Goal: Complete application form: Complete application form

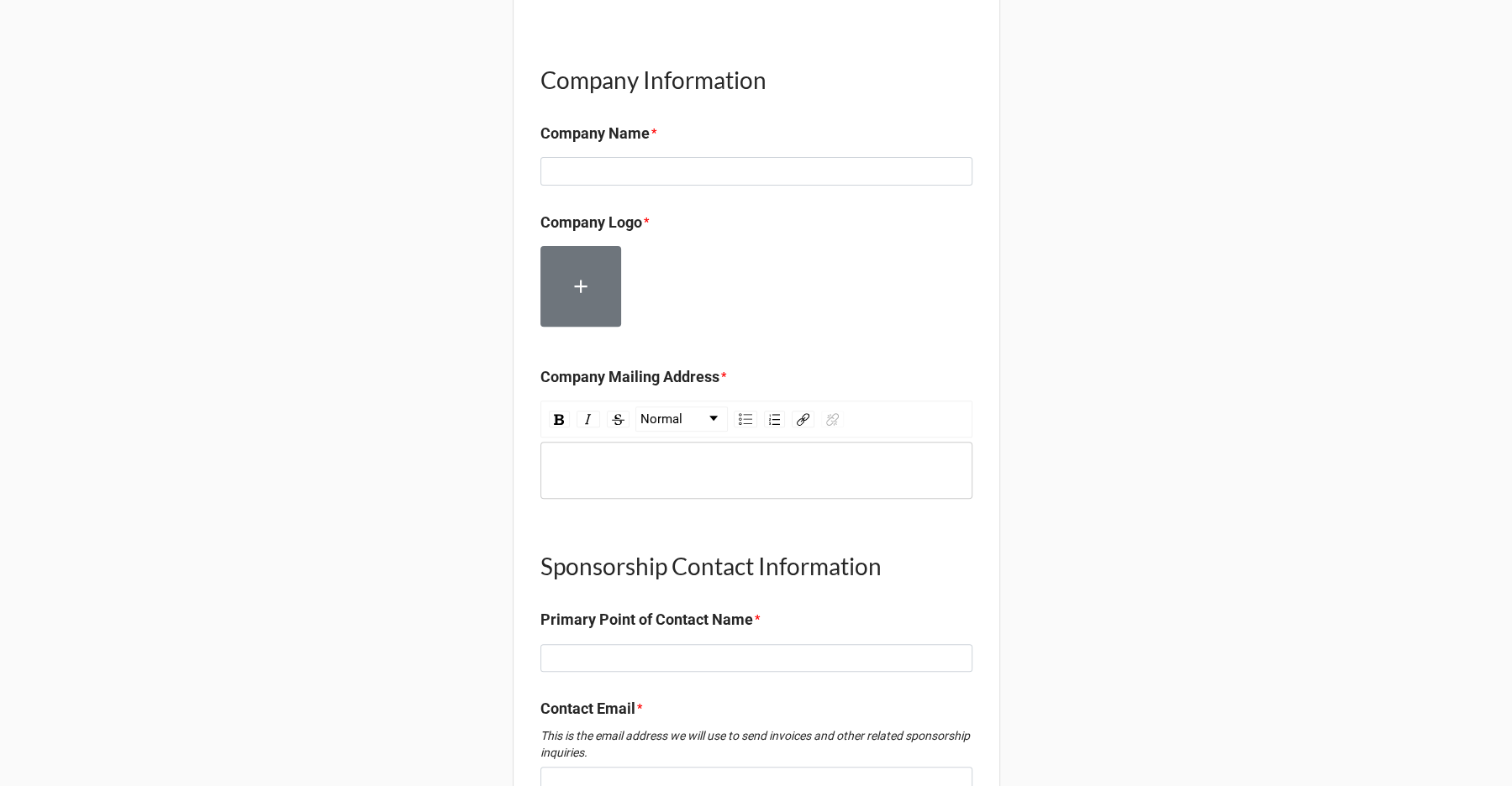
scroll to position [472, 0]
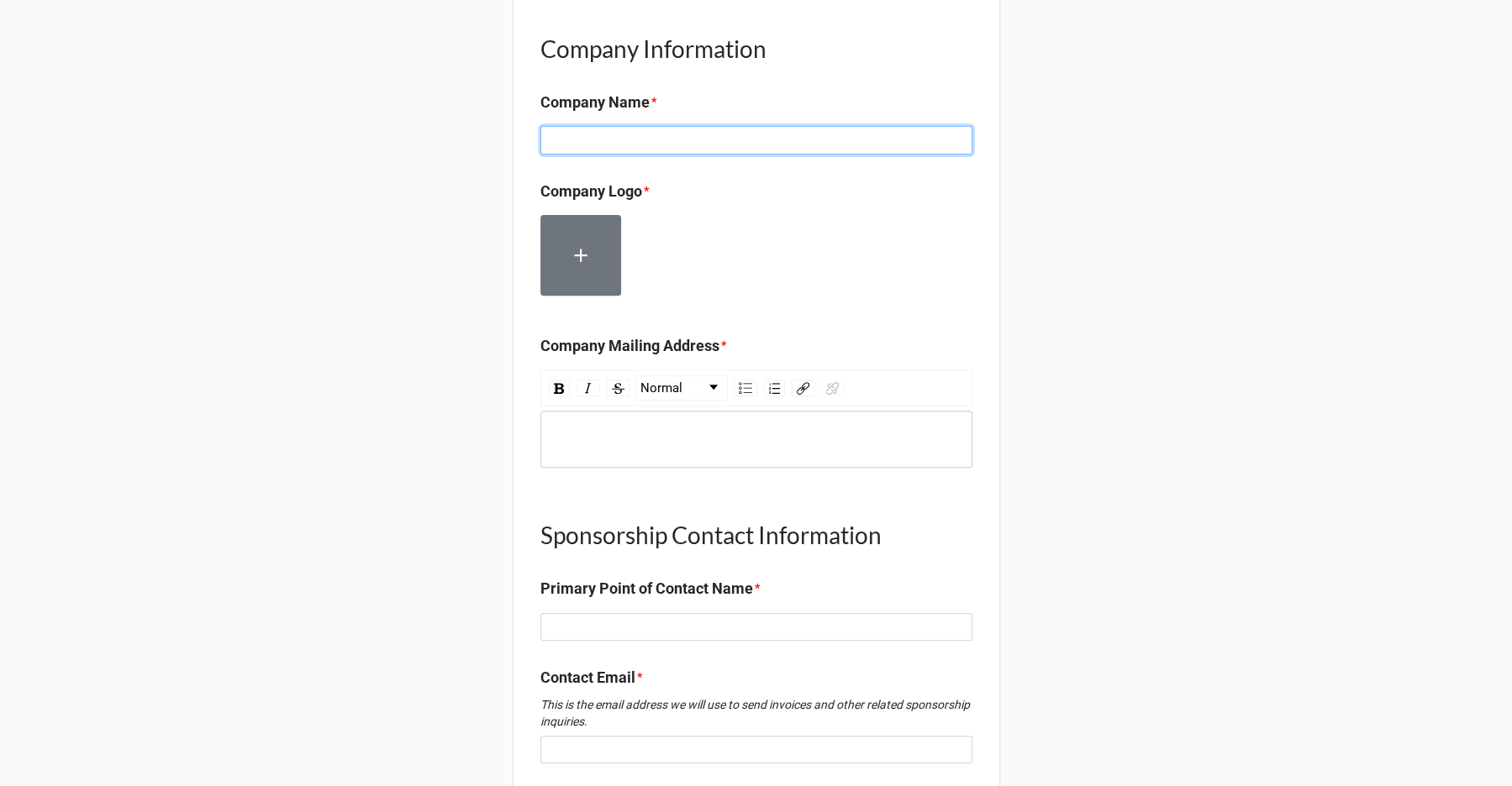
click at [751, 126] on input at bounding box center [756, 140] width 432 height 29
type input "TEST COMPANY"
click at [589, 218] on label at bounding box center [581, 256] width 81 height 81
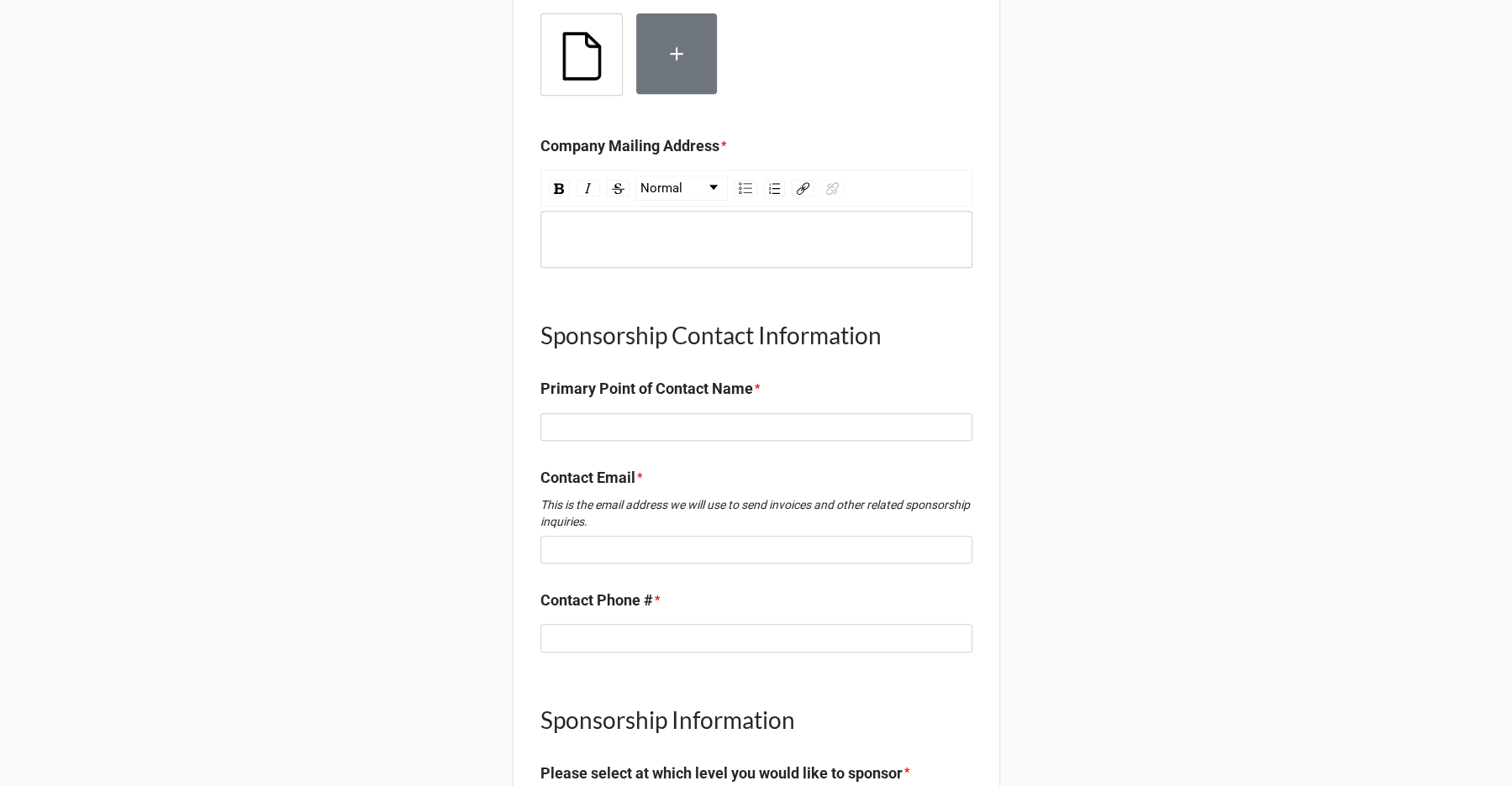
scroll to position [753, 0]
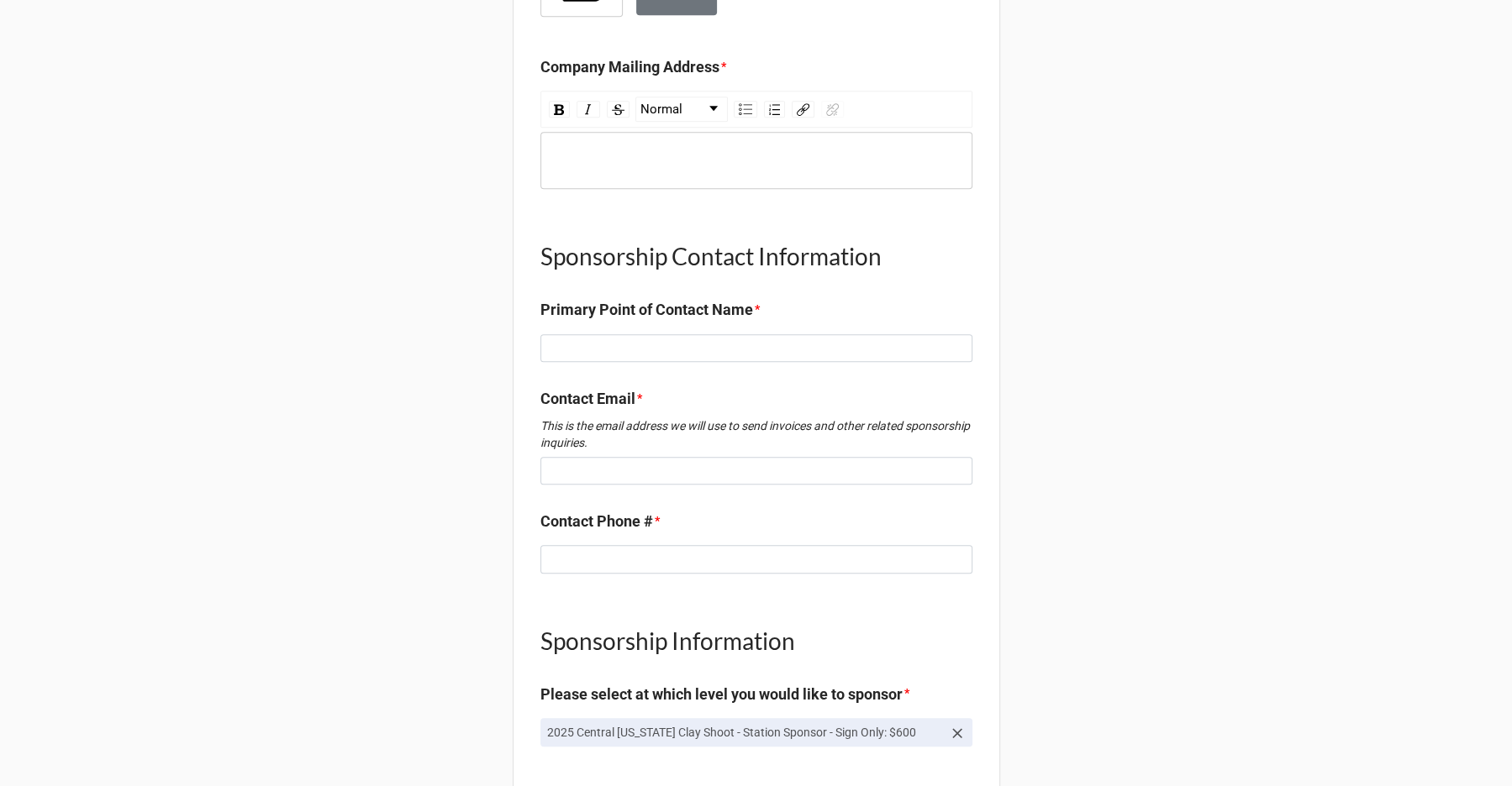
click at [680, 132] on div "rdw-wrapper" at bounding box center [756, 160] width 432 height 57
click at [677, 132] on div "rdw-wrapper" at bounding box center [756, 160] width 432 height 57
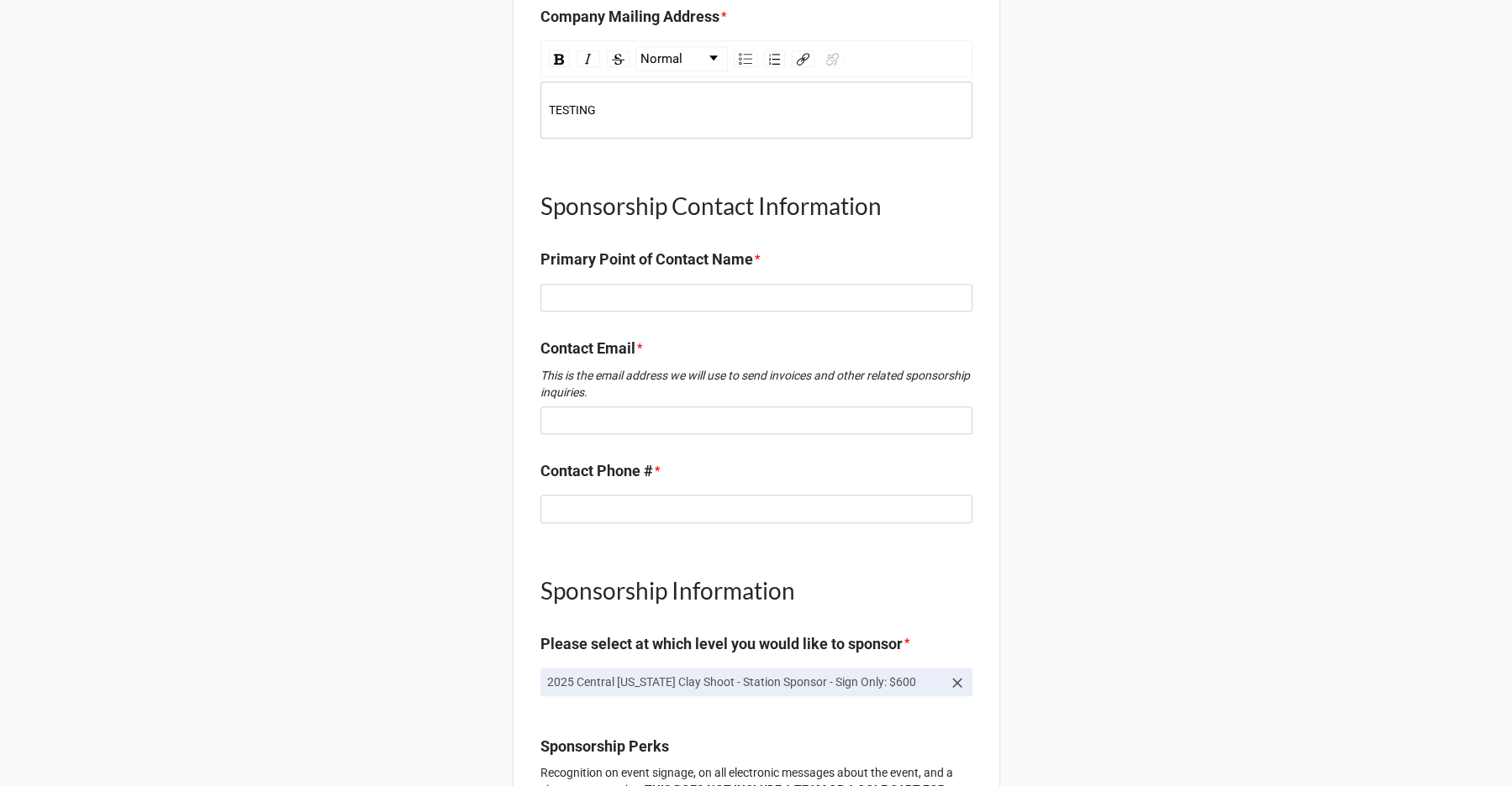
scroll to position [845, 0]
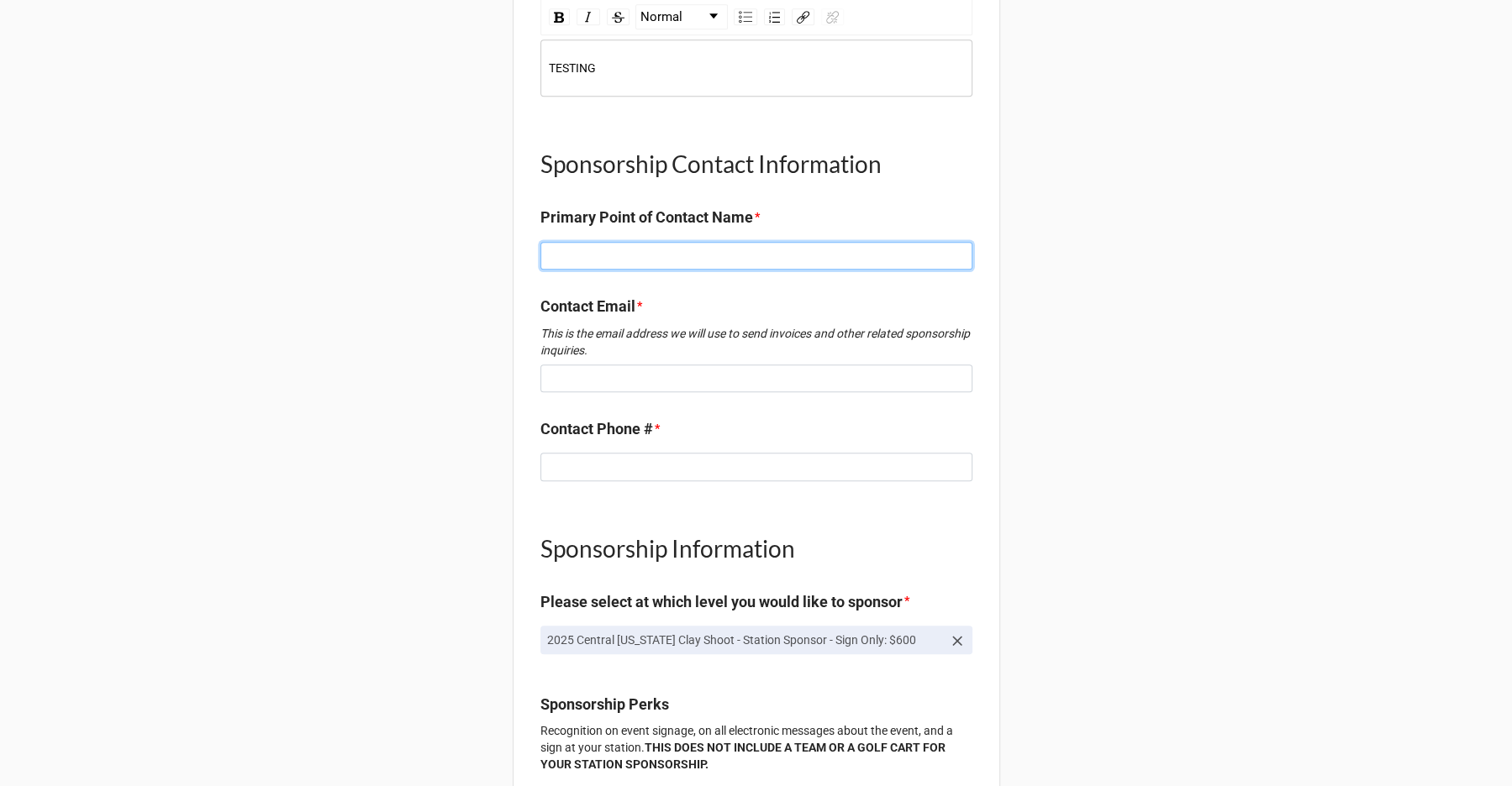
click at [656, 242] on input at bounding box center [756, 257] width 432 height 29
type input "TEST"
click at [629, 384] on div "Sponsorship Form DBIA-SW’s 2025 Central [US_STATE] Clay Shoot Please contact La…" at bounding box center [756, 203] width 487 height 2072
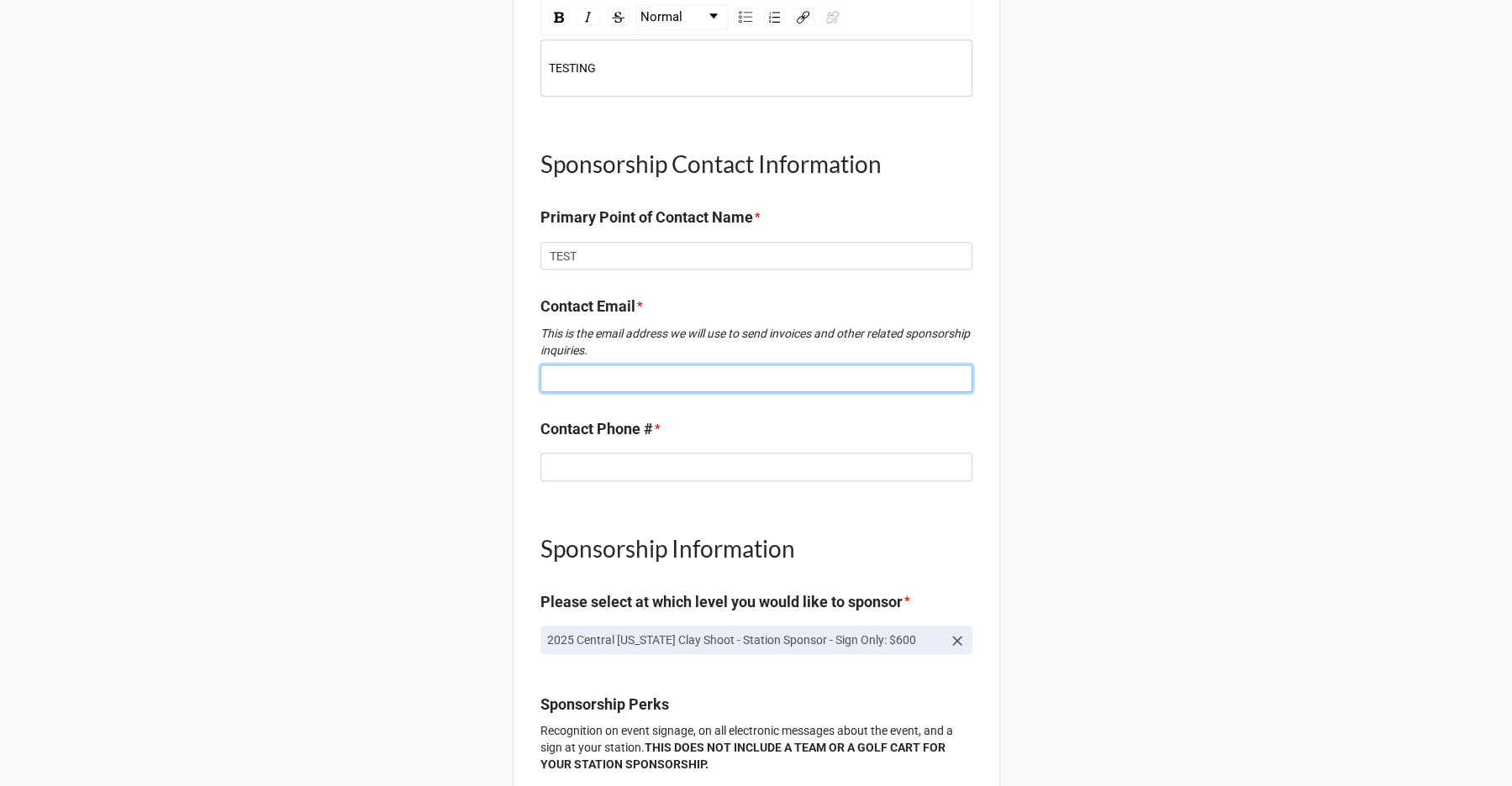
click at [629, 365] on input at bounding box center [756, 379] width 432 height 29
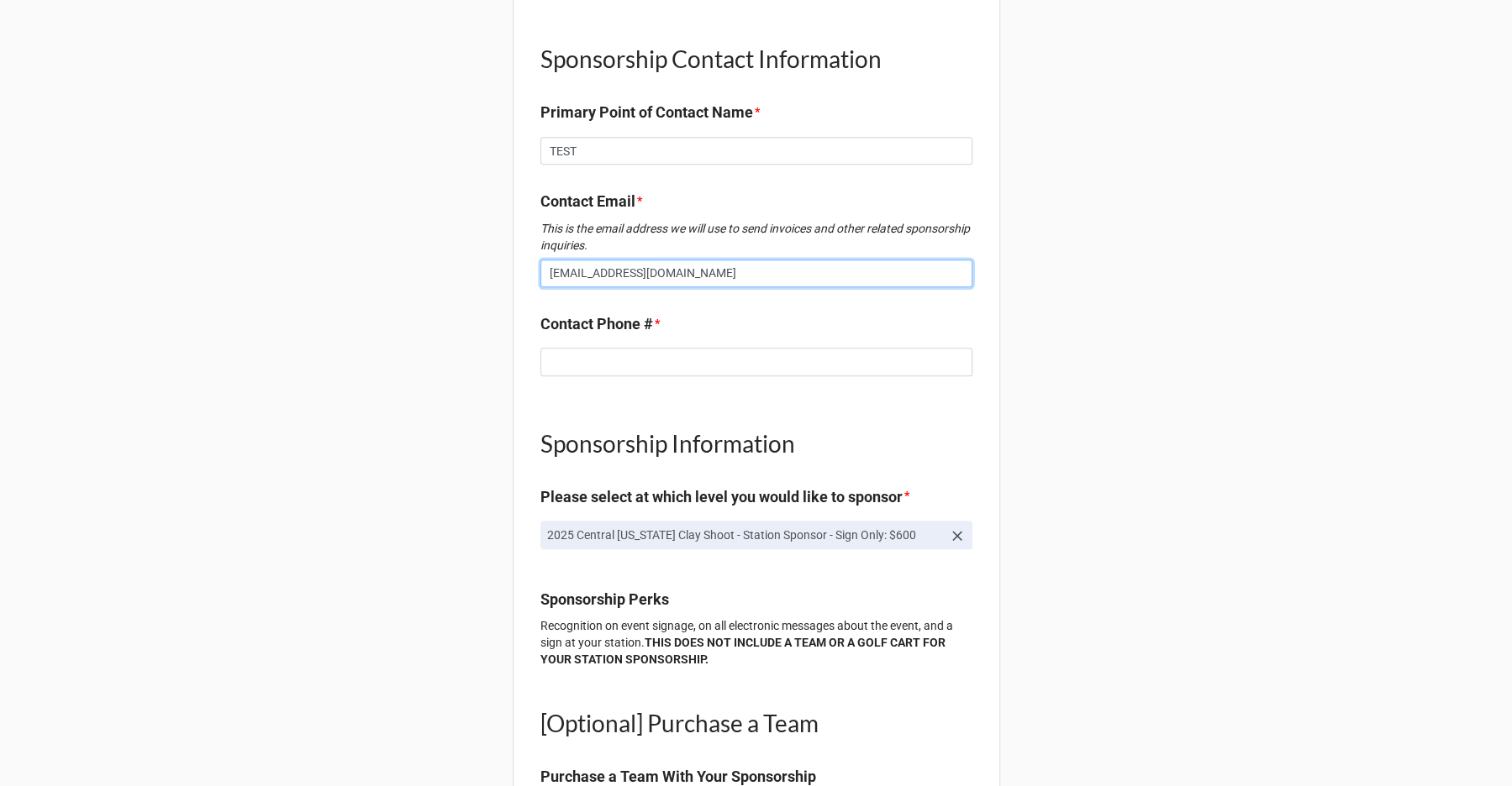
scroll to position [991, 0]
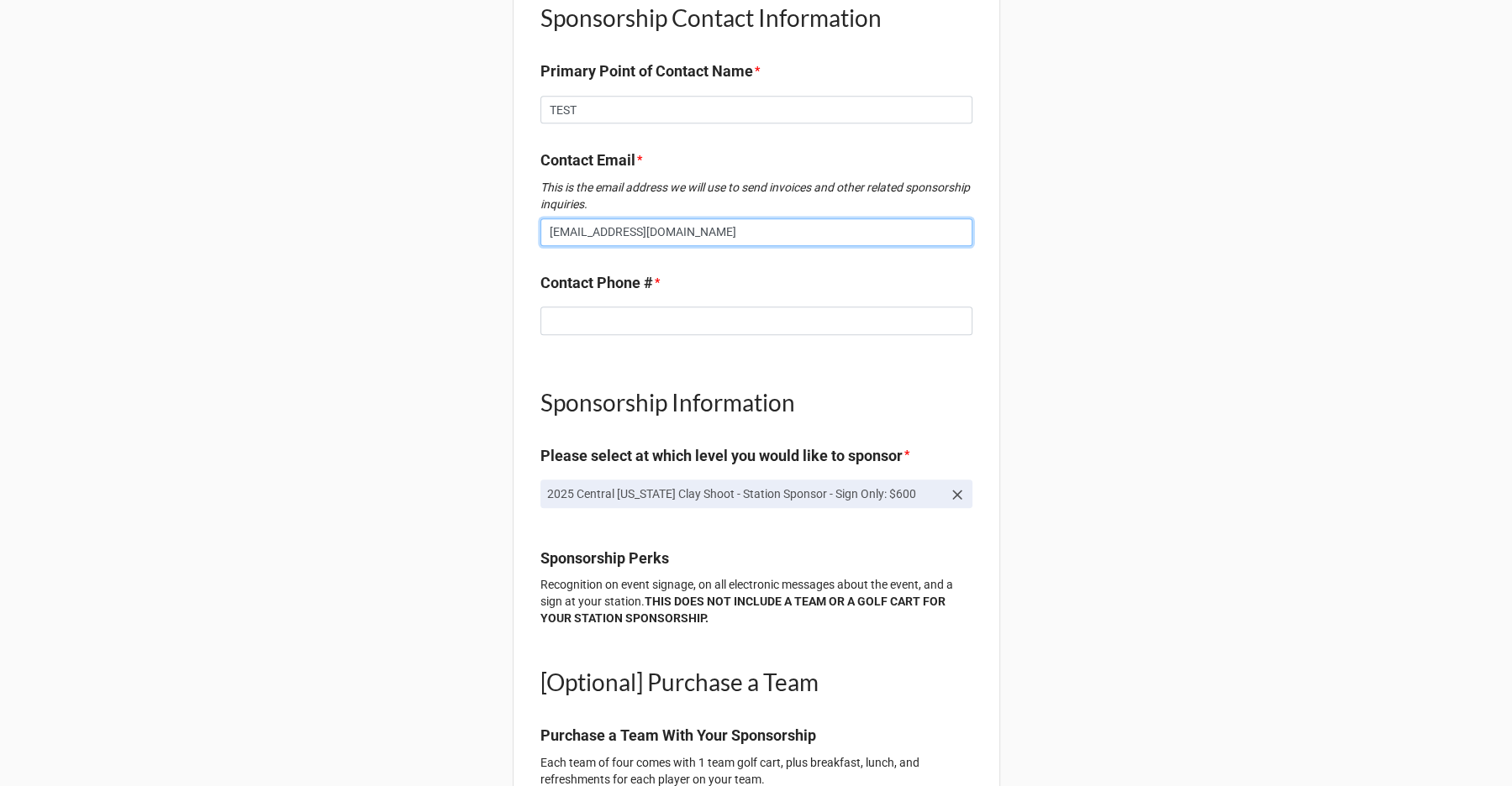
type input "[EMAIL_ADDRESS][DOMAIN_NAME]"
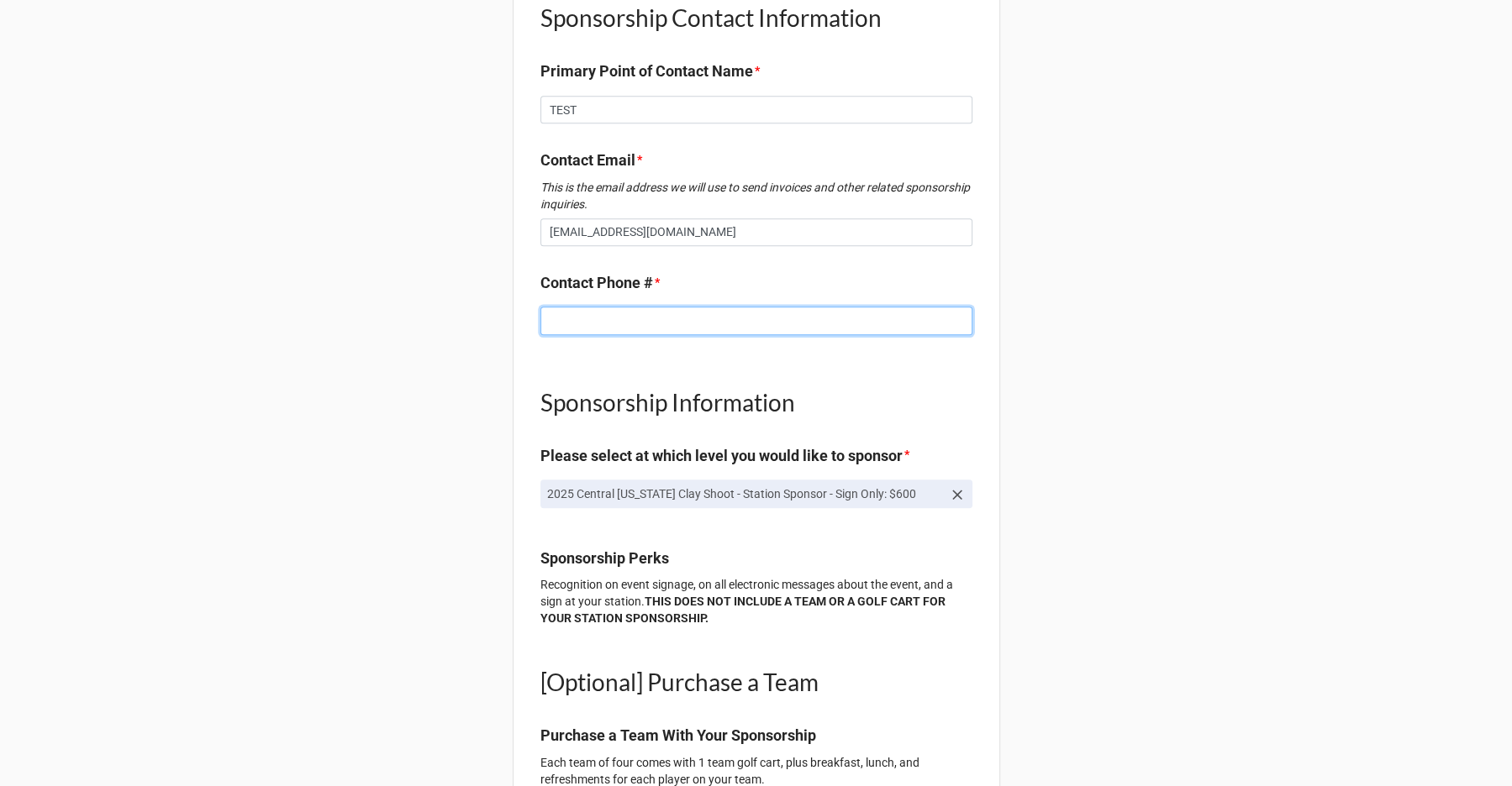
click at [644, 307] on input at bounding box center [756, 321] width 432 height 29
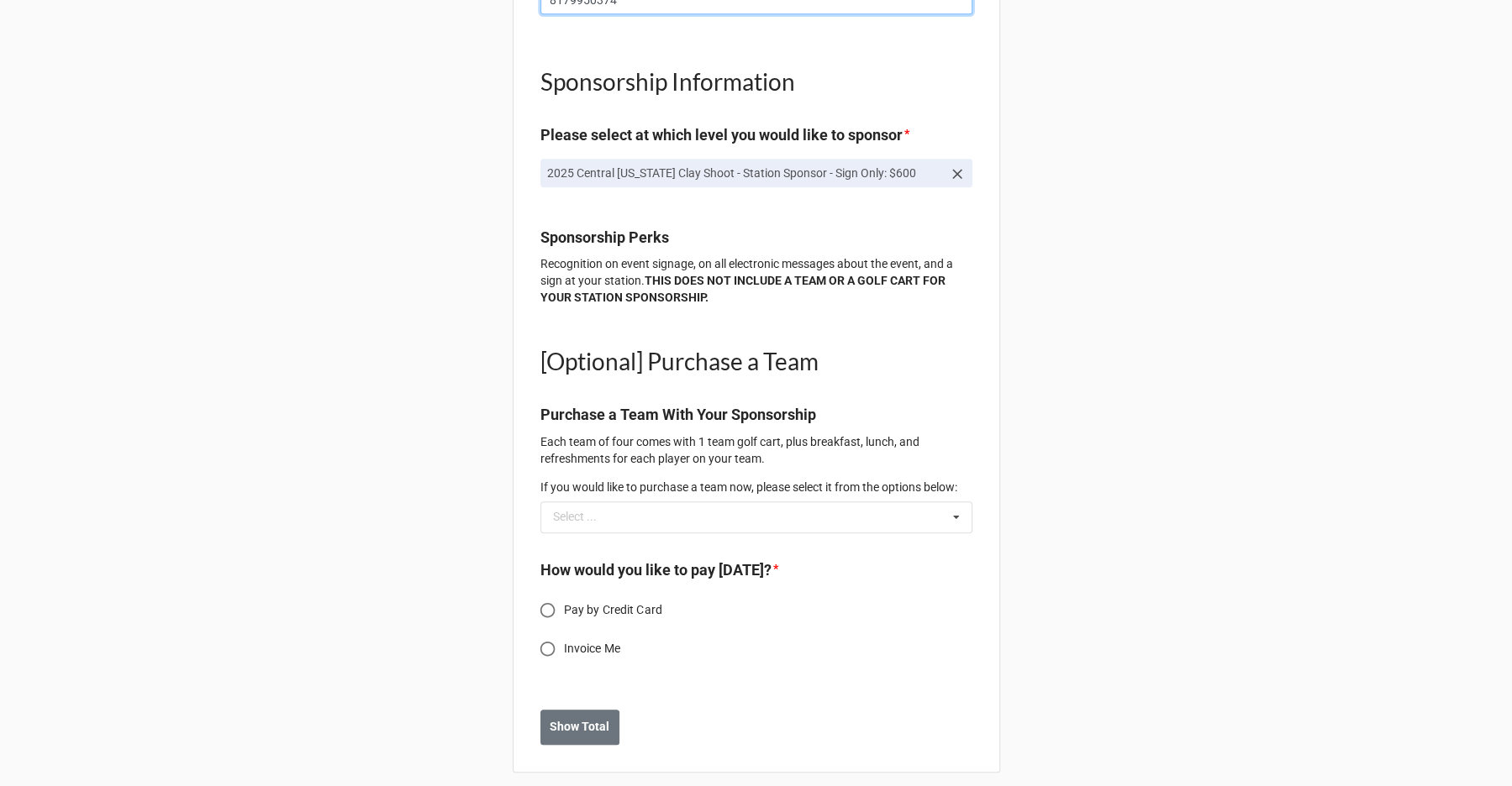
scroll to position [1314, 0]
type input "8179950374"
click at [603, 601] on span "Pay by Credit Card" at bounding box center [612, 610] width 98 height 18
click at [564, 597] on input "Pay by Credit Card" at bounding box center [548, 610] width 32 height 32
radio input "true"
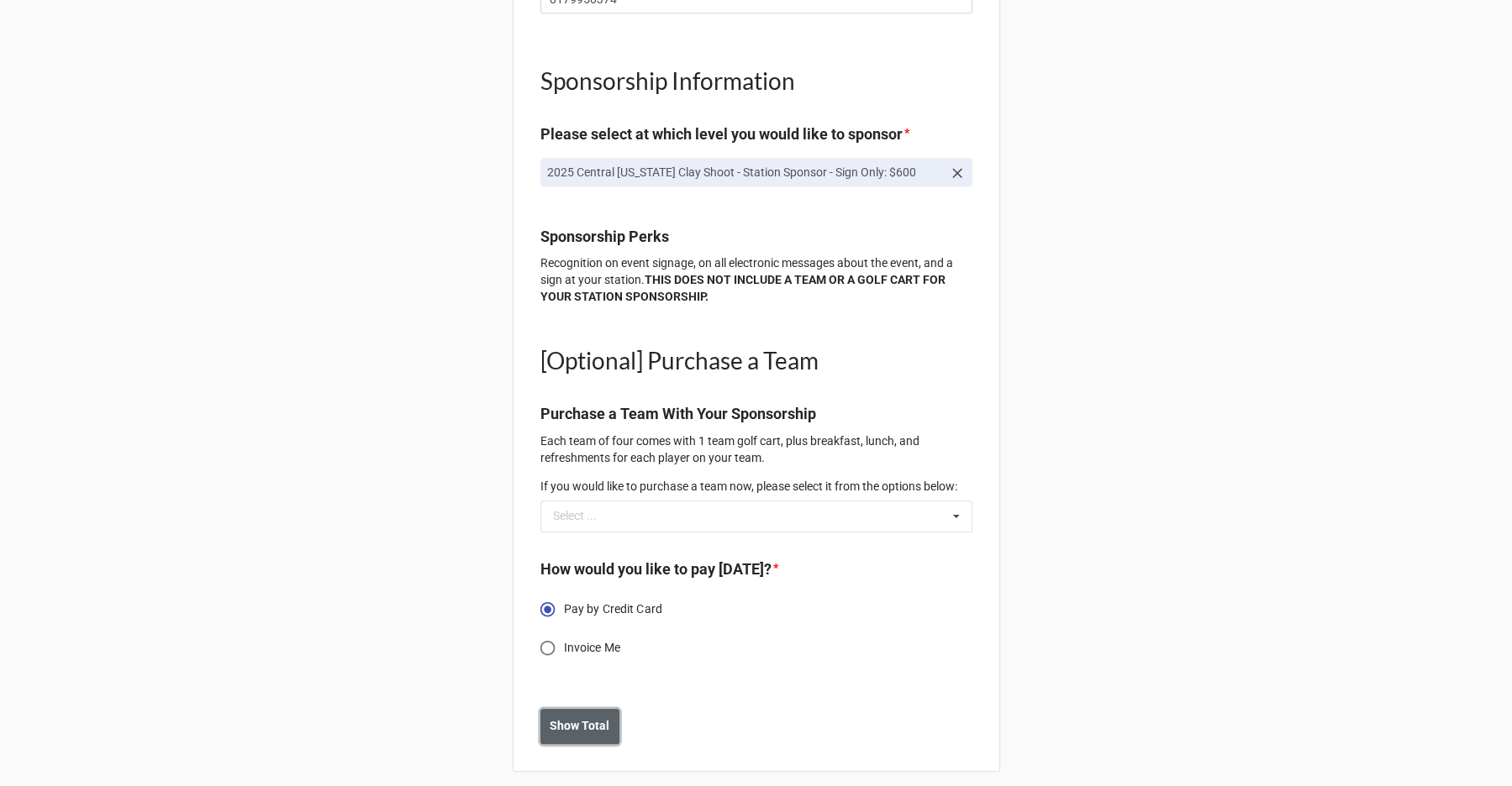
click at [572, 727] on button "Show Total" at bounding box center [580, 727] width 79 height 35
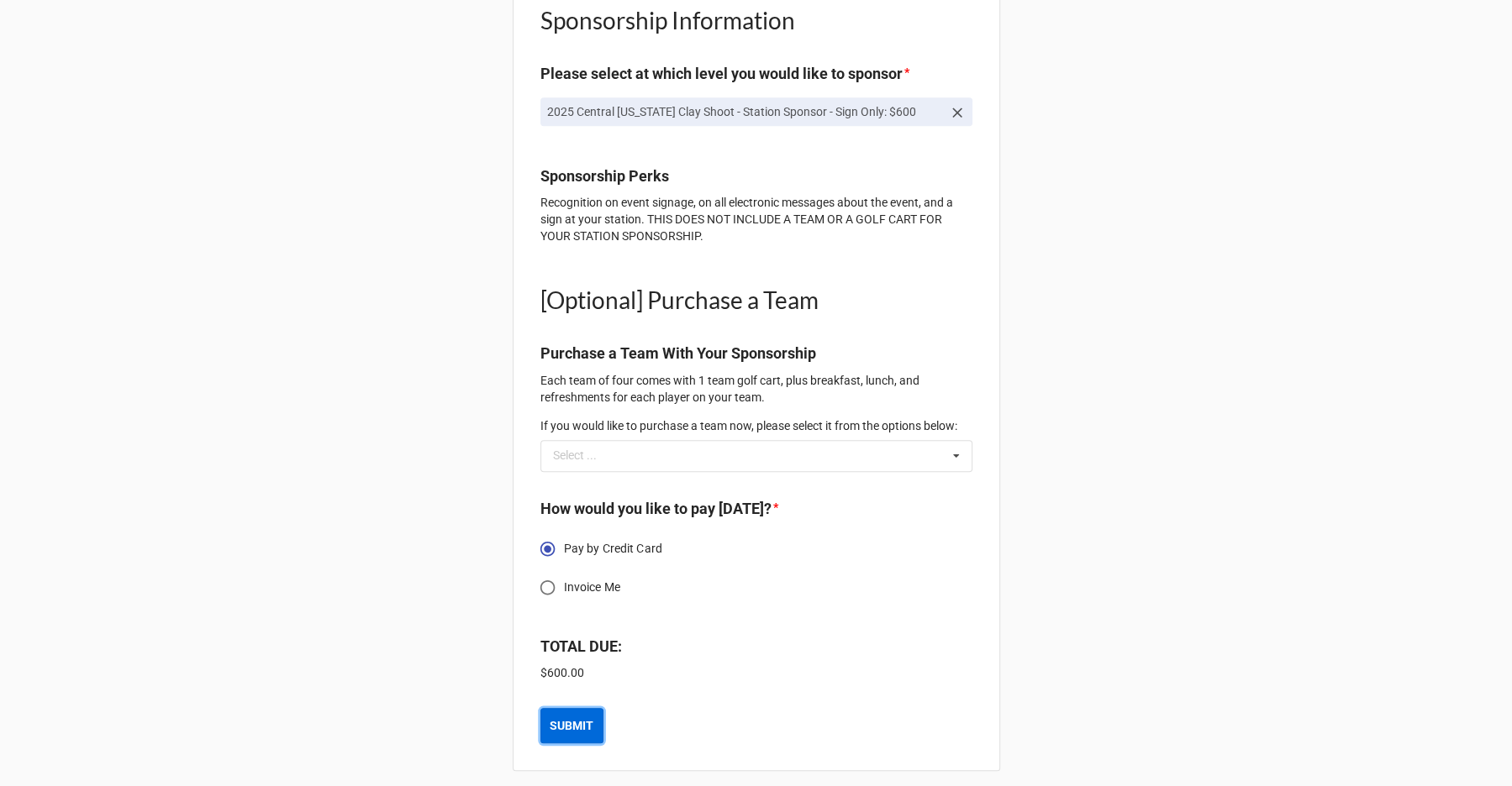
click at [579, 718] on b "SUBMIT" at bounding box center [571, 727] width 44 height 18
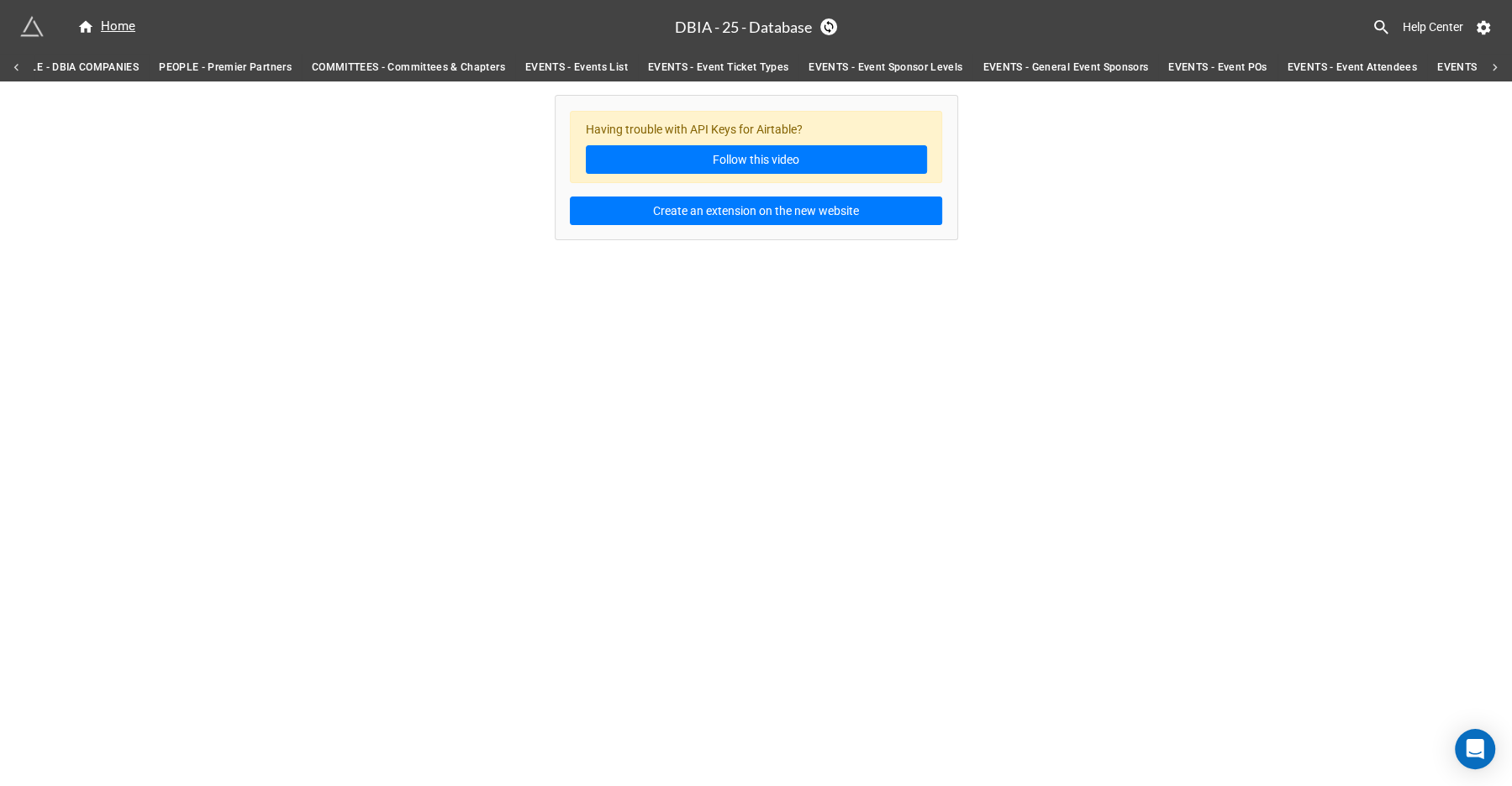
scroll to position [0, 321]
click at [1014, 54] on link "EVENTS - General Event Sponsors" at bounding box center [1050, 68] width 186 height 28
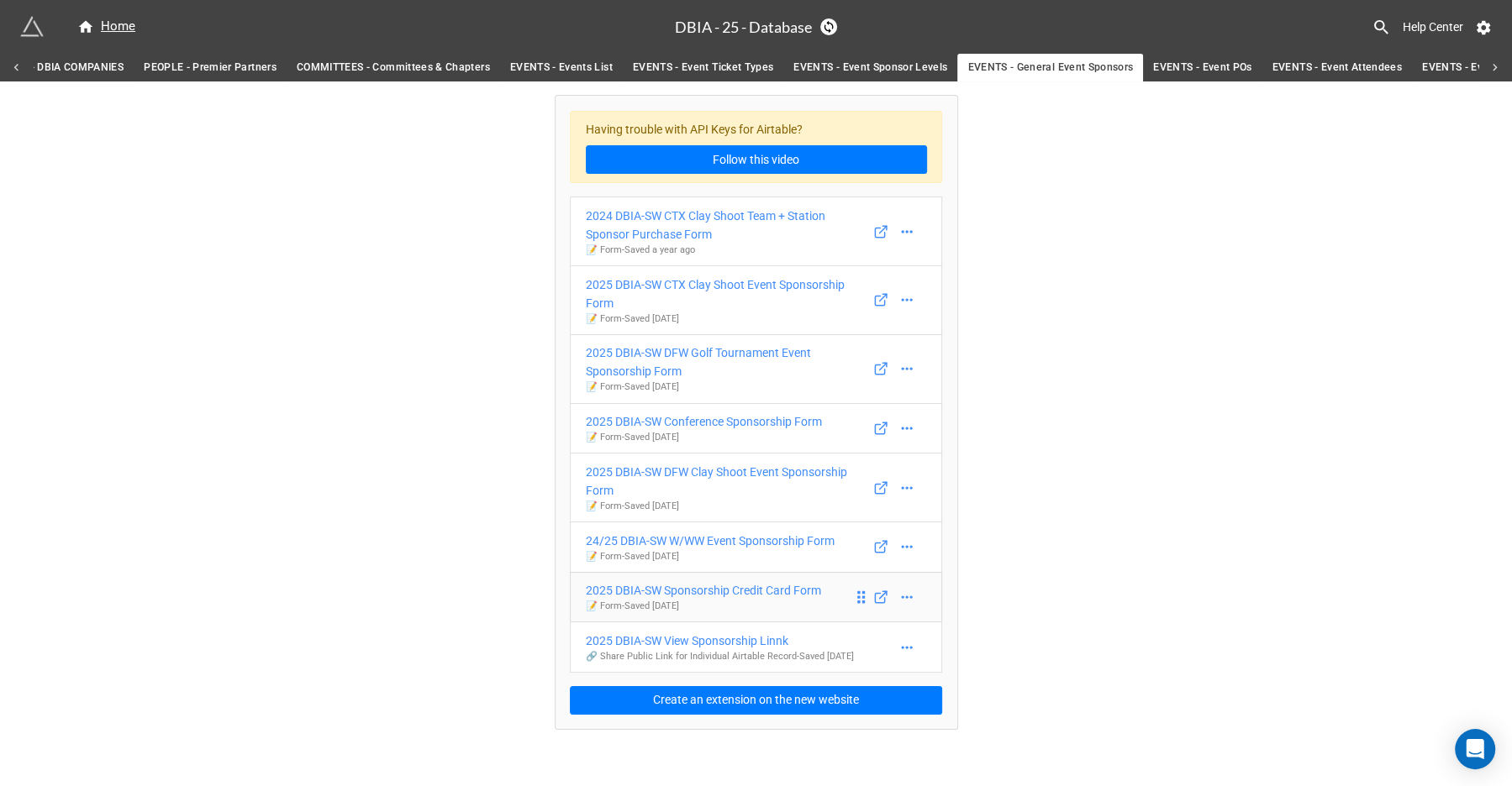
click at [729, 601] on p "📝 Form - Saved [DATE]" at bounding box center [702, 606] width 235 height 14
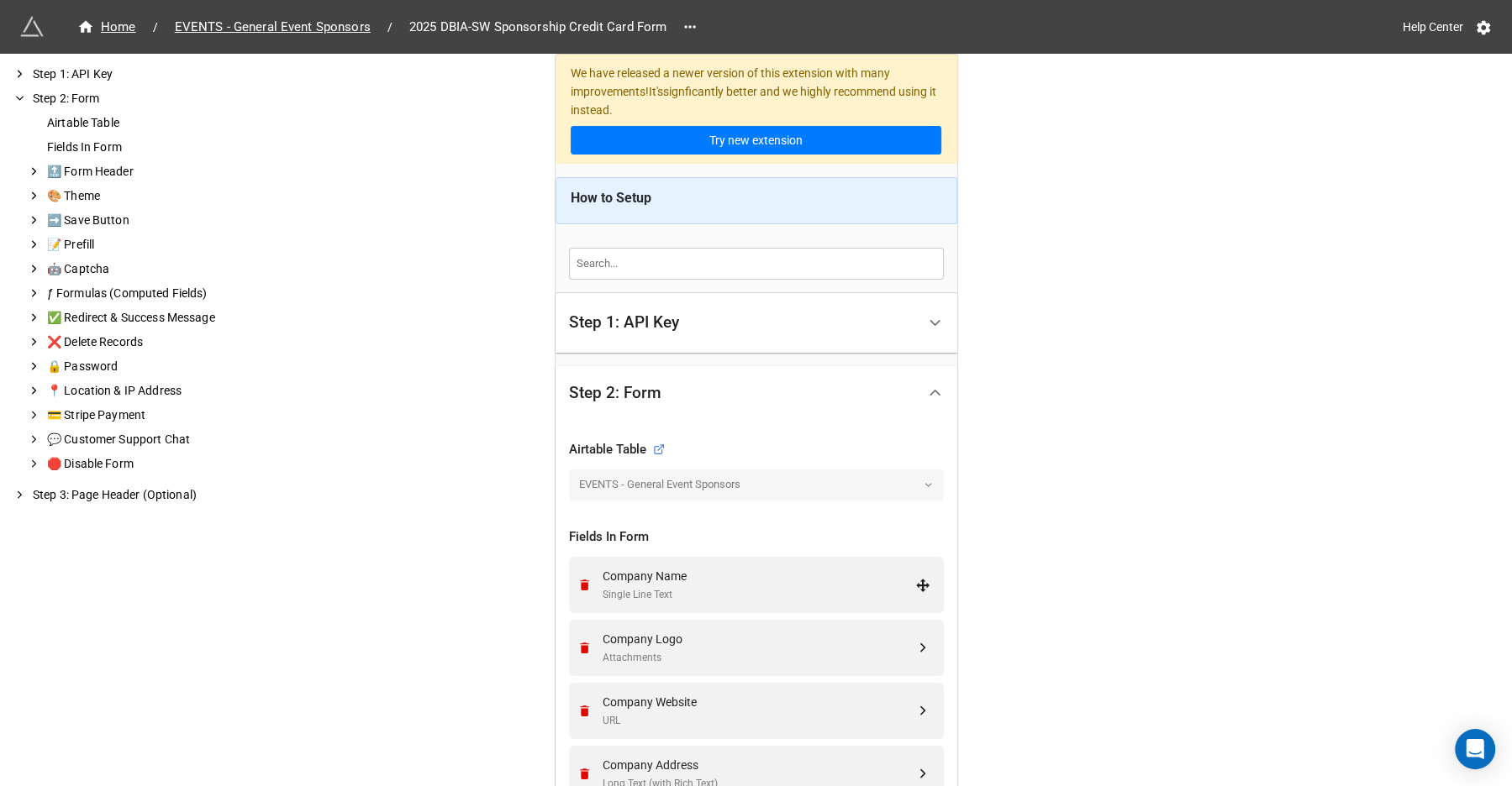
click at [729, 601] on div "Company Name Single Line Text" at bounding box center [754, 585] width 353 height 57
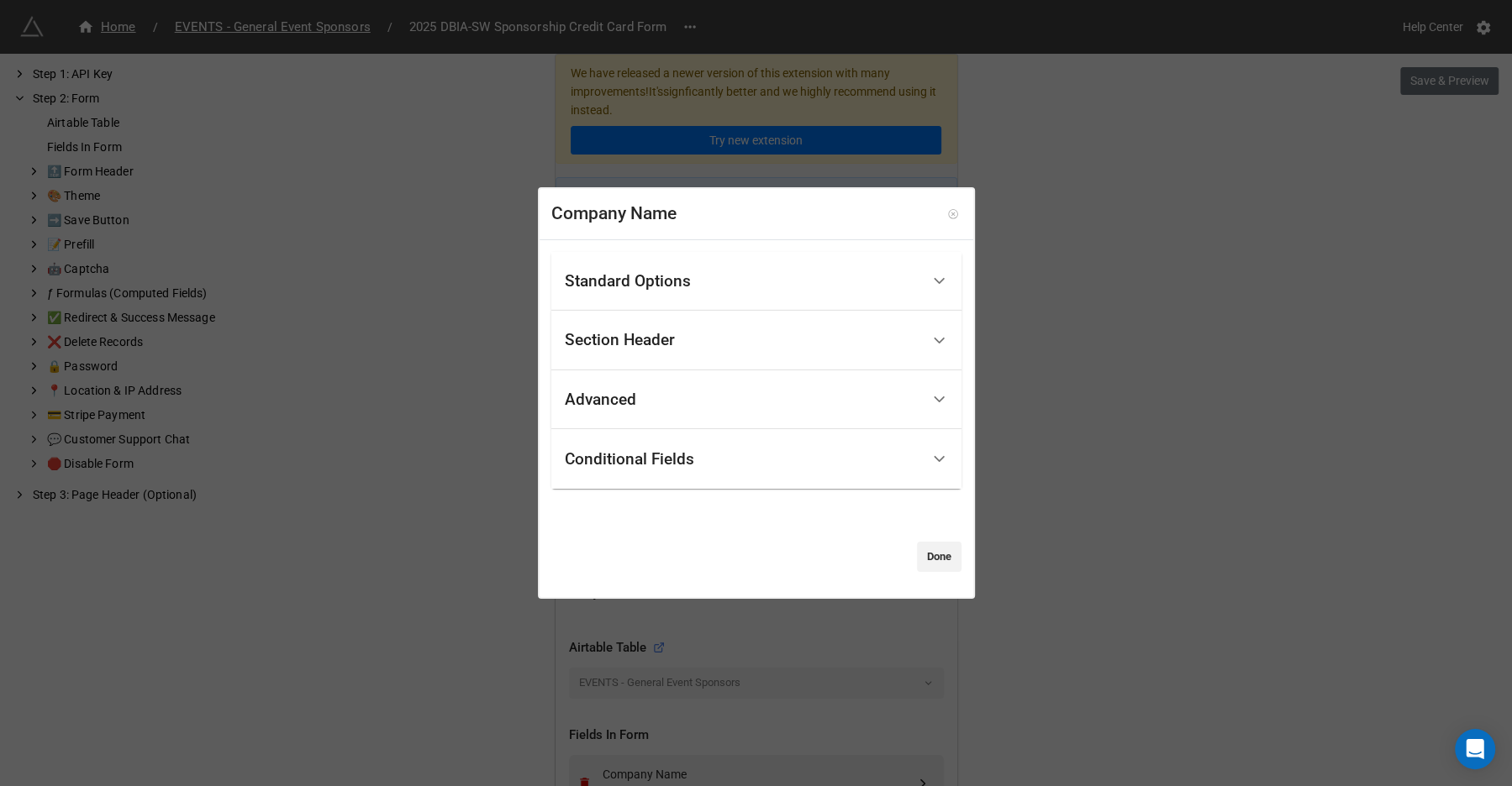
click at [947, 208] on icon at bounding box center [953, 213] width 12 height 12
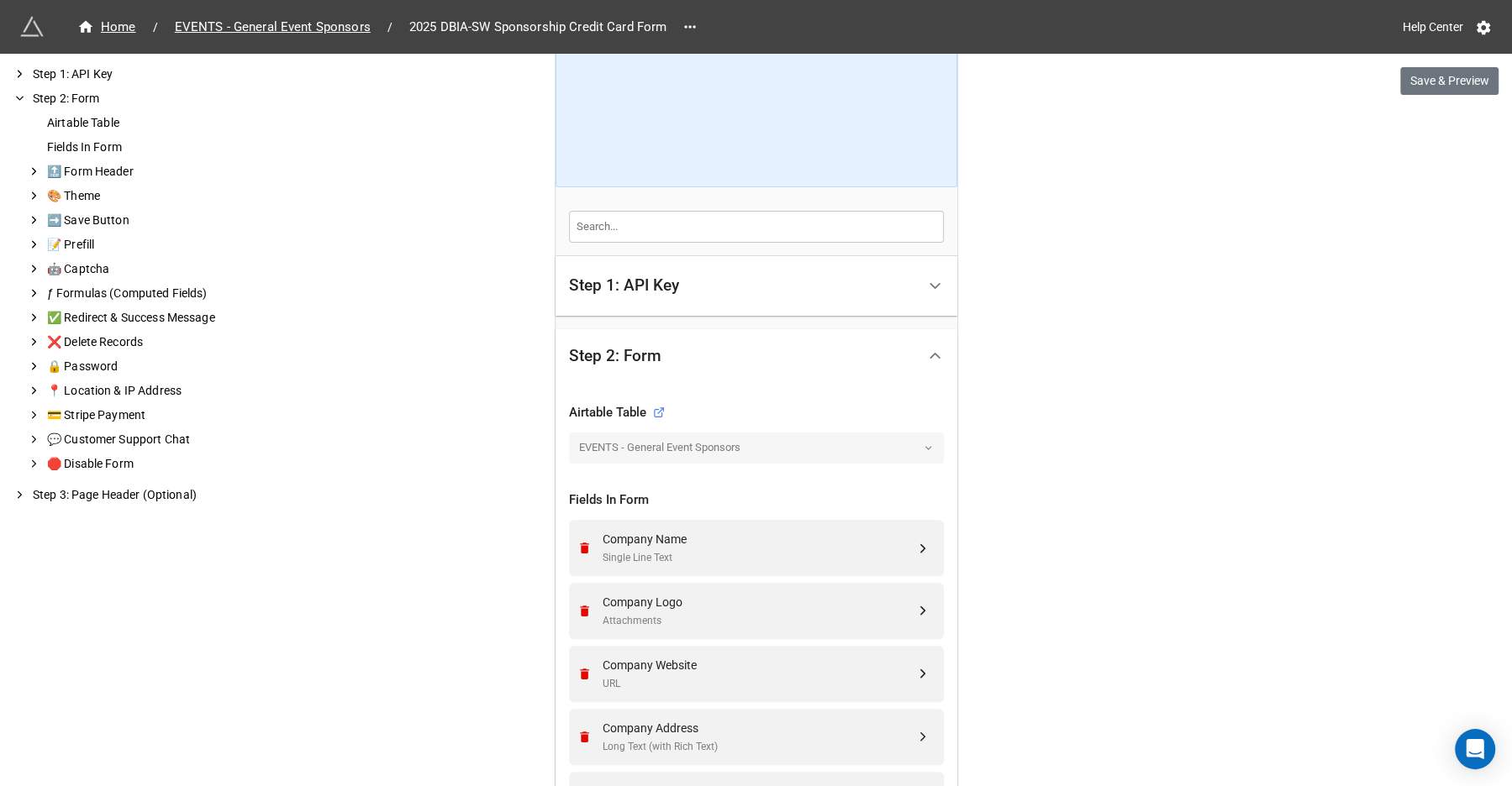
scroll to position [381, 0]
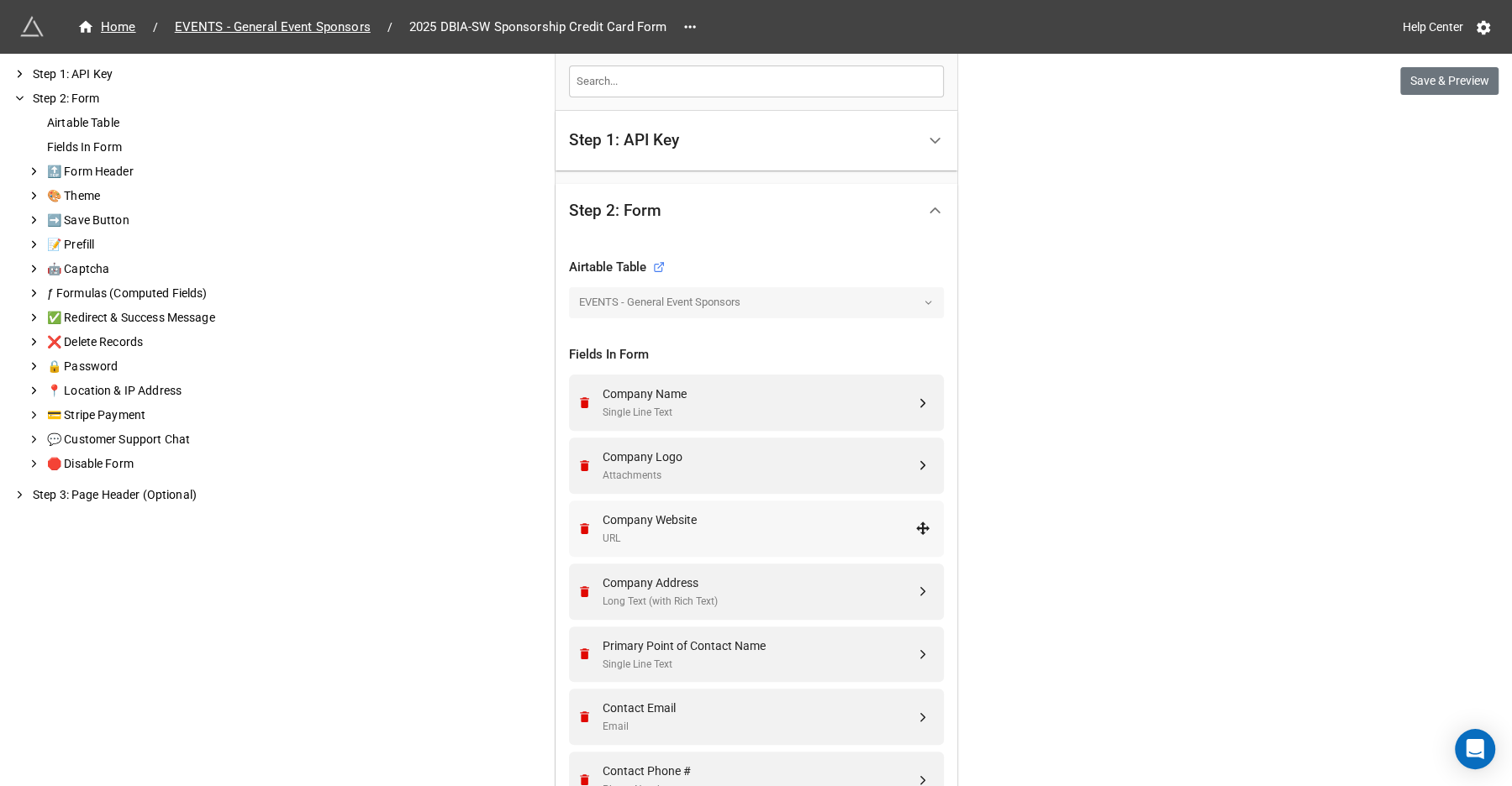
click at [690, 532] on div "URL" at bounding box center [758, 539] width 312 height 16
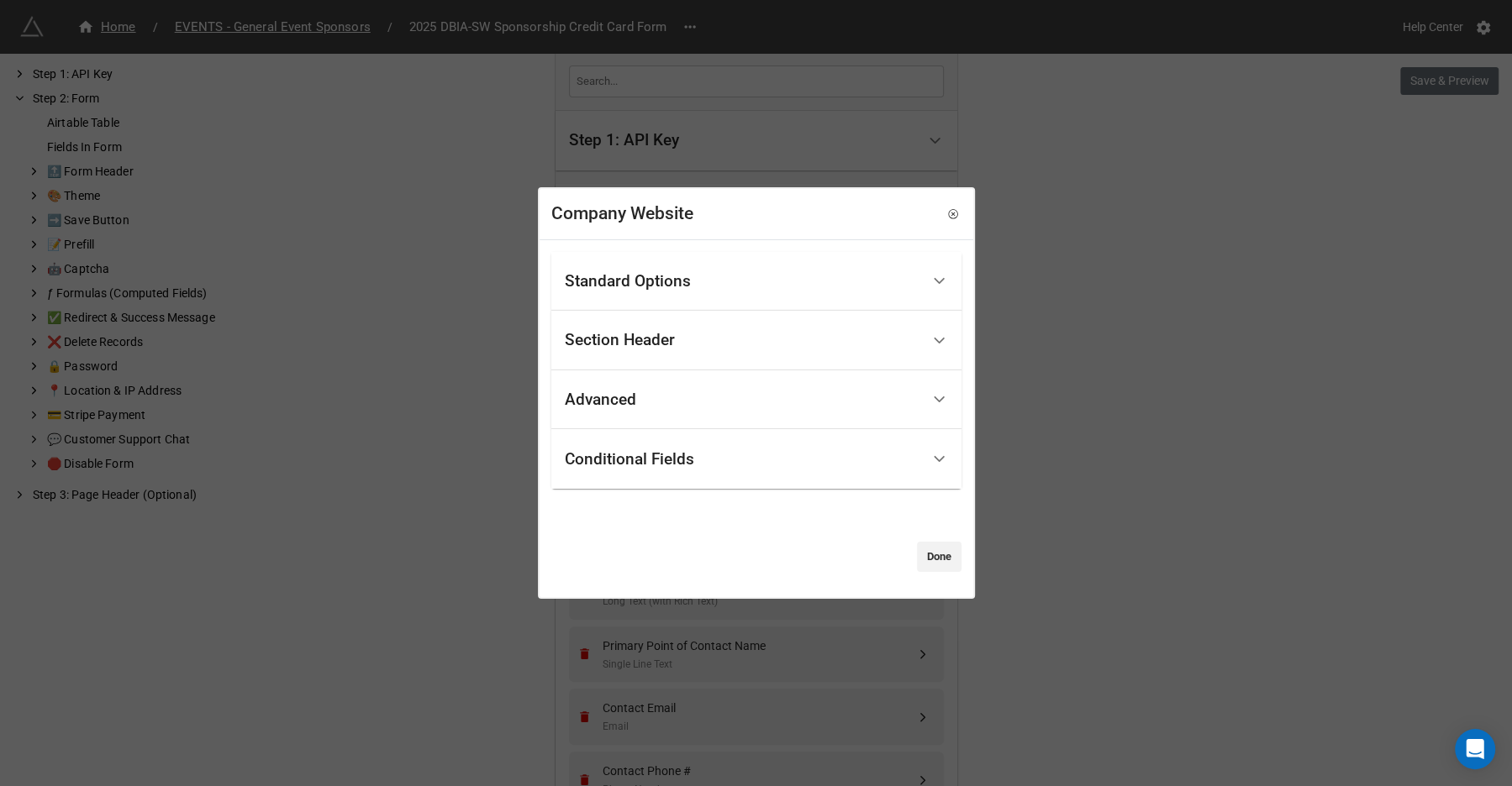
click at [662, 285] on div "Standard Options" at bounding box center [628, 281] width 126 height 17
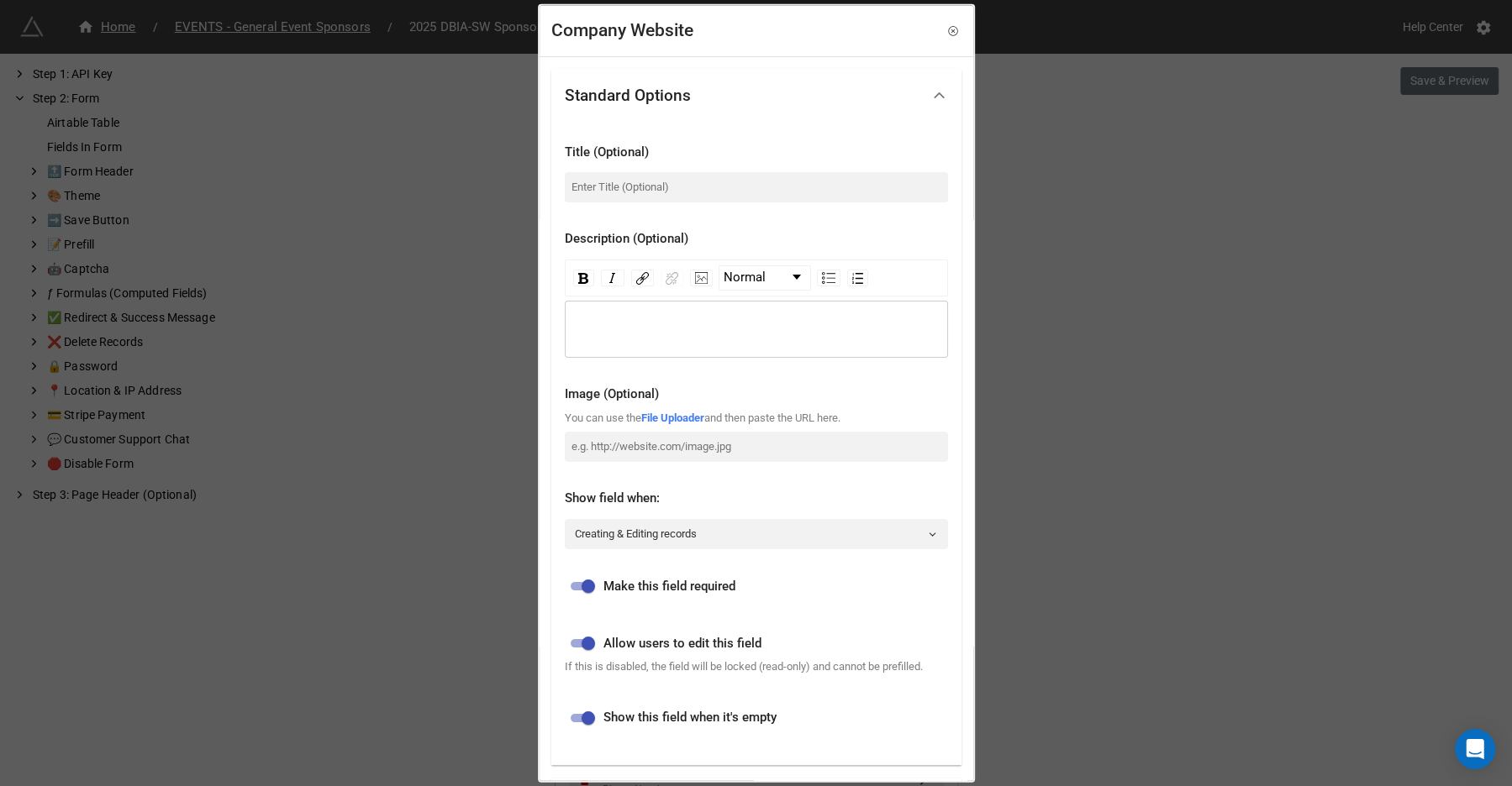
click at [594, 583] on input "checkbox" at bounding box center [588, 586] width 60 height 20
checkbox input "false"
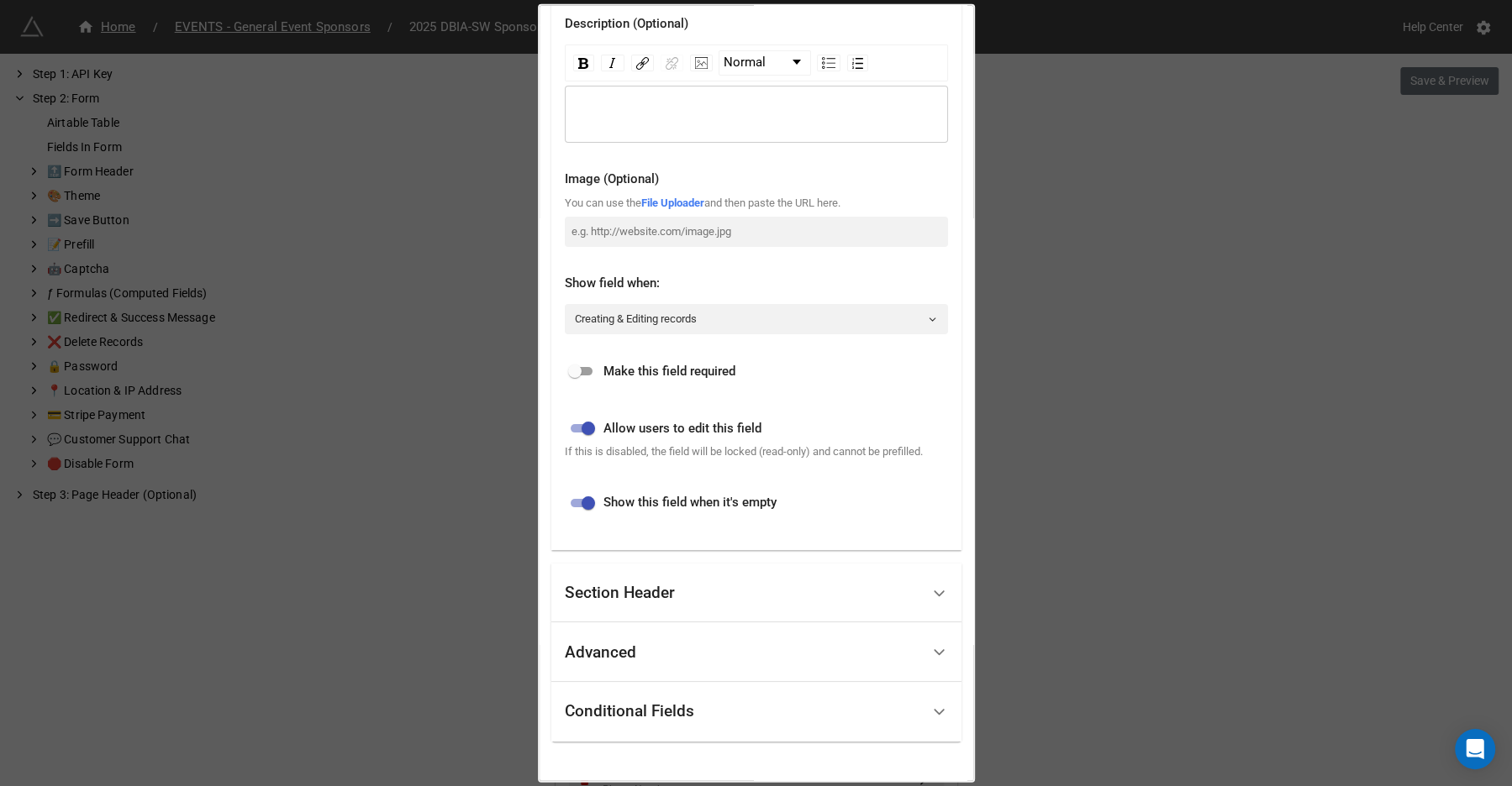
scroll to position [299, 0]
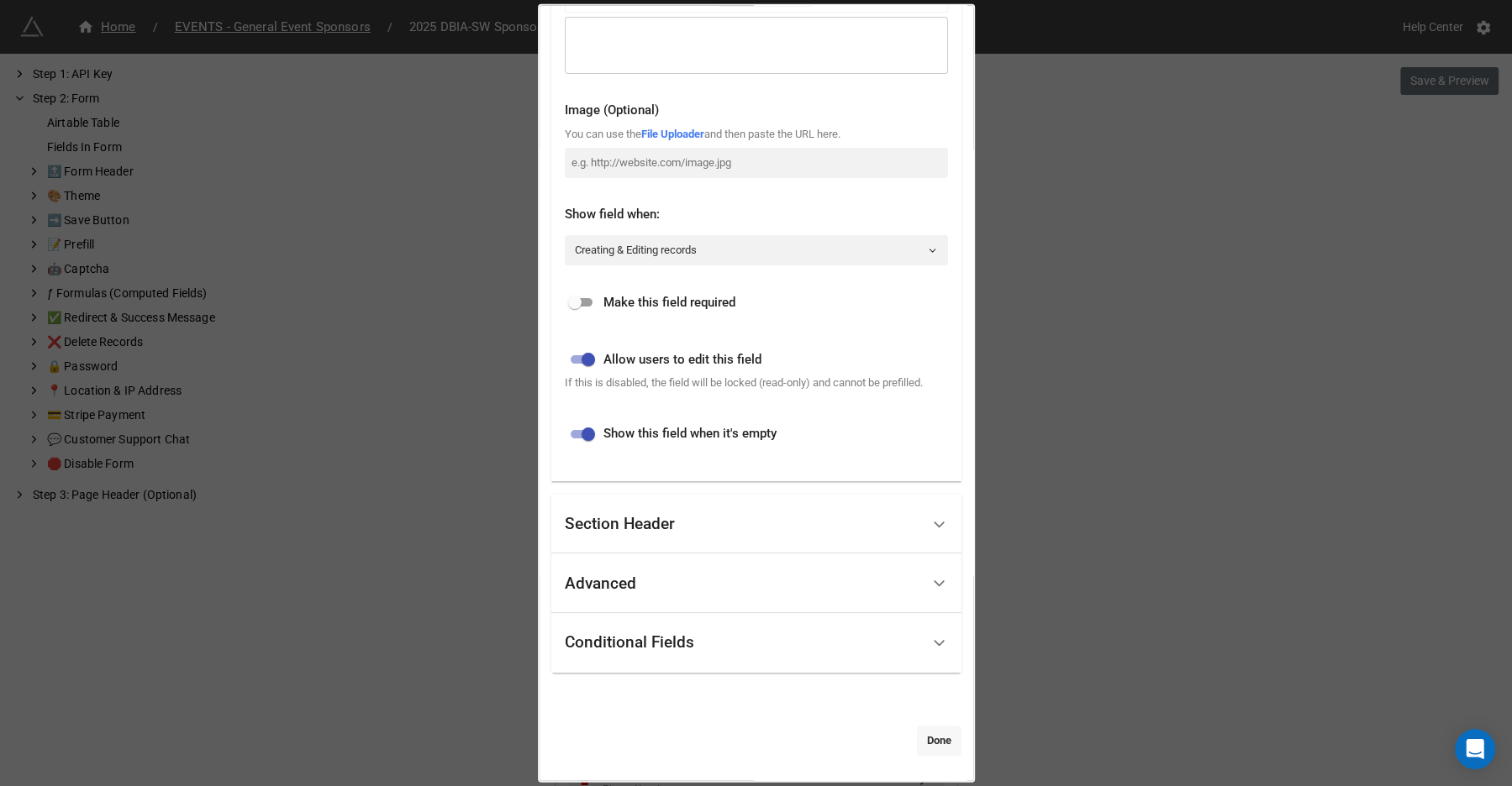
click at [927, 745] on link "Done" at bounding box center [938, 740] width 44 height 31
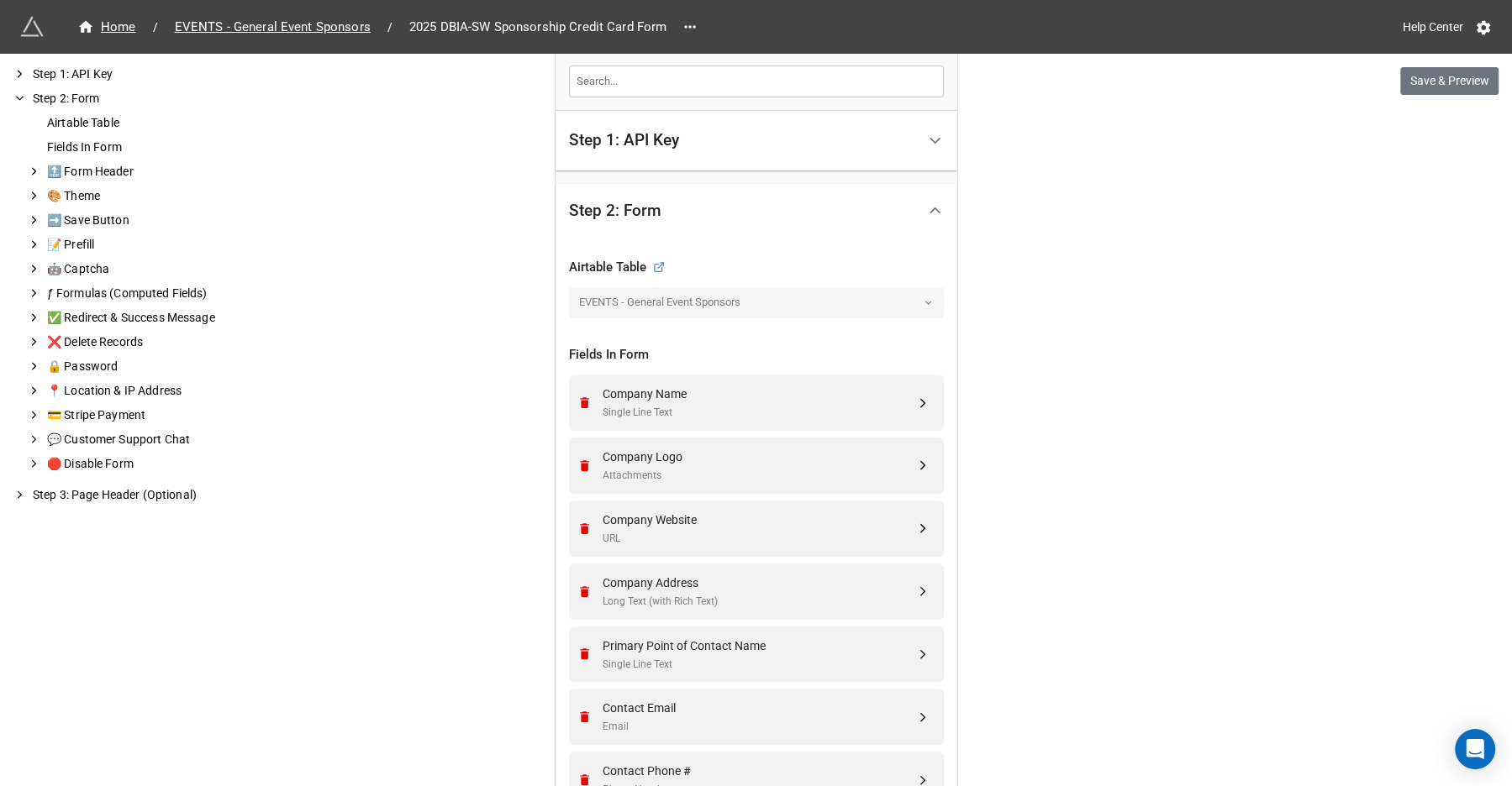
scroll to position [472, 0]
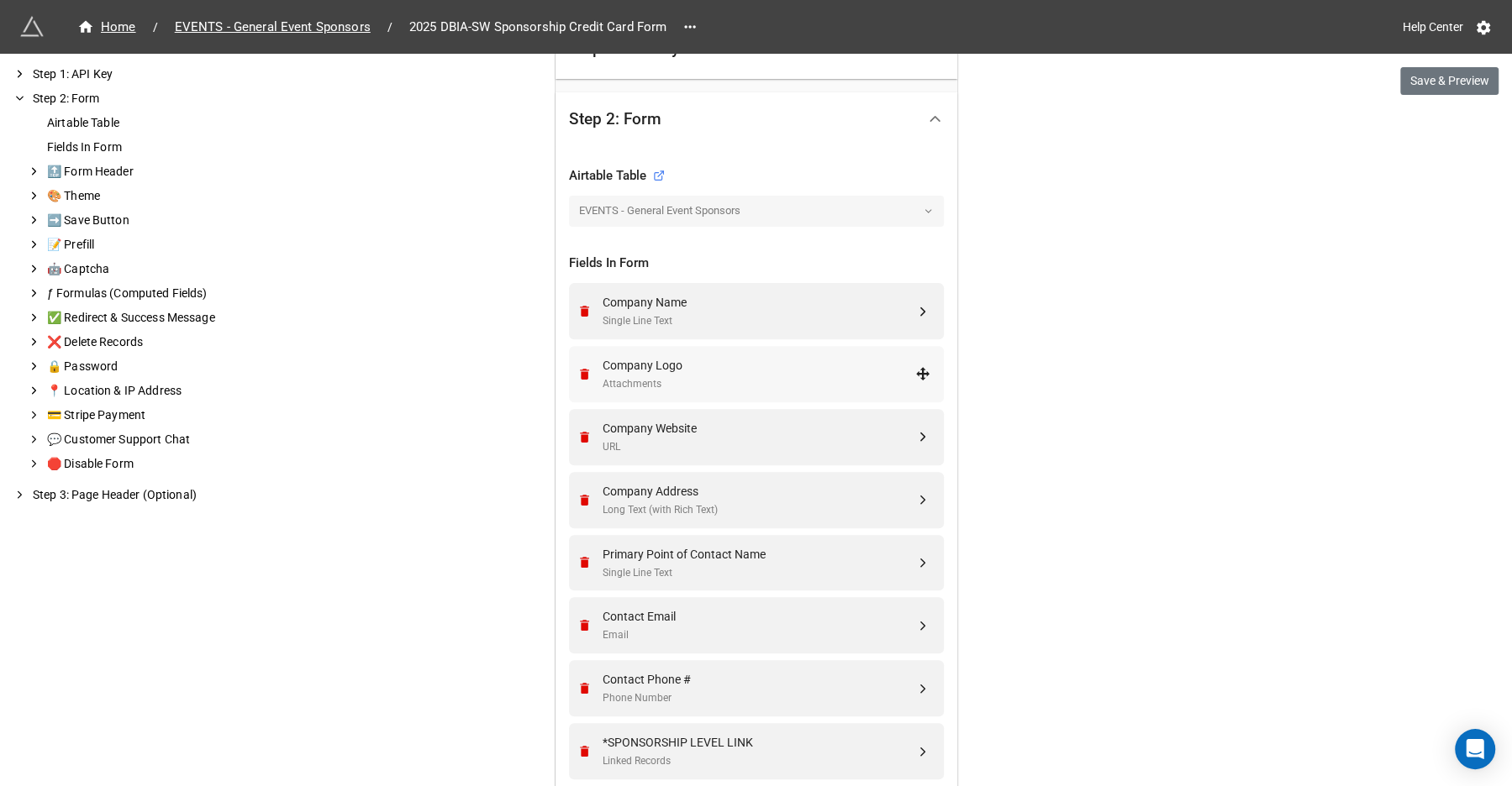
click at [825, 379] on div "Attachments" at bounding box center [758, 384] width 312 height 16
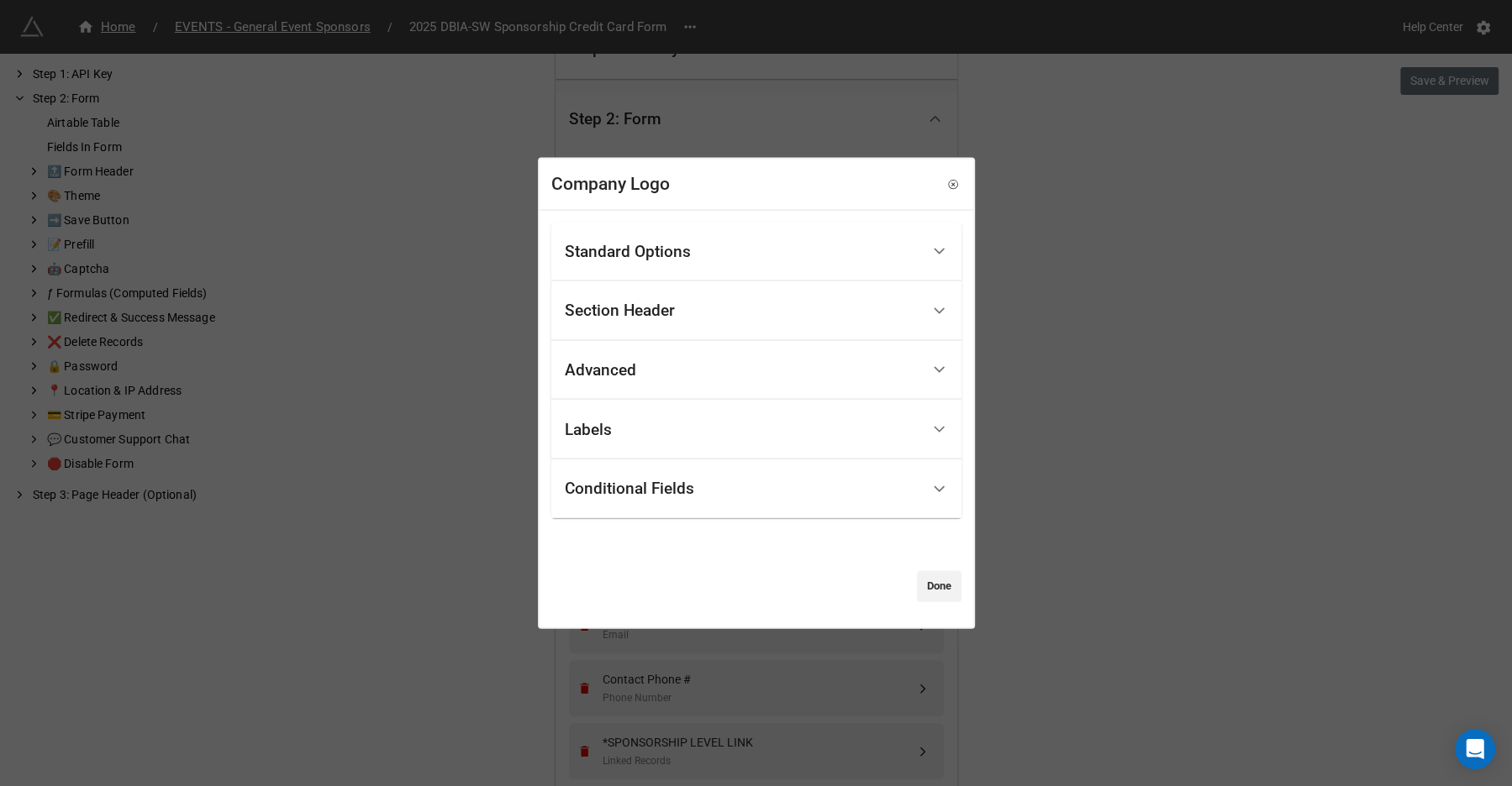
click at [719, 489] on div "Conditional Fields" at bounding box center [742, 489] width 356 height 40
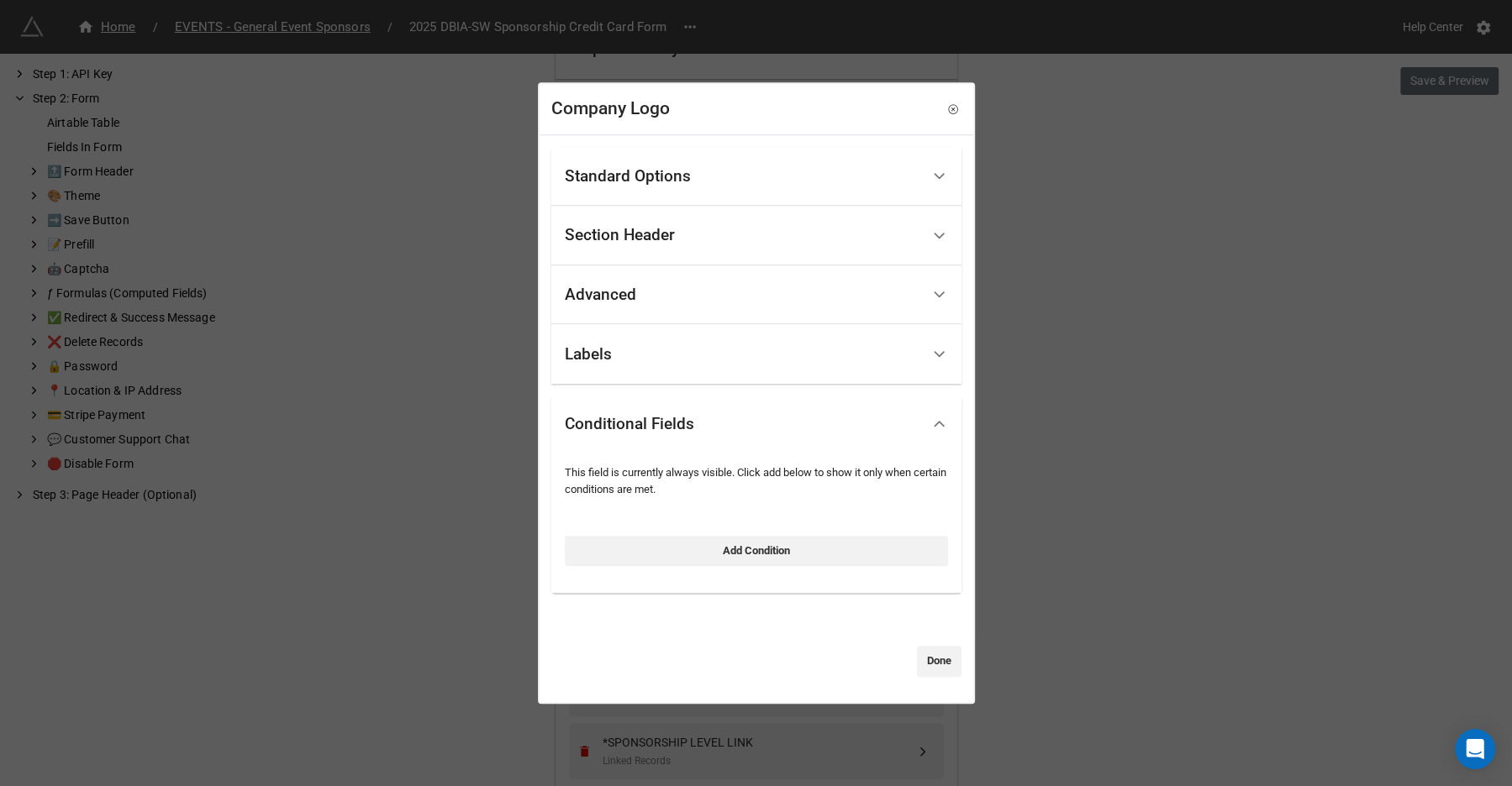
click at [671, 178] on div "Standard Options" at bounding box center [628, 176] width 126 height 17
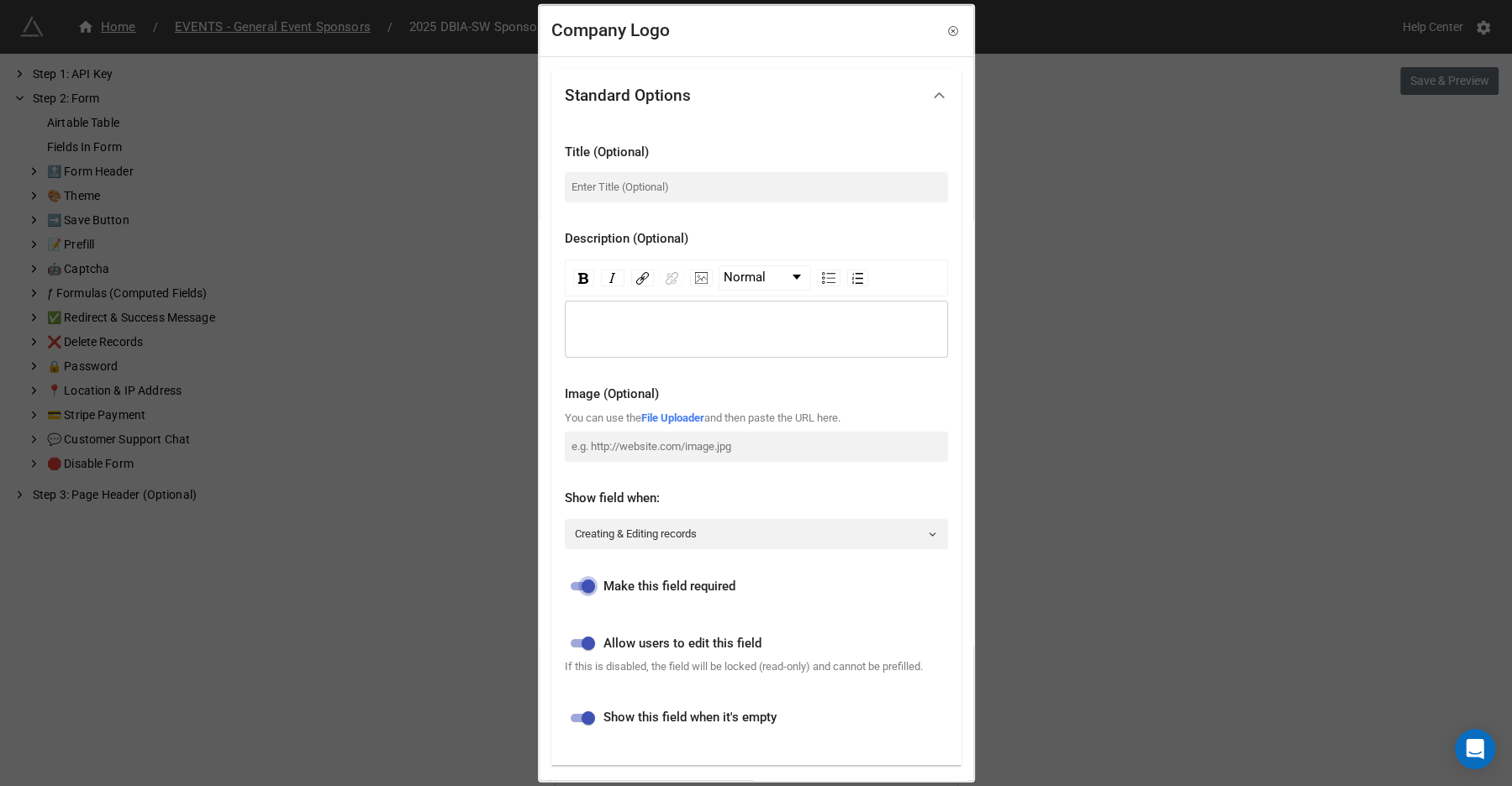
click at [583, 581] on input "checkbox" at bounding box center [588, 586] width 60 height 20
checkbox input "false"
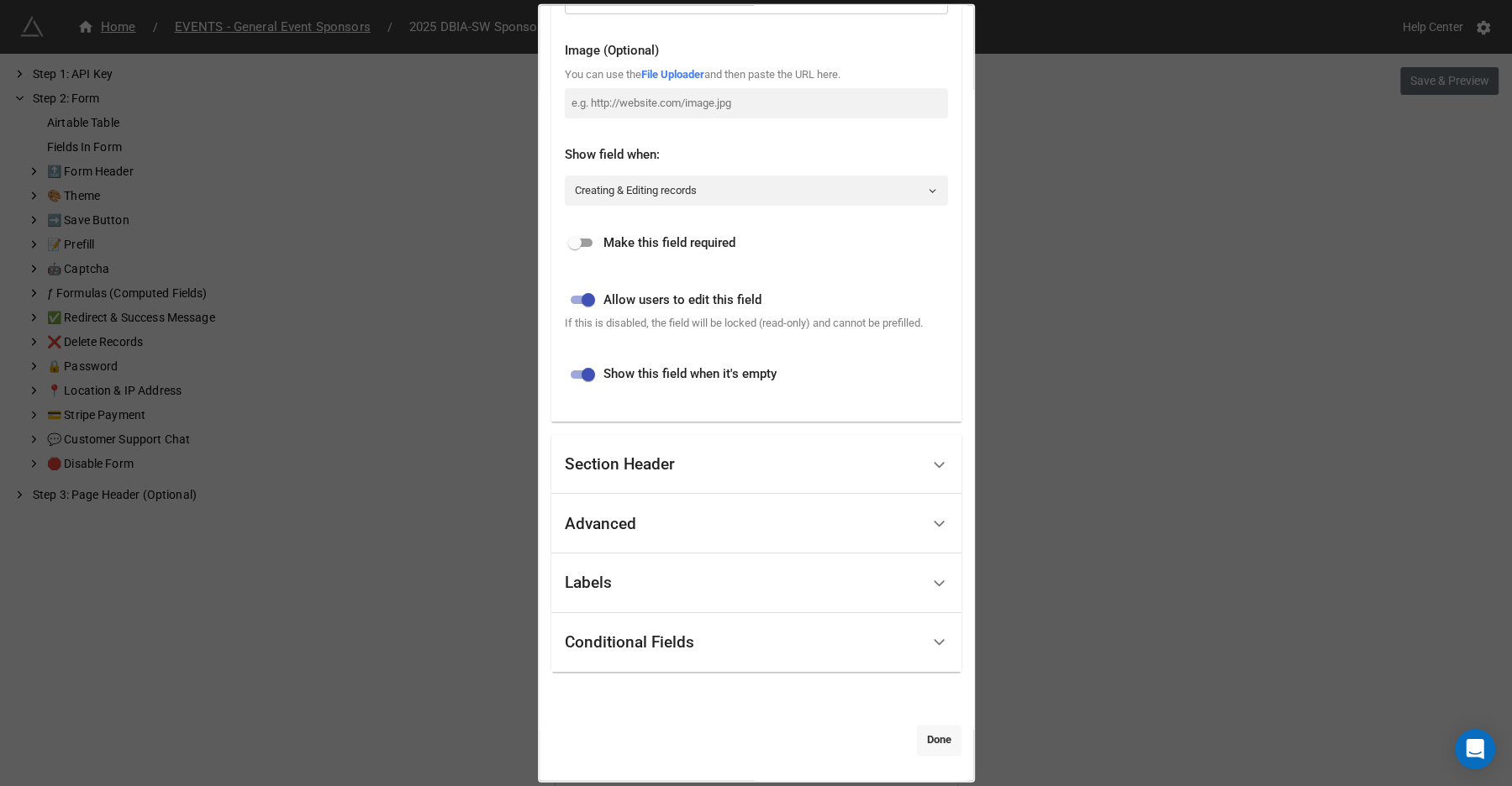
click at [934, 727] on link "Done" at bounding box center [938, 740] width 44 height 31
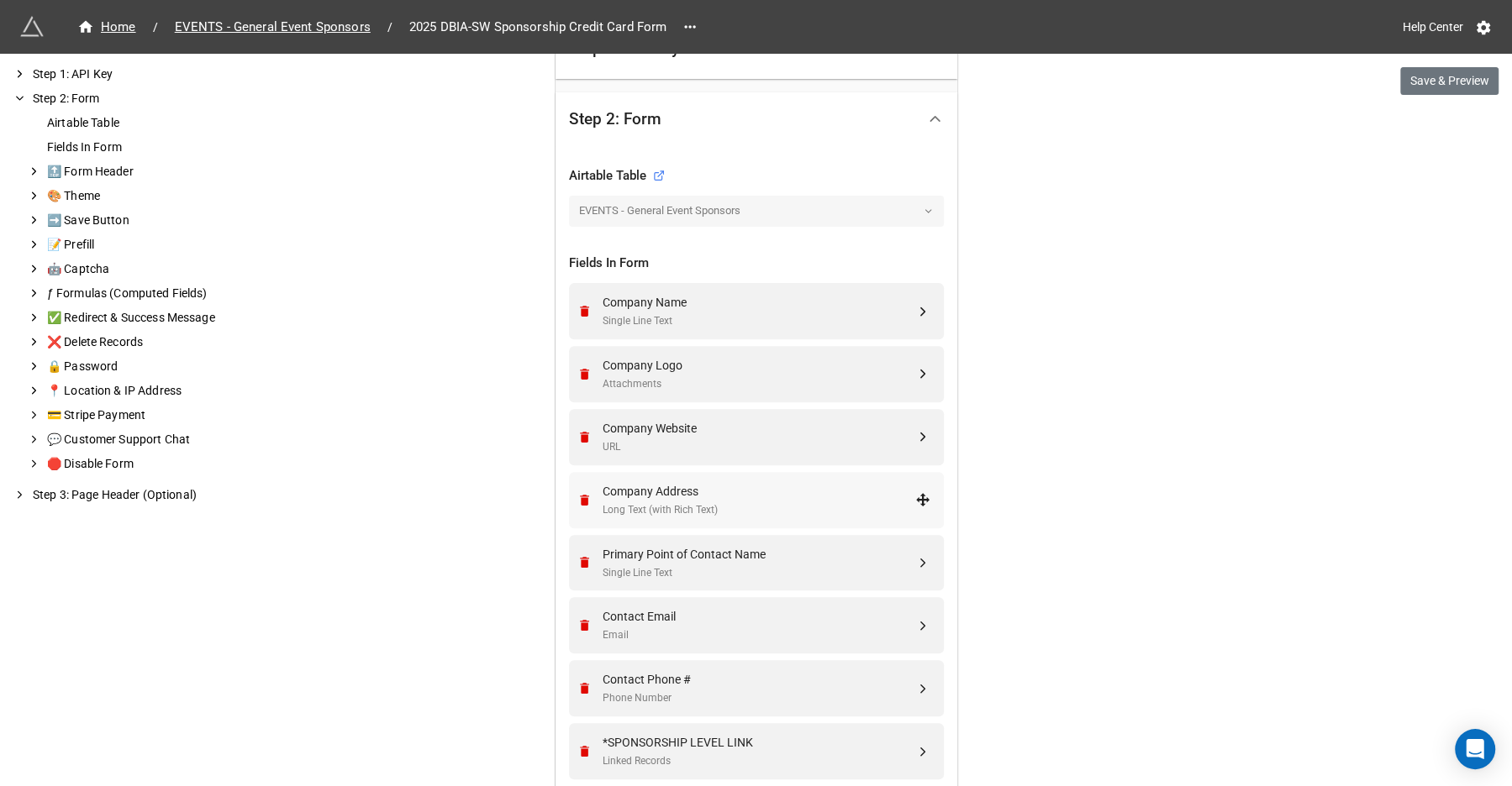
click at [743, 502] on div "Long Text (with Rich Text)" at bounding box center [758, 510] width 312 height 16
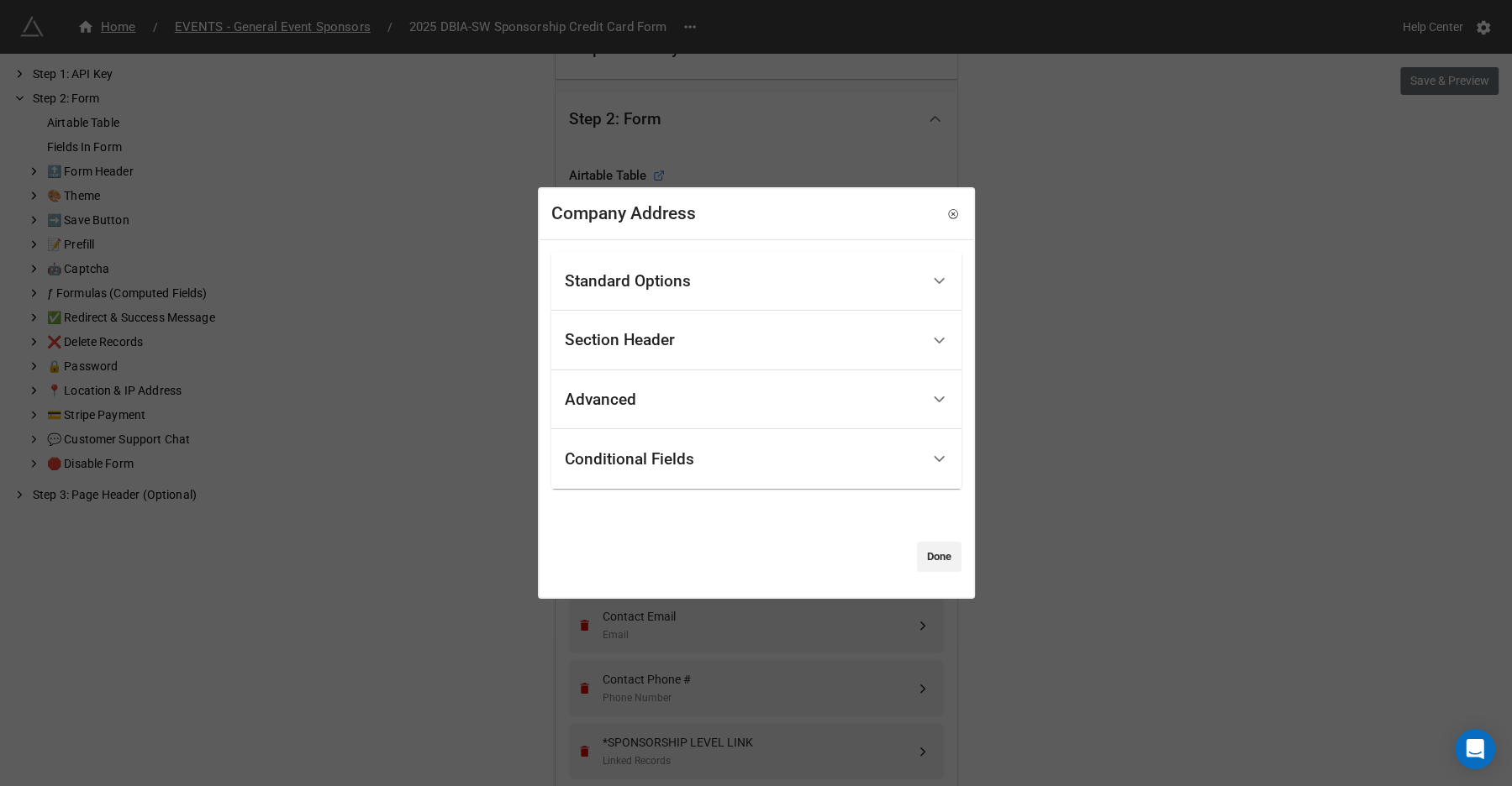
click at [720, 283] on div "Standard Options" at bounding box center [742, 281] width 356 height 40
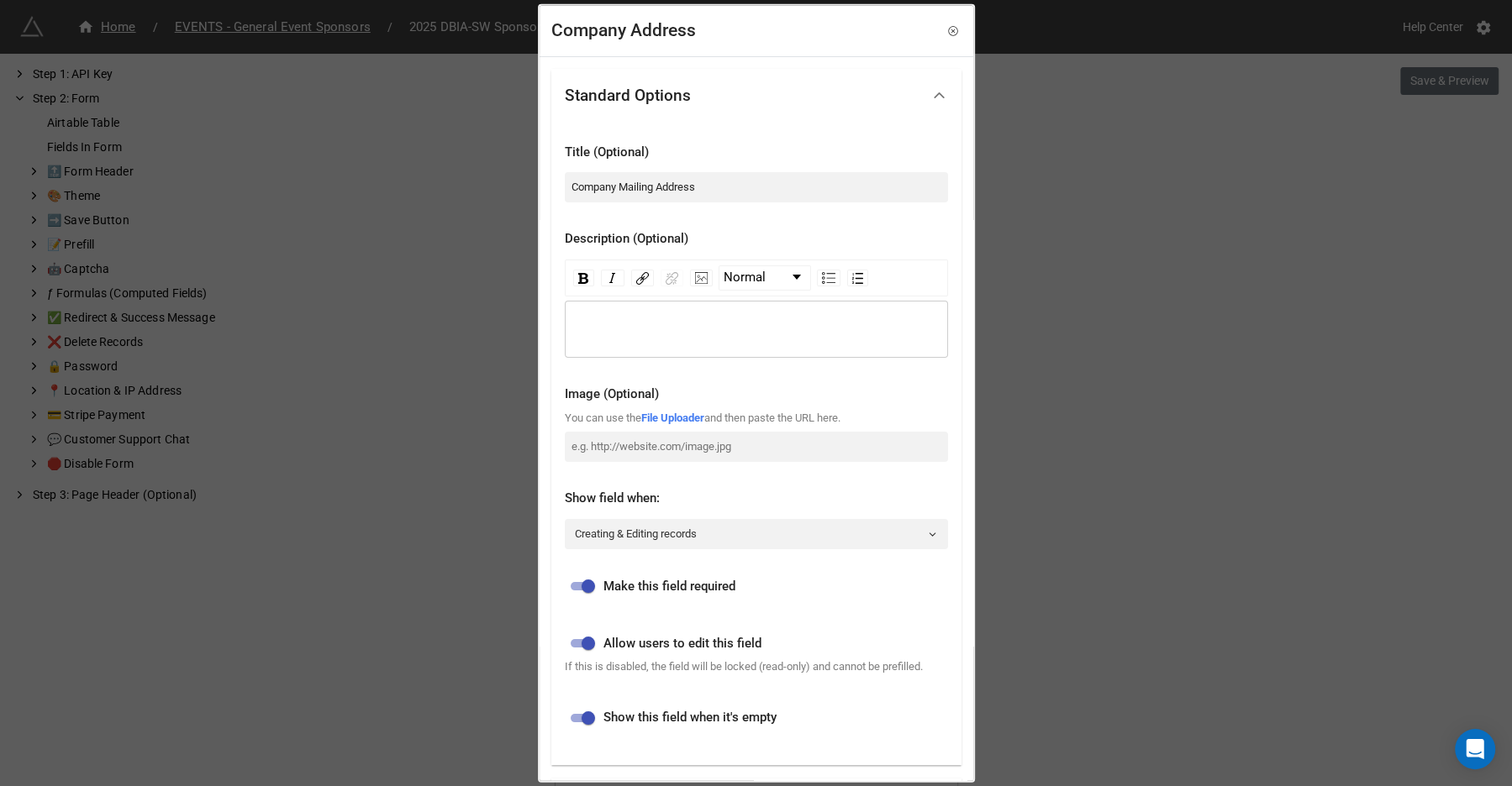
click at [593, 586] on input "checkbox" at bounding box center [588, 586] width 60 height 20
checkbox input "false"
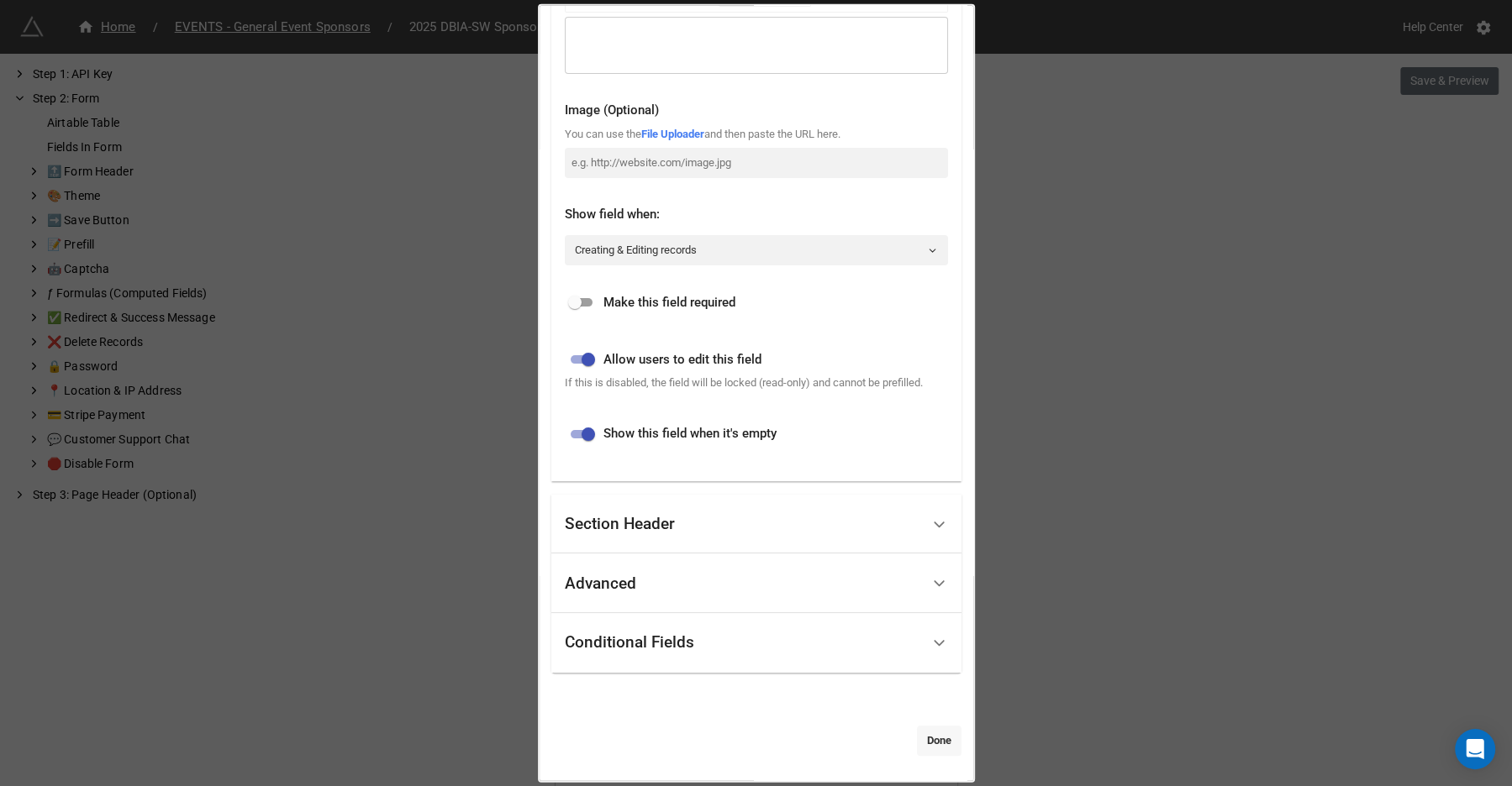
click at [923, 741] on link "Done" at bounding box center [938, 740] width 44 height 31
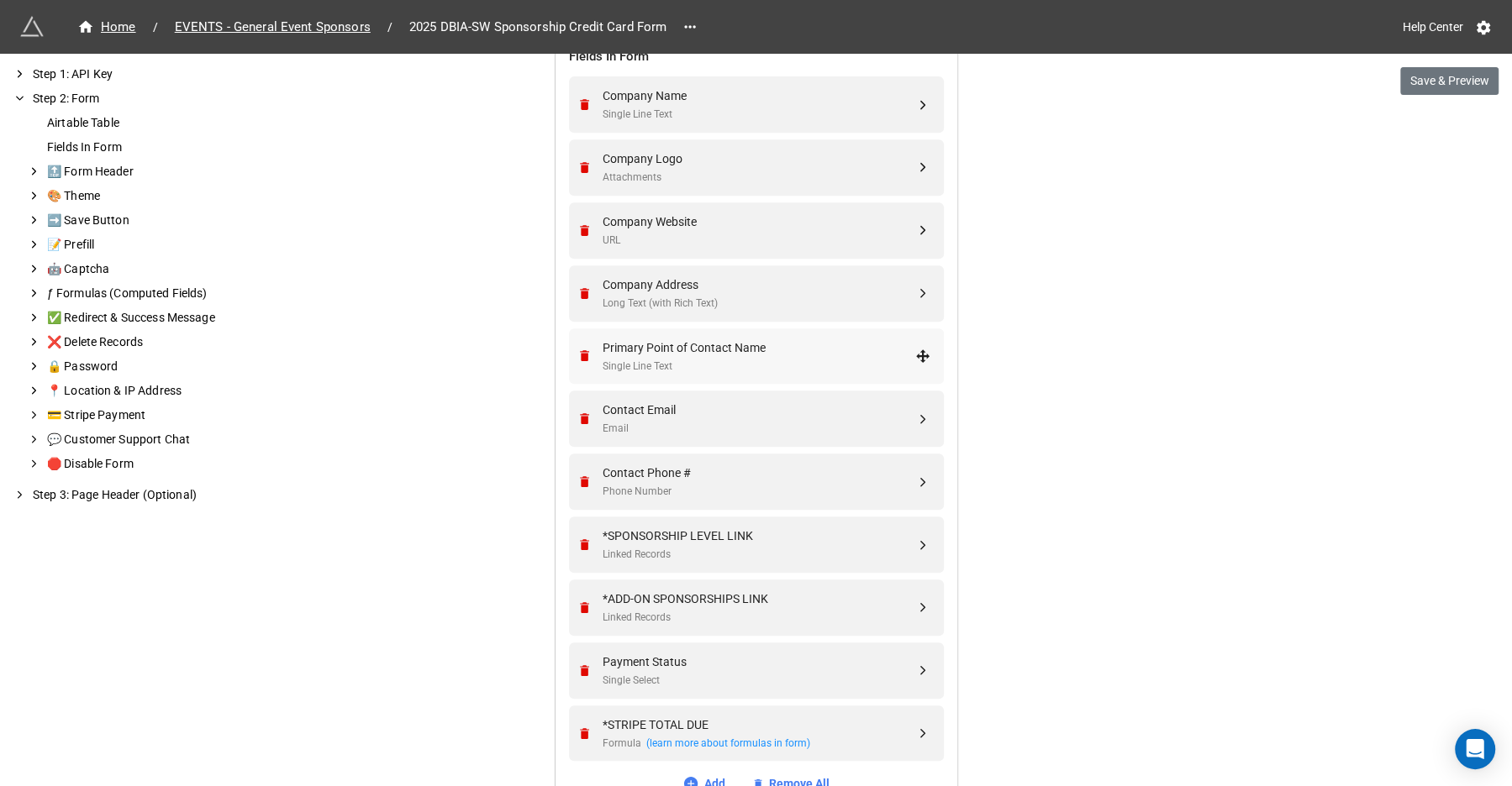
scroll to position [834, 0]
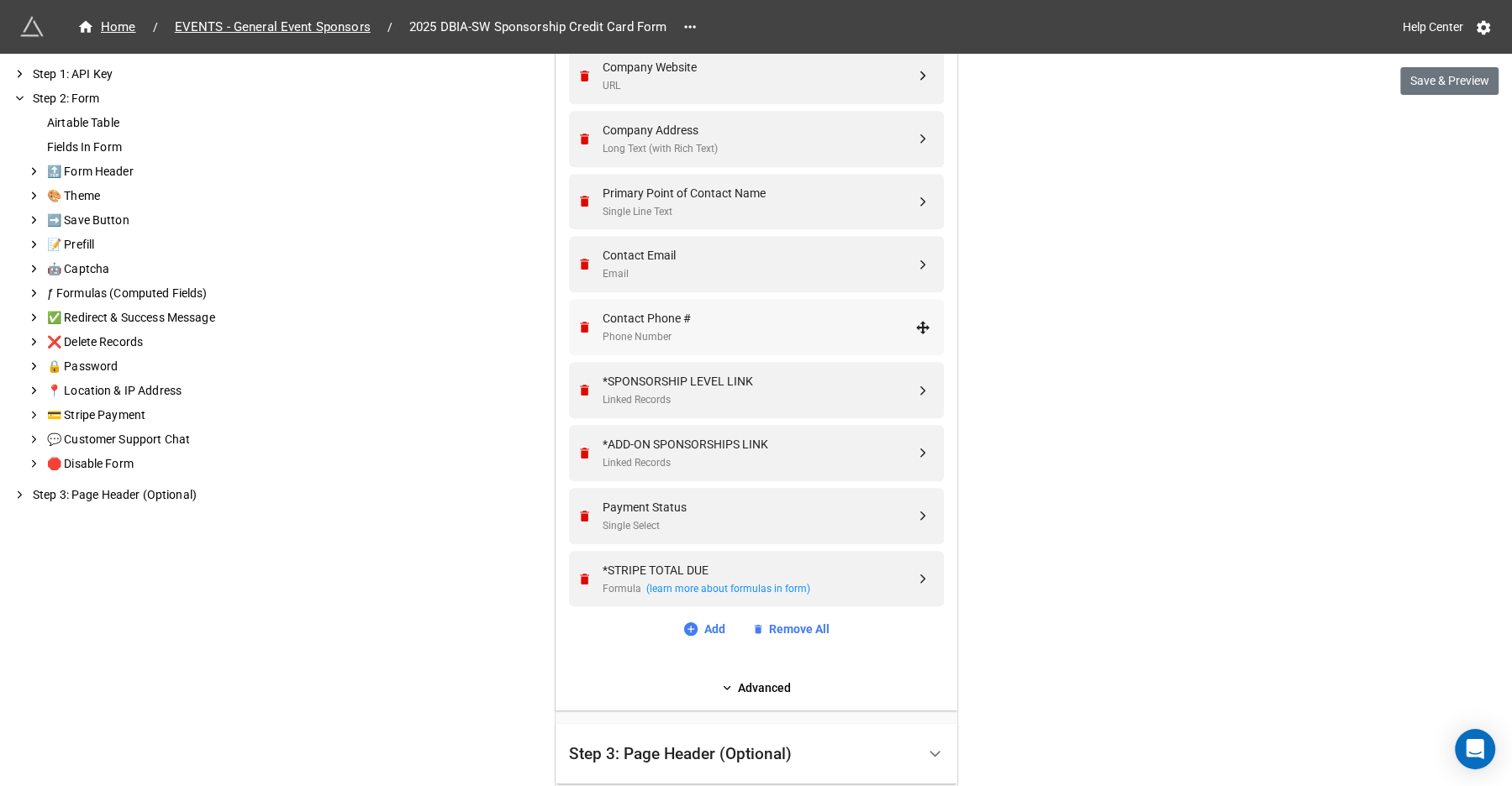
click at [721, 330] on div "Phone Number" at bounding box center [758, 338] width 312 height 16
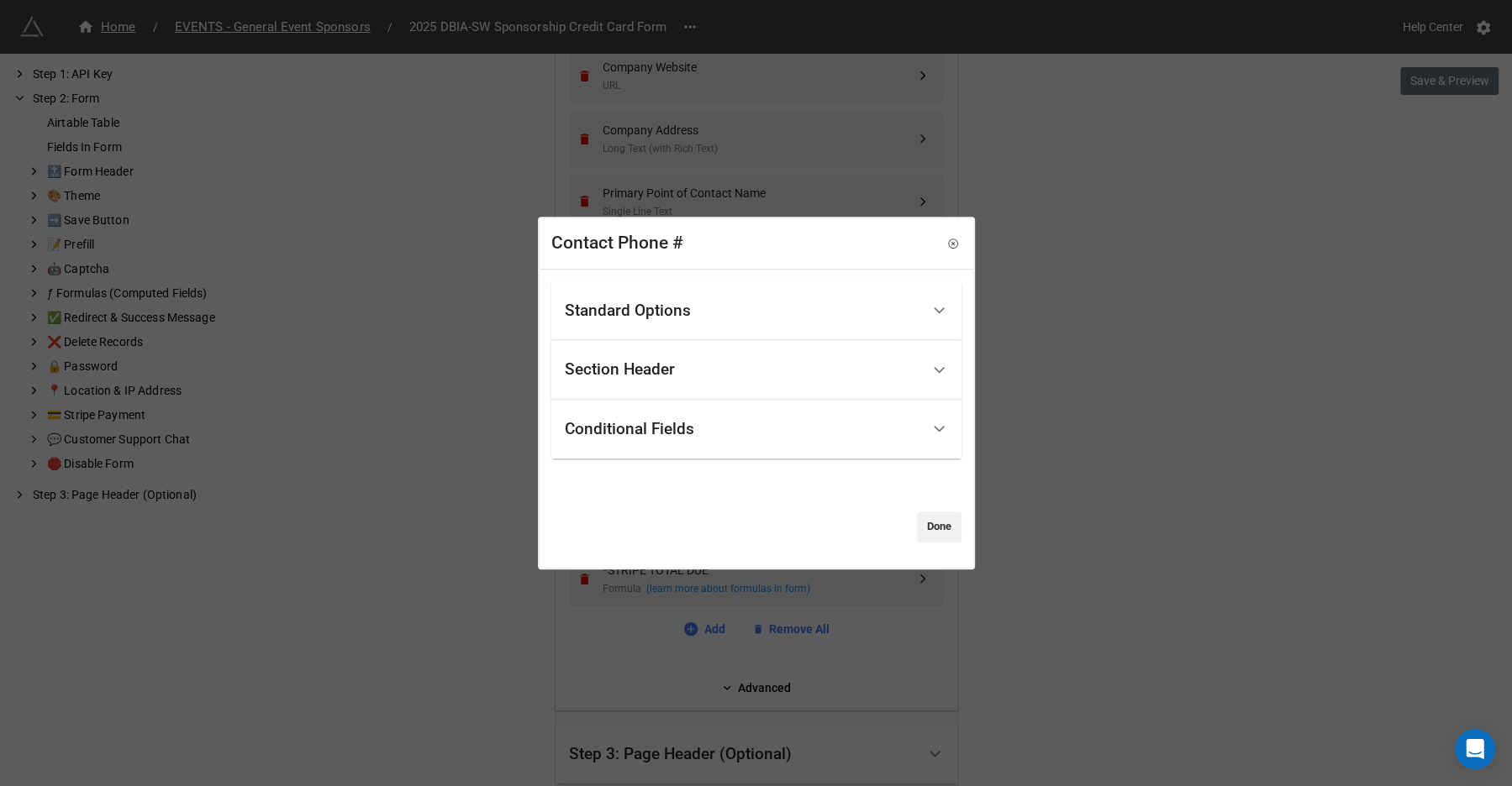
click at [713, 324] on div "Standard Options" at bounding box center [742, 312] width 356 height 40
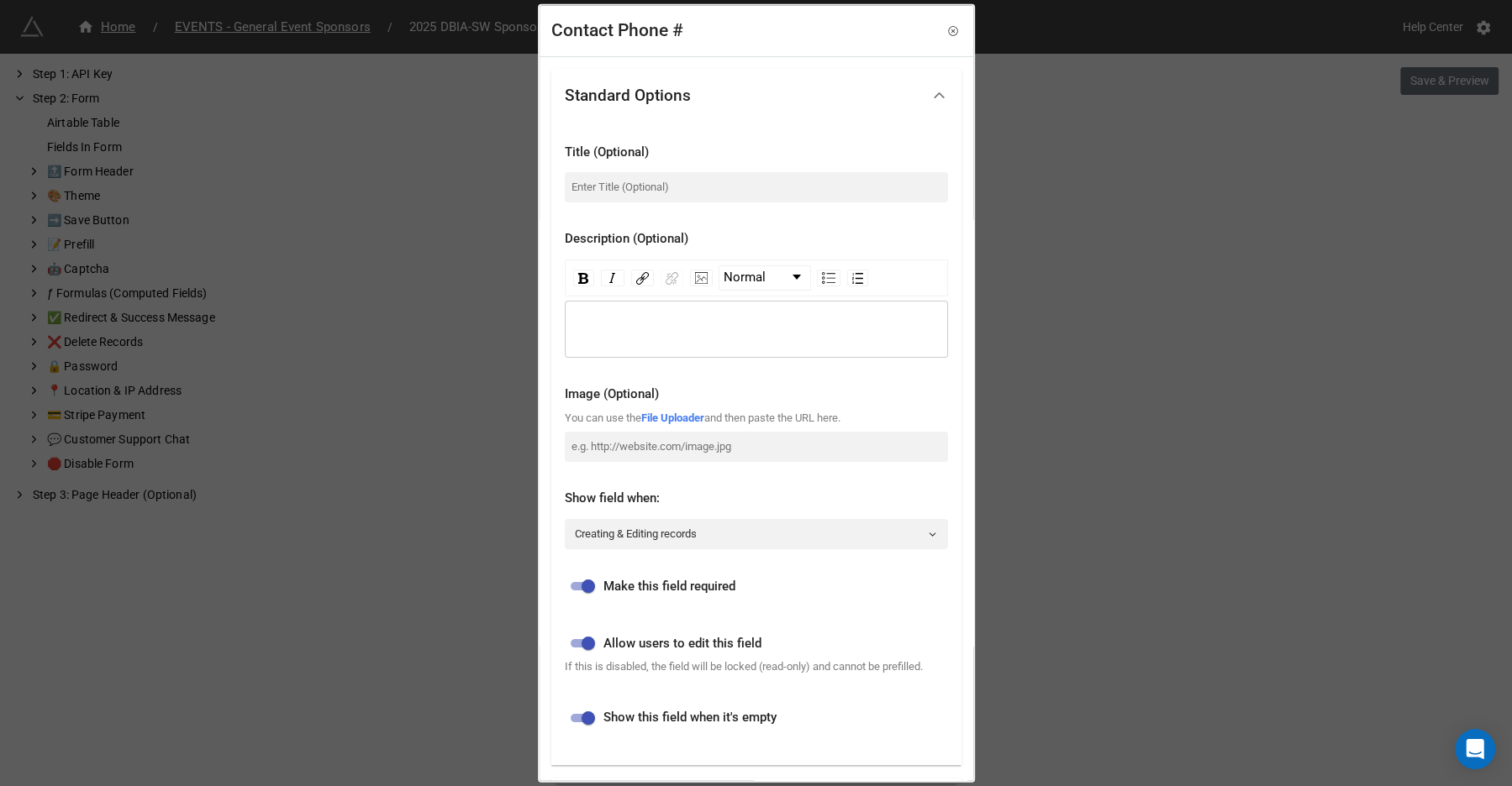
click at [584, 589] on input "checkbox" at bounding box center [588, 586] width 60 height 20
checkbox input "false"
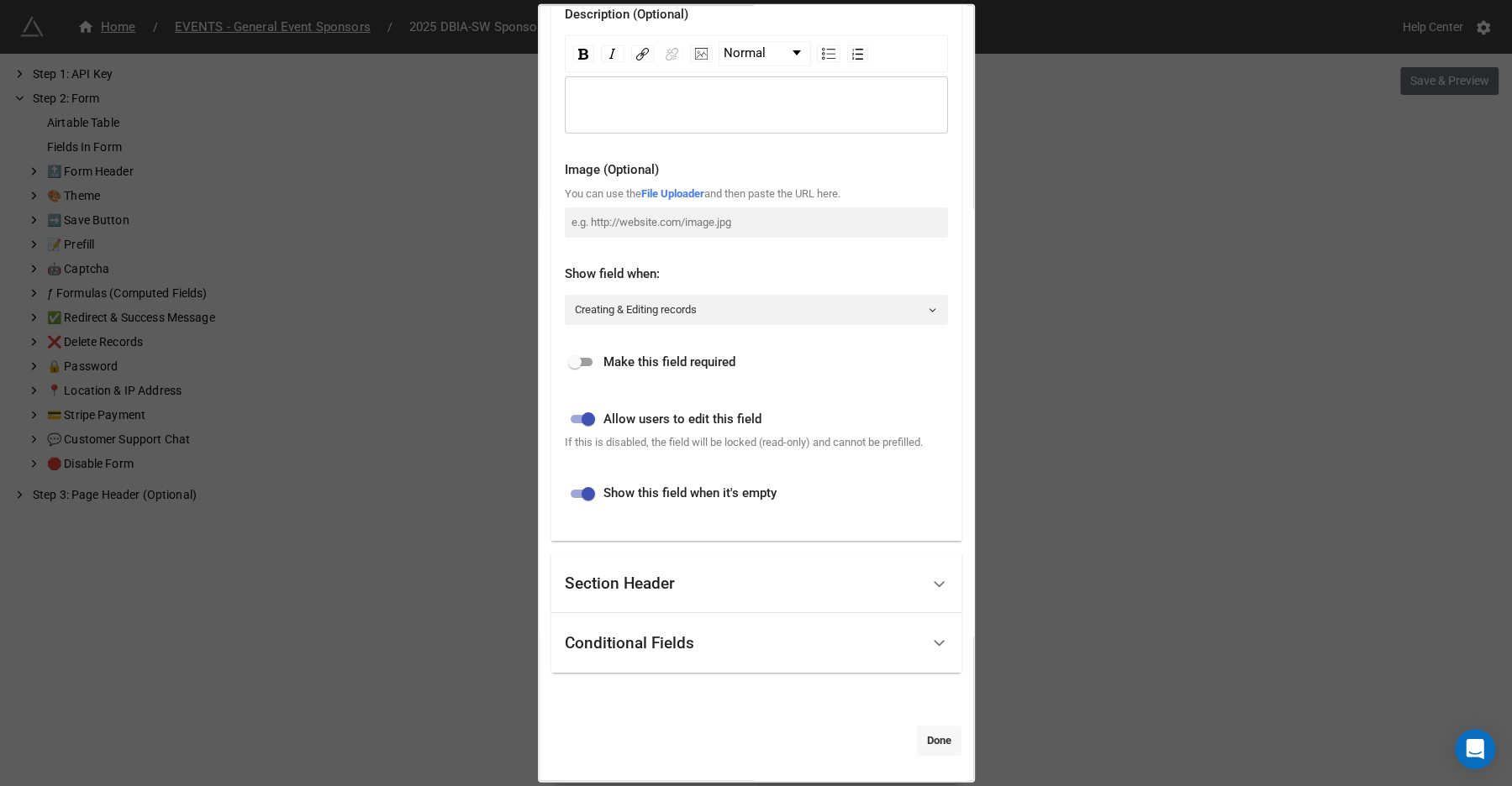
click at [917, 729] on link "Done" at bounding box center [938, 741] width 44 height 31
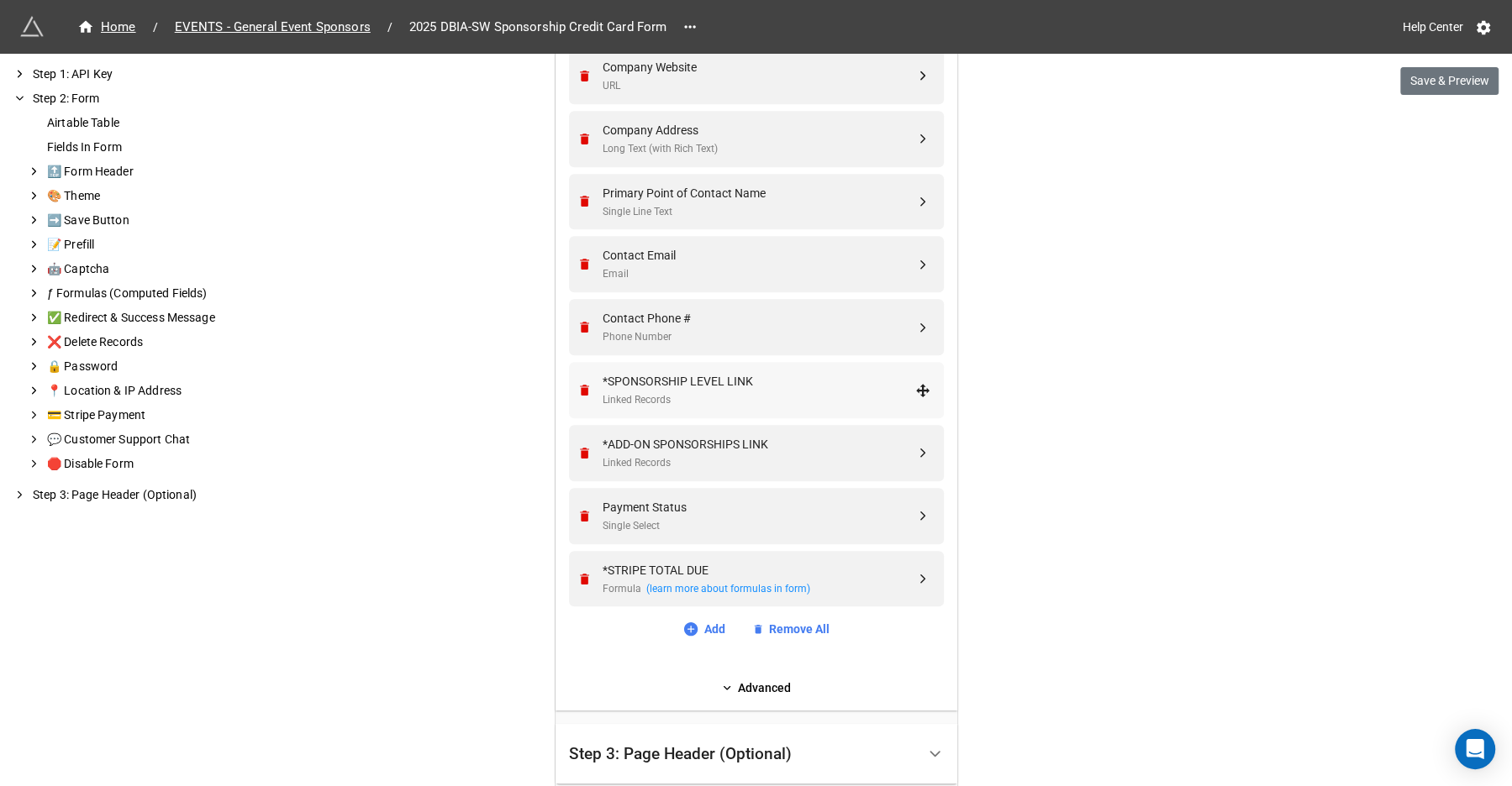
click at [710, 398] on div "Linked Records" at bounding box center [758, 401] width 312 height 16
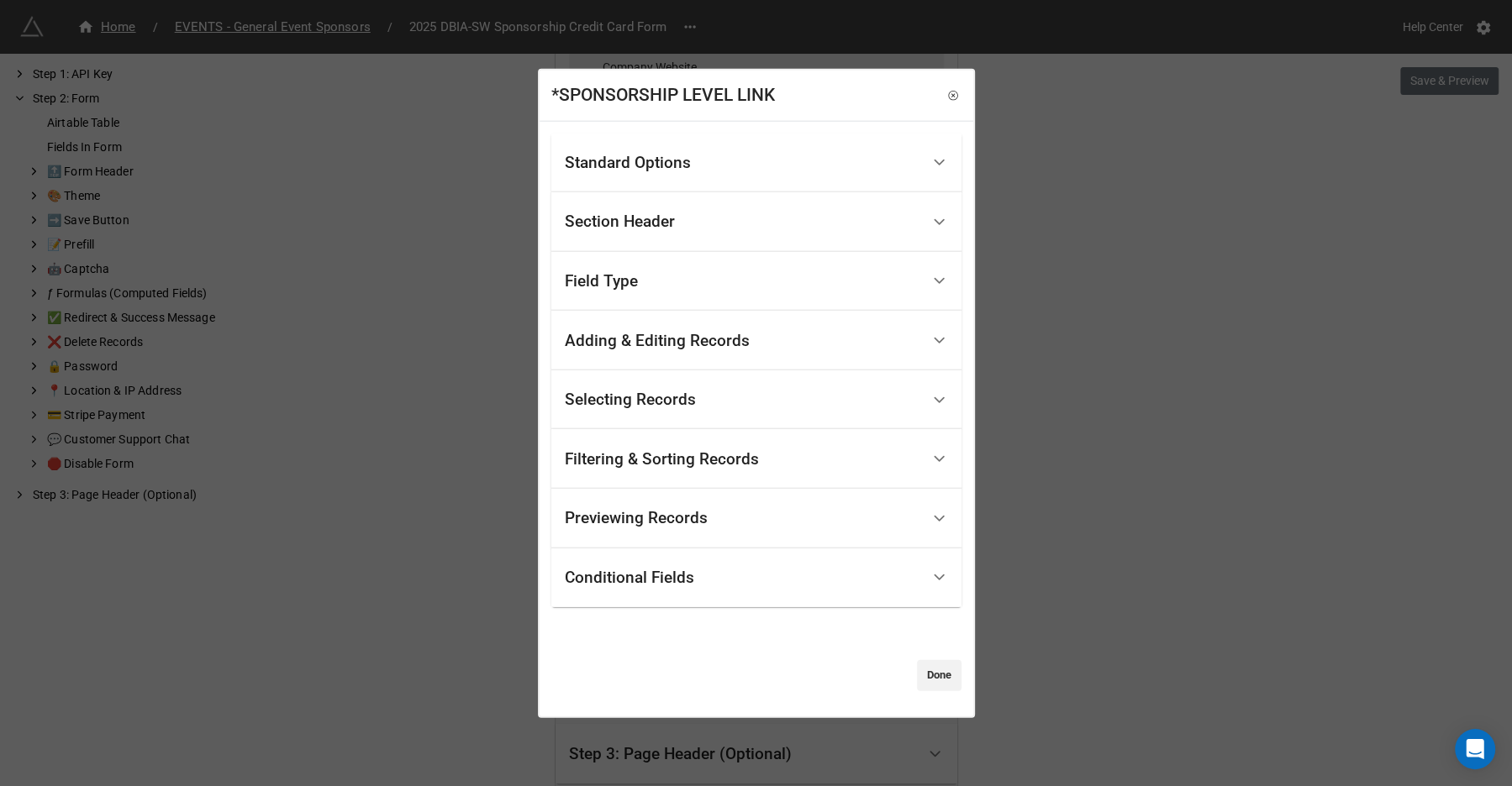
click at [711, 158] on div "Standard Options" at bounding box center [742, 163] width 356 height 40
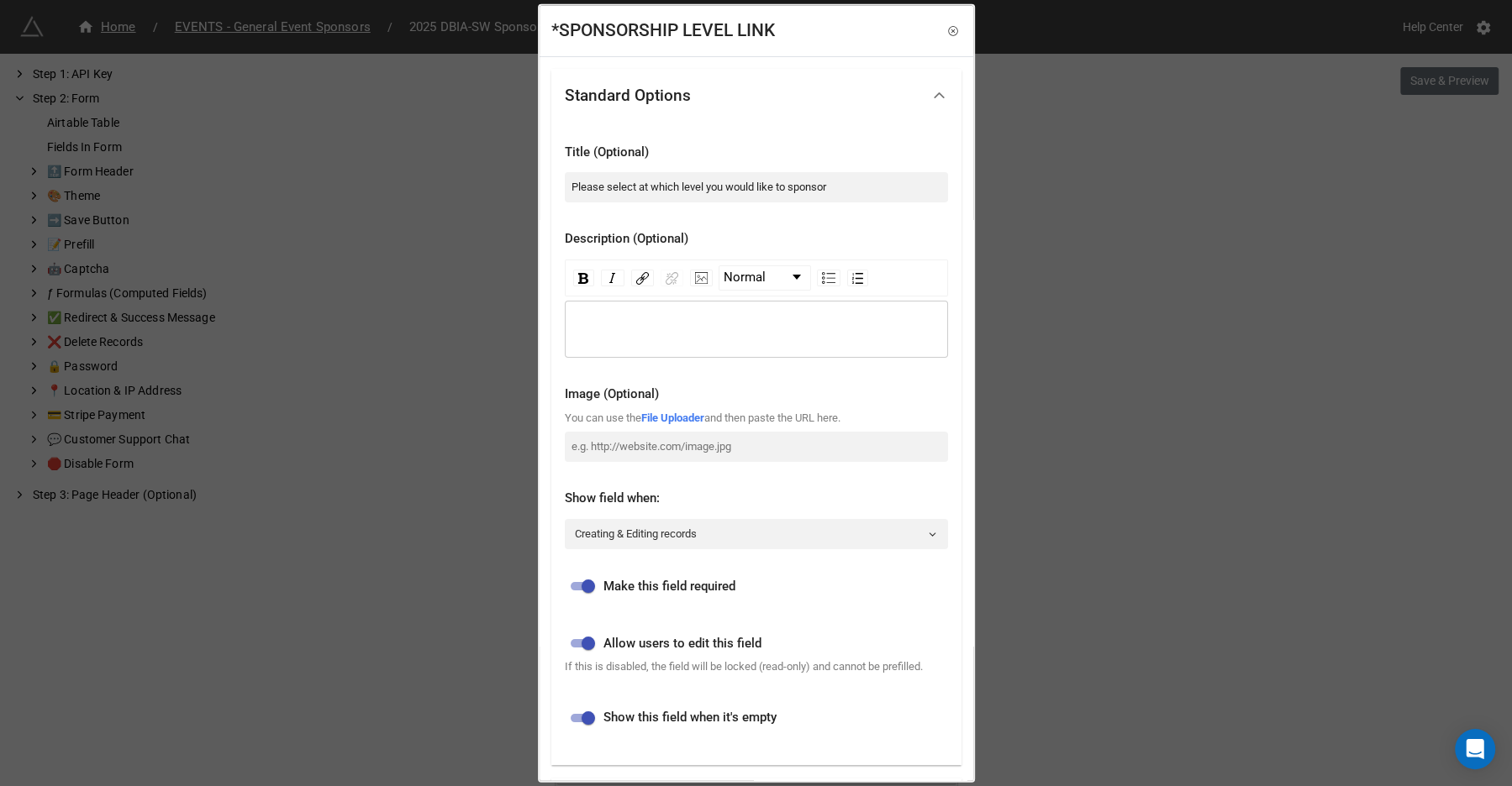
scroll to position [536, 0]
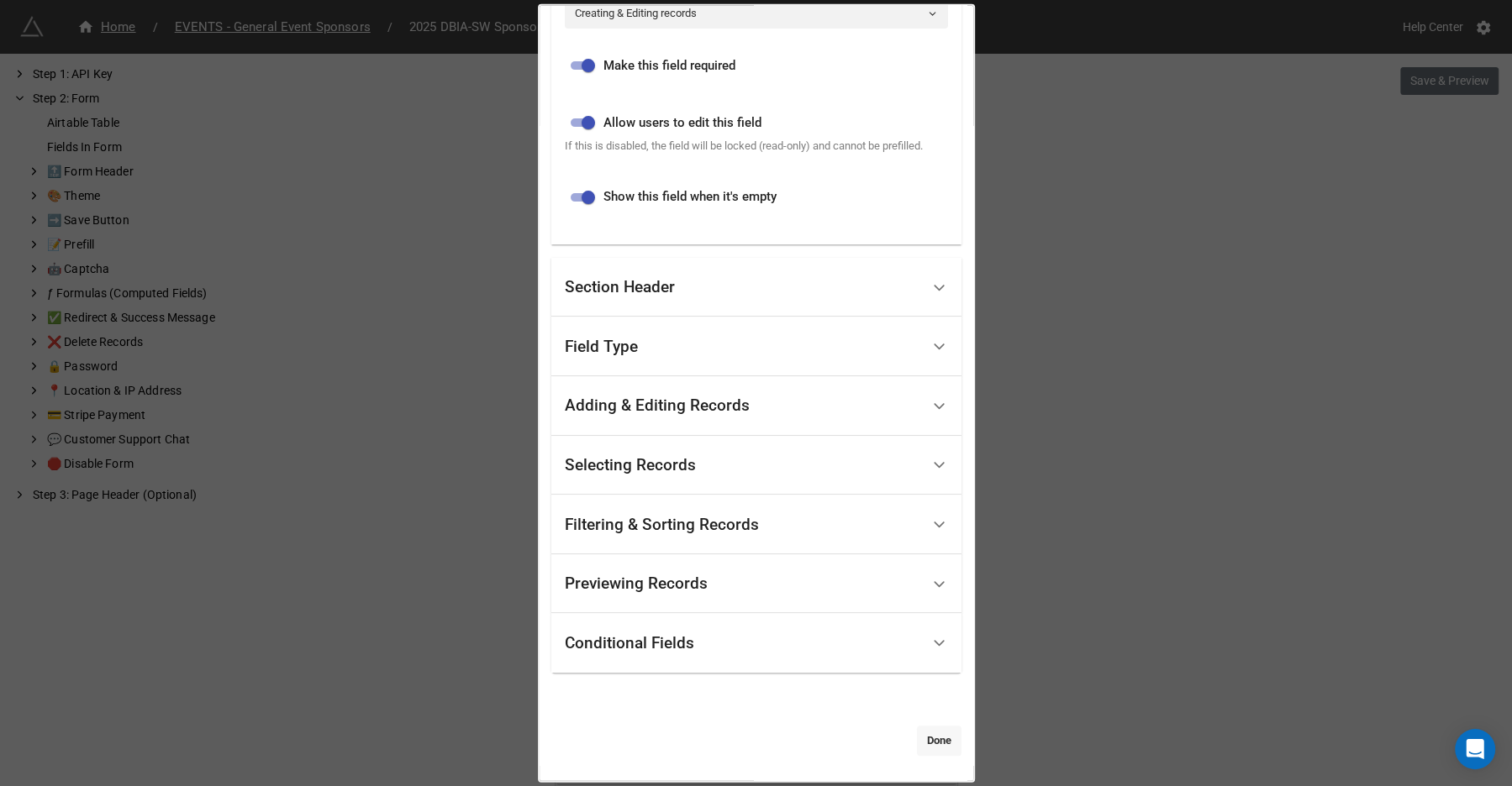
click at [929, 745] on link "Done" at bounding box center [938, 741] width 44 height 31
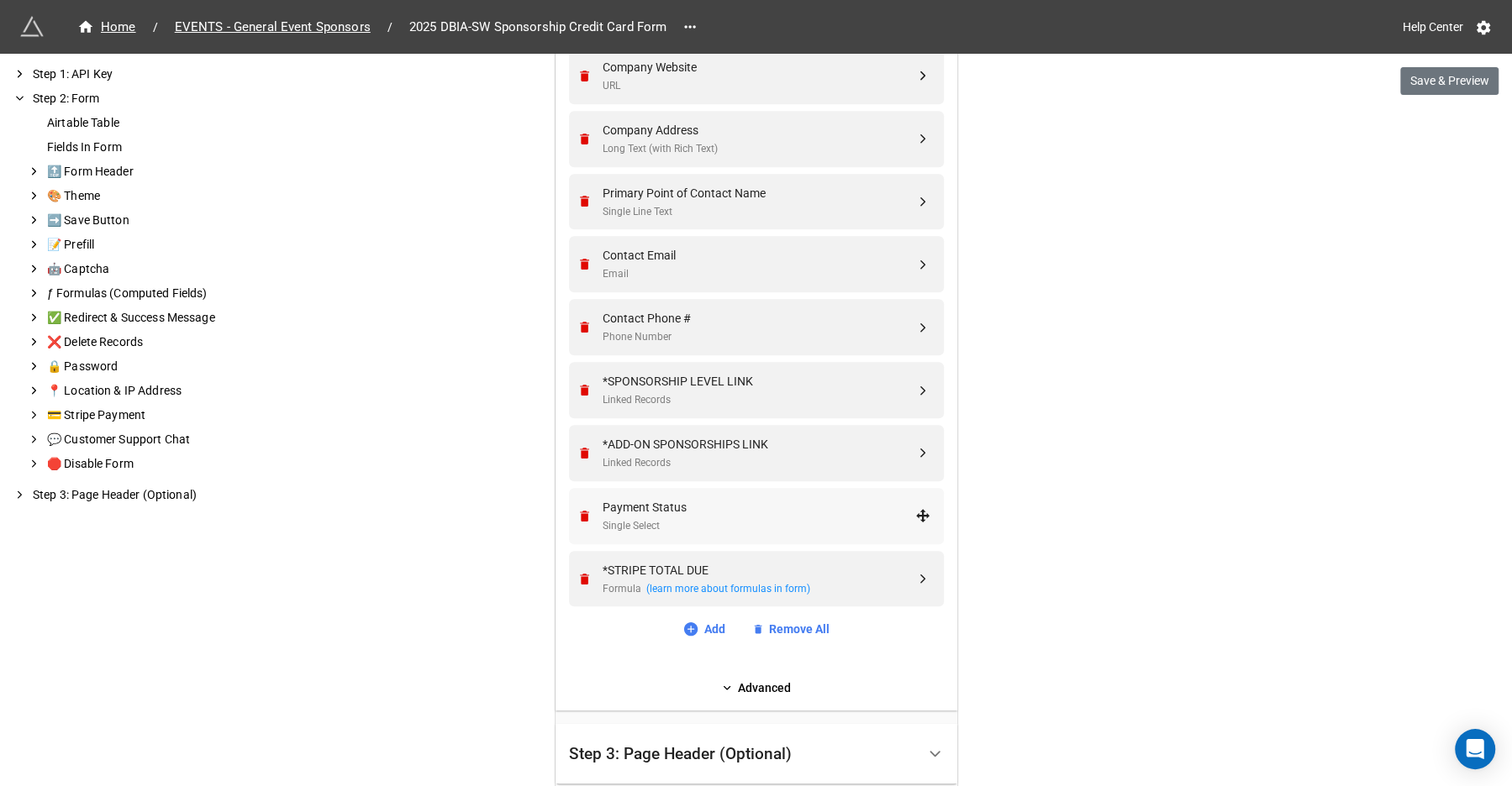
click at [799, 522] on div "Single Select" at bounding box center [758, 527] width 312 height 16
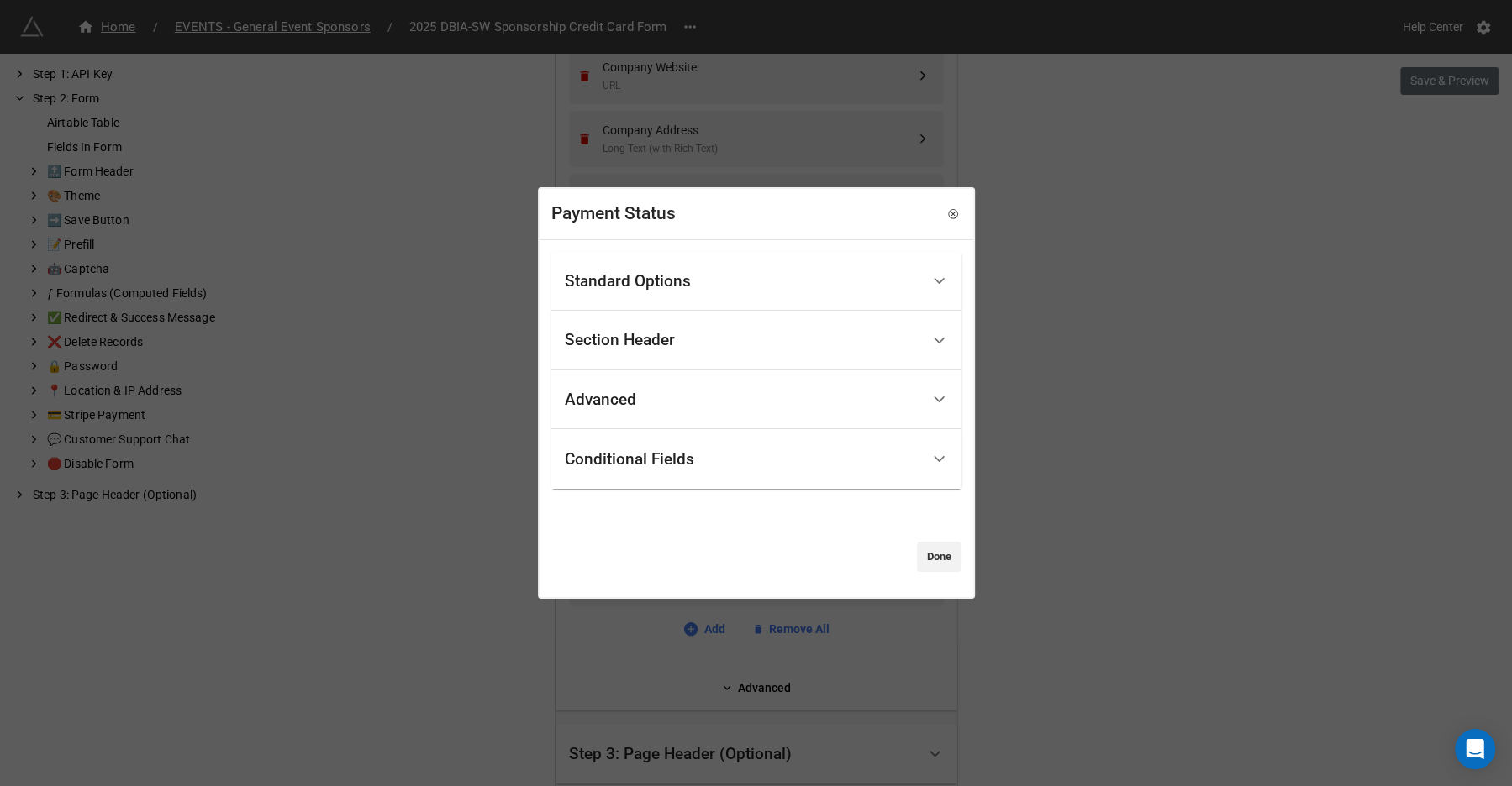
click at [754, 281] on div "Standard Options" at bounding box center [742, 281] width 356 height 40
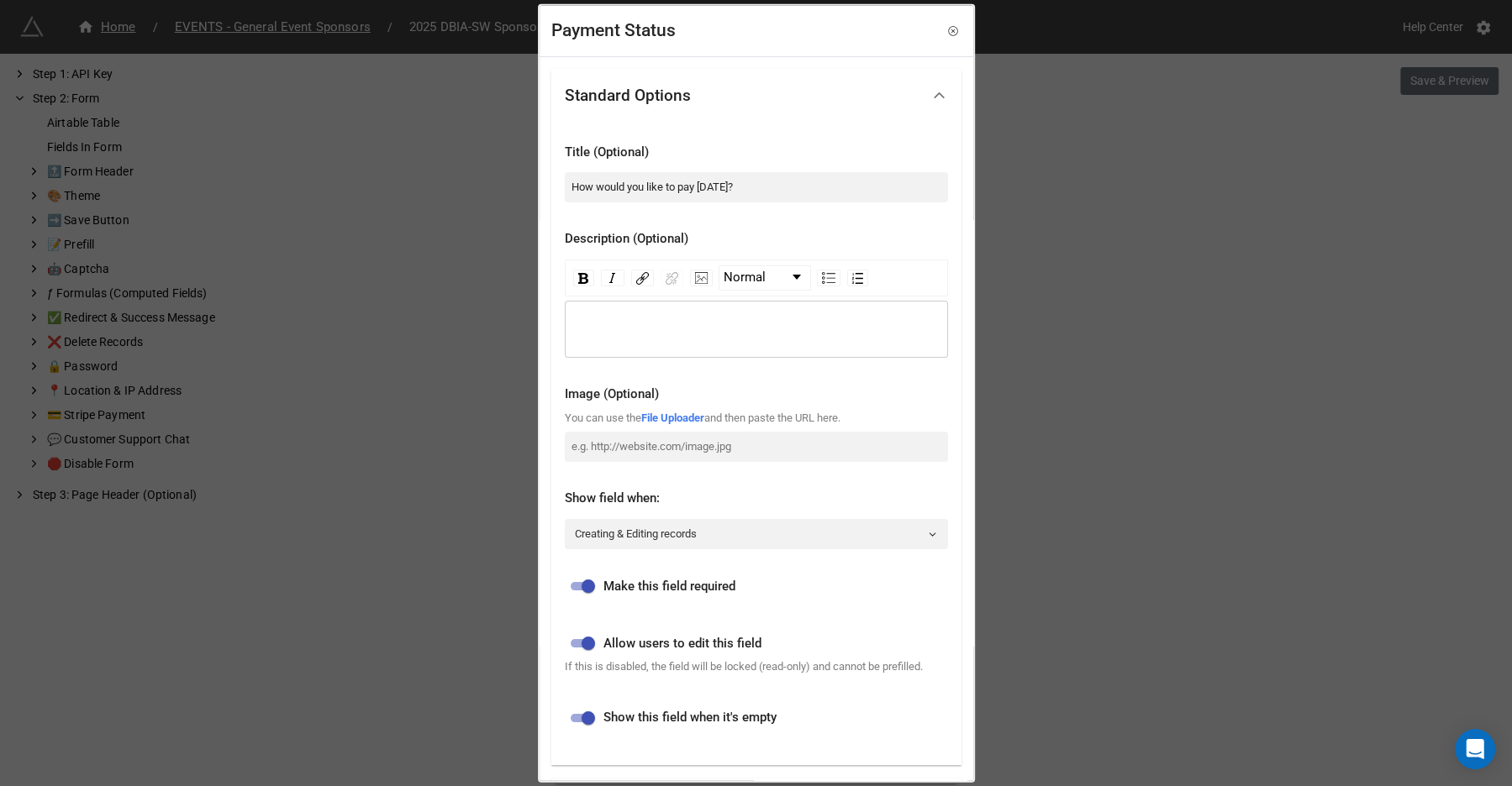
scroll to position [299, 0]
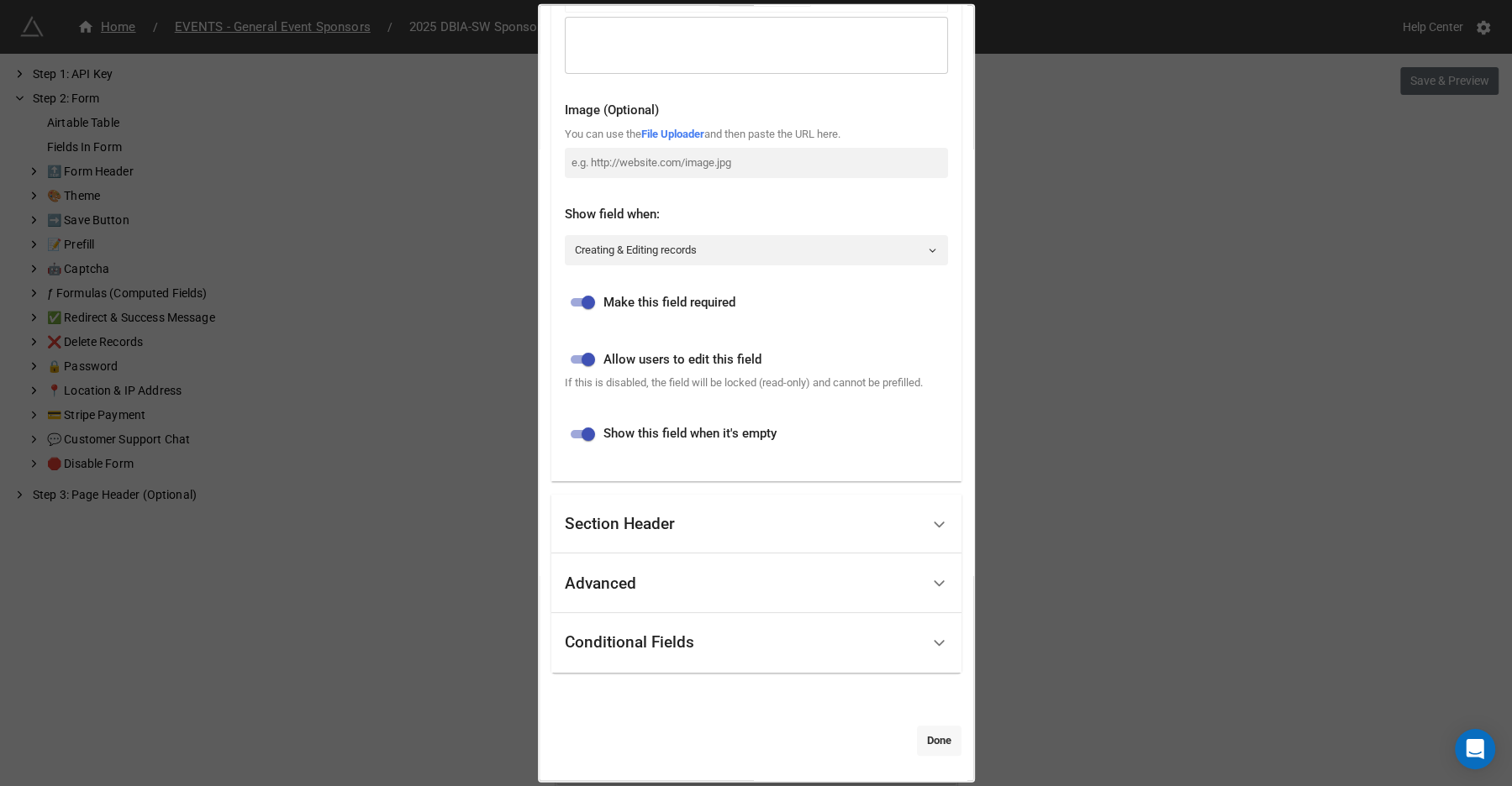
click at [937, 738] on link "Done" at bounding box center [938, 740] width 44 height 31
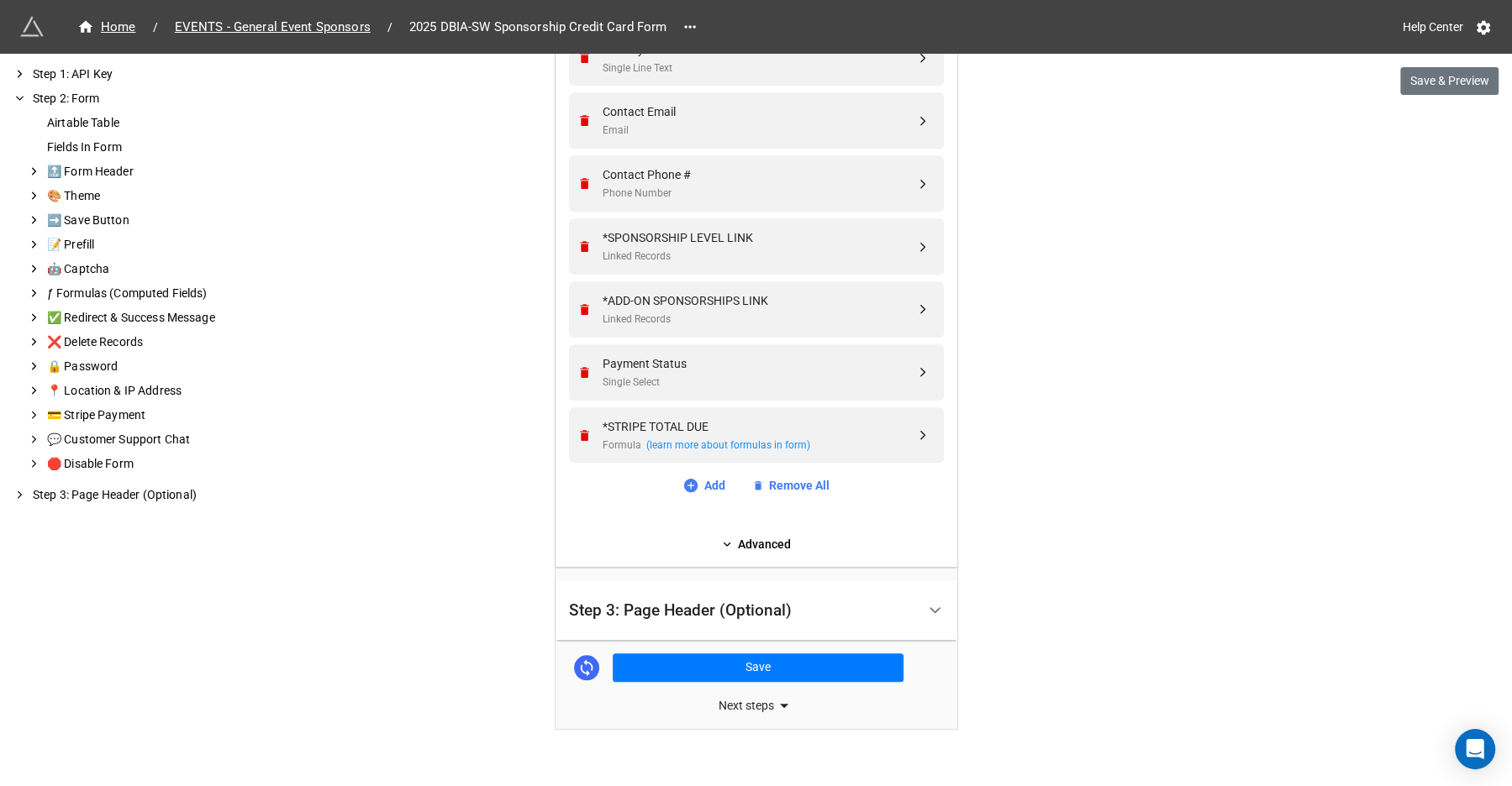
scroll to position [998, 0]
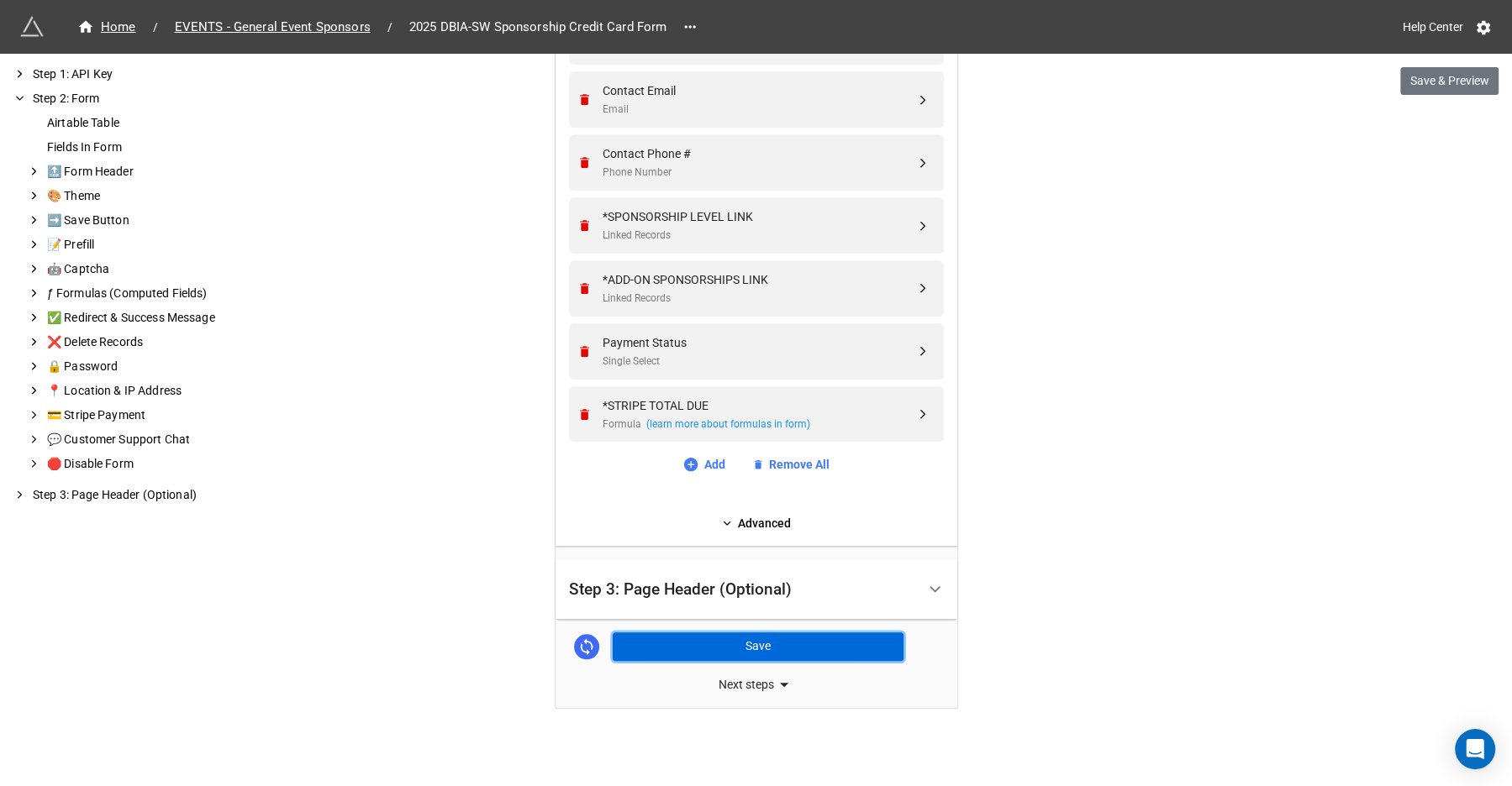
click at [862, 649] on button "Save" at bounding box center [757, 647] width 291 height 29
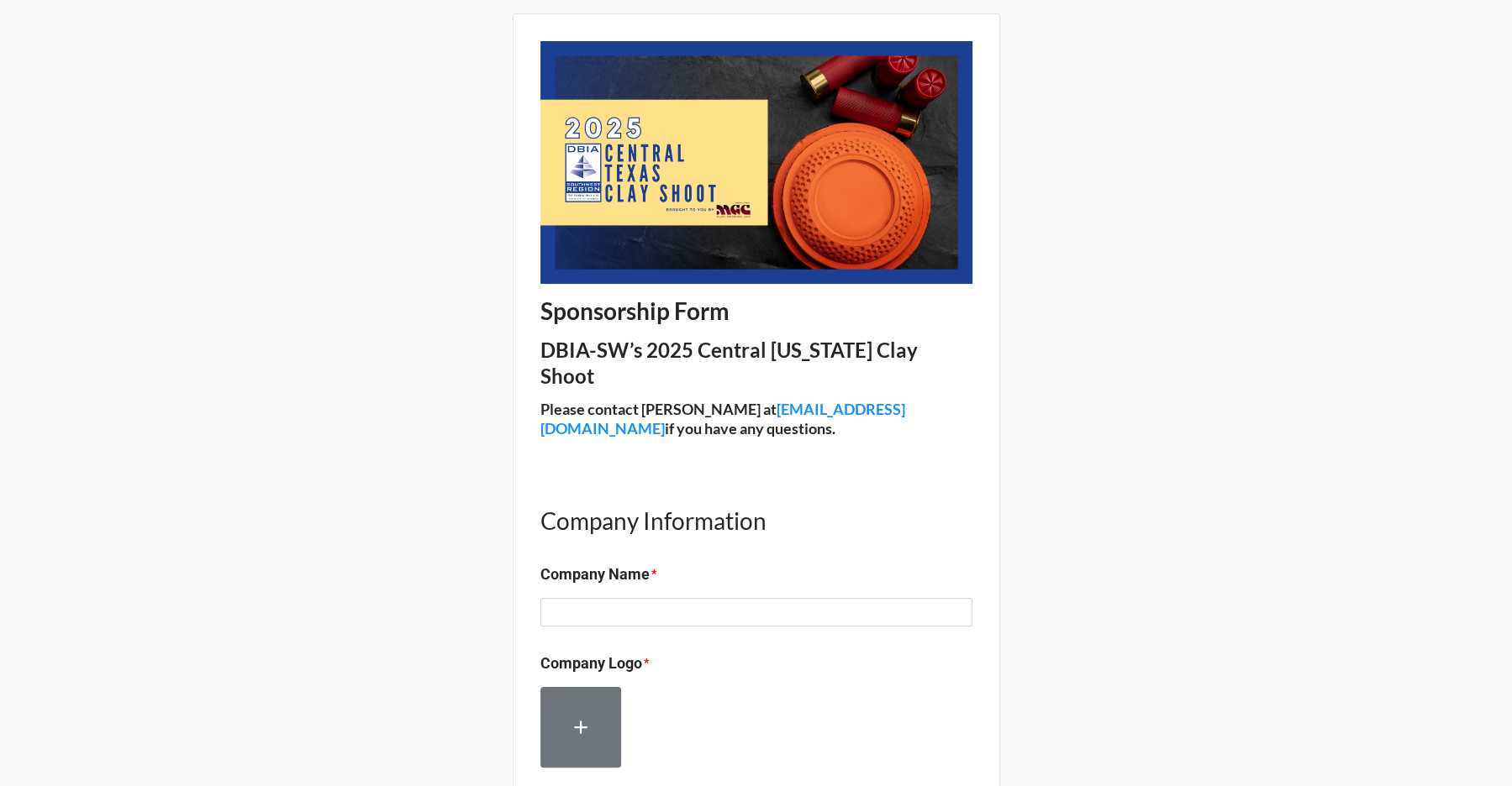
scroll to position [96, 0]
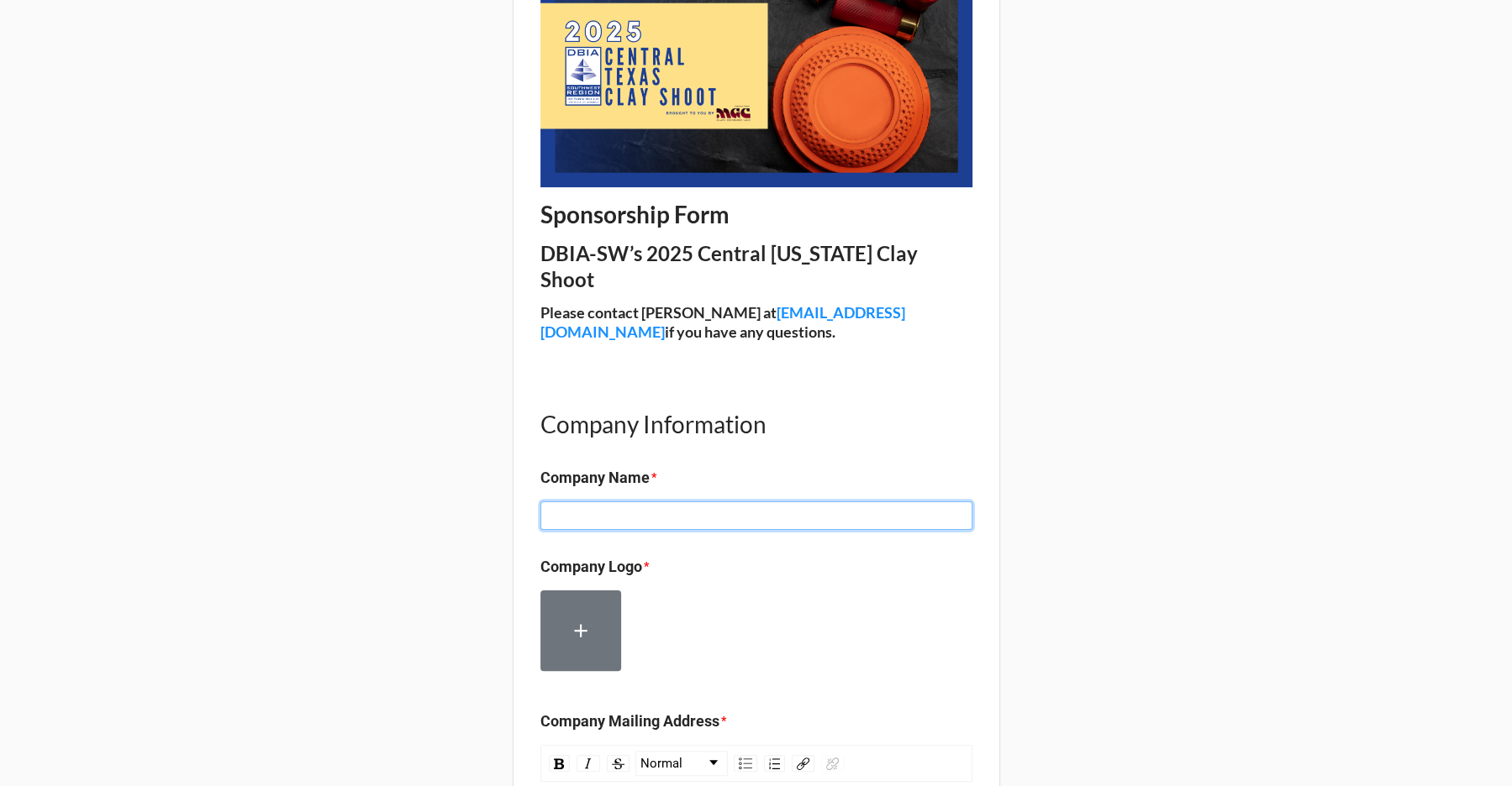
click at [675, 501] on input at bounding box center [756, 516] width 432 height 29
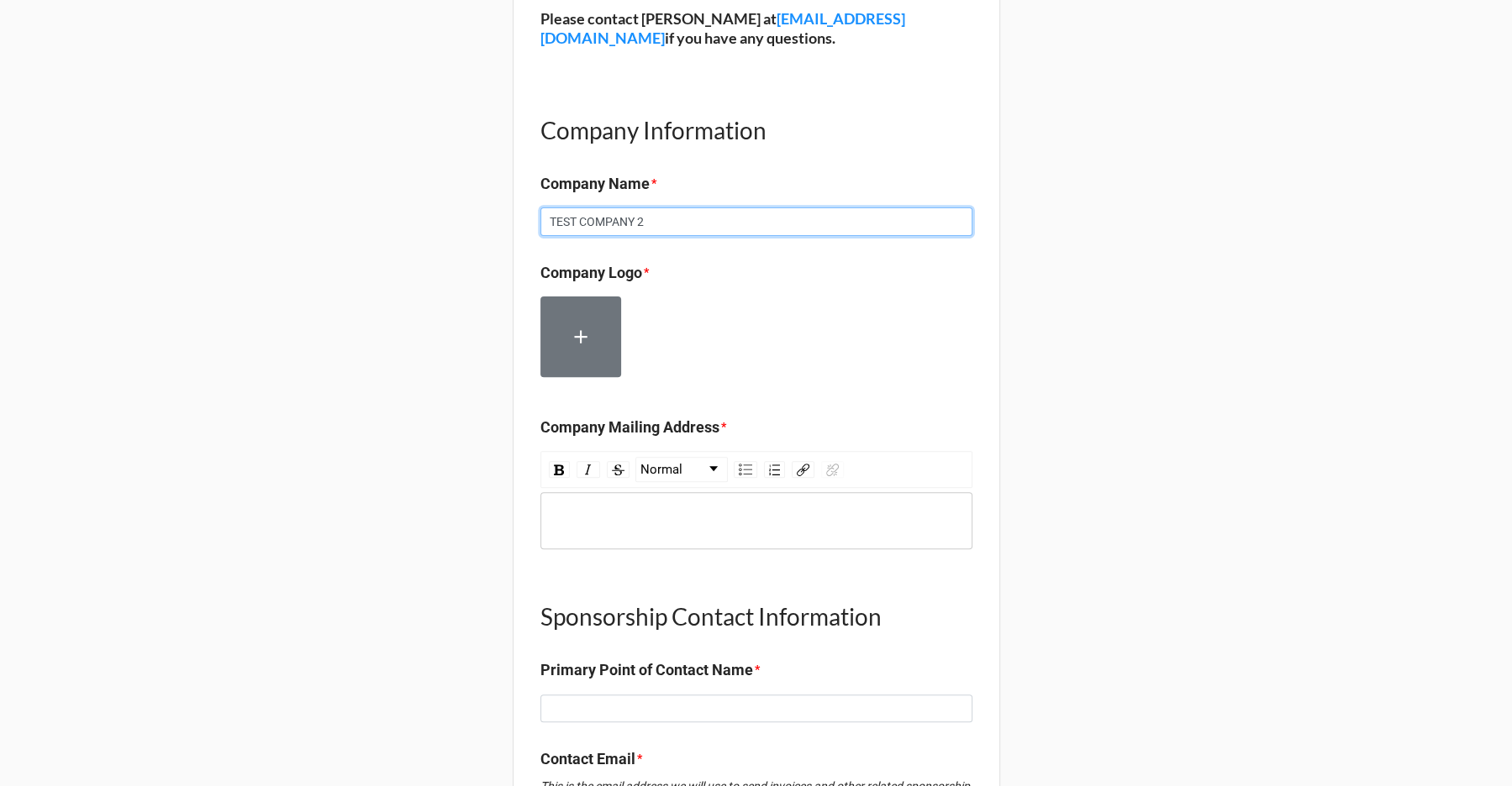
scroll to position [527, 0]
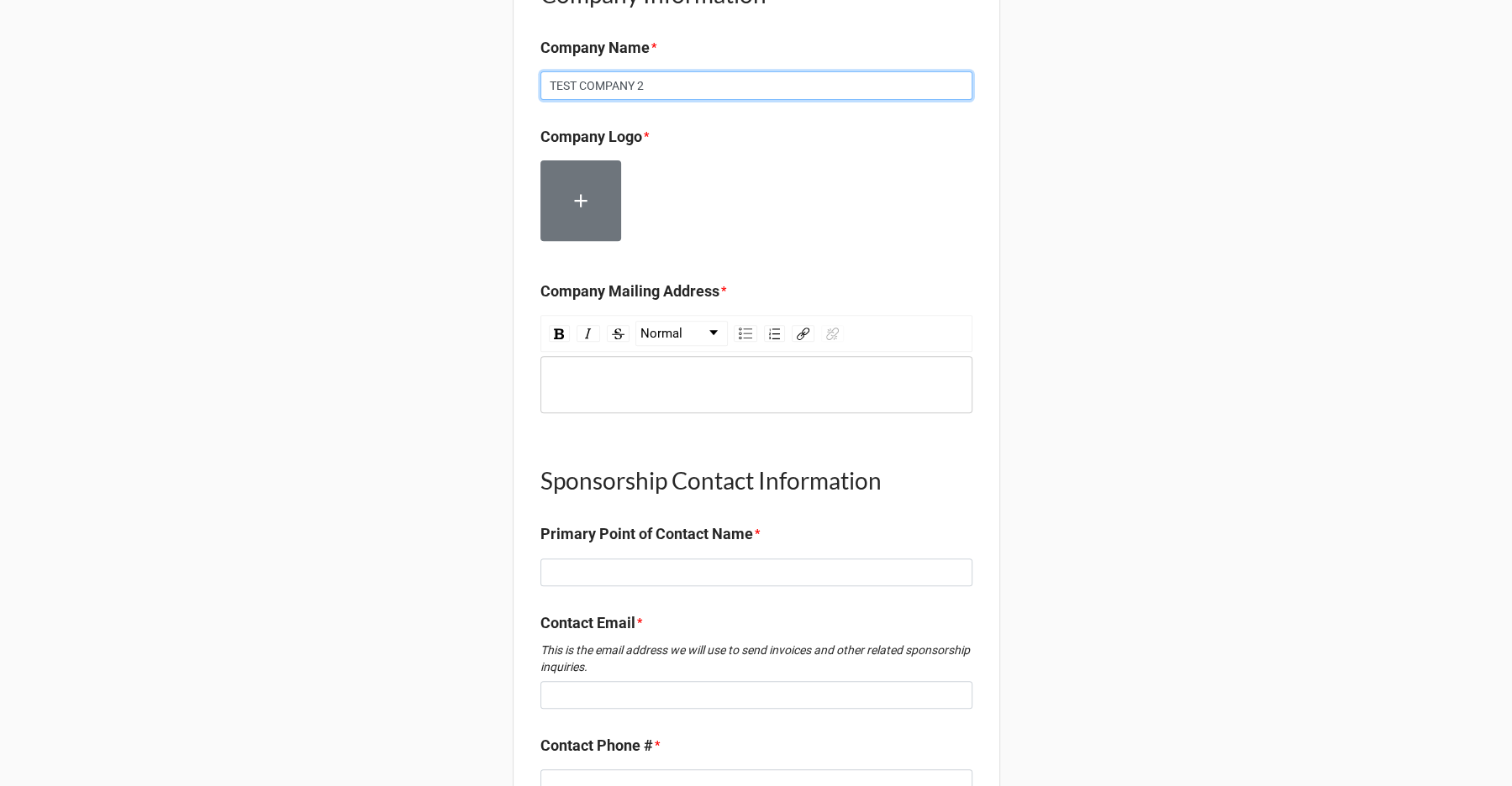
type input "TEST COMPANY 2"
click at [597, 190] on label at bounding box center [581, 201] width 81 height 81
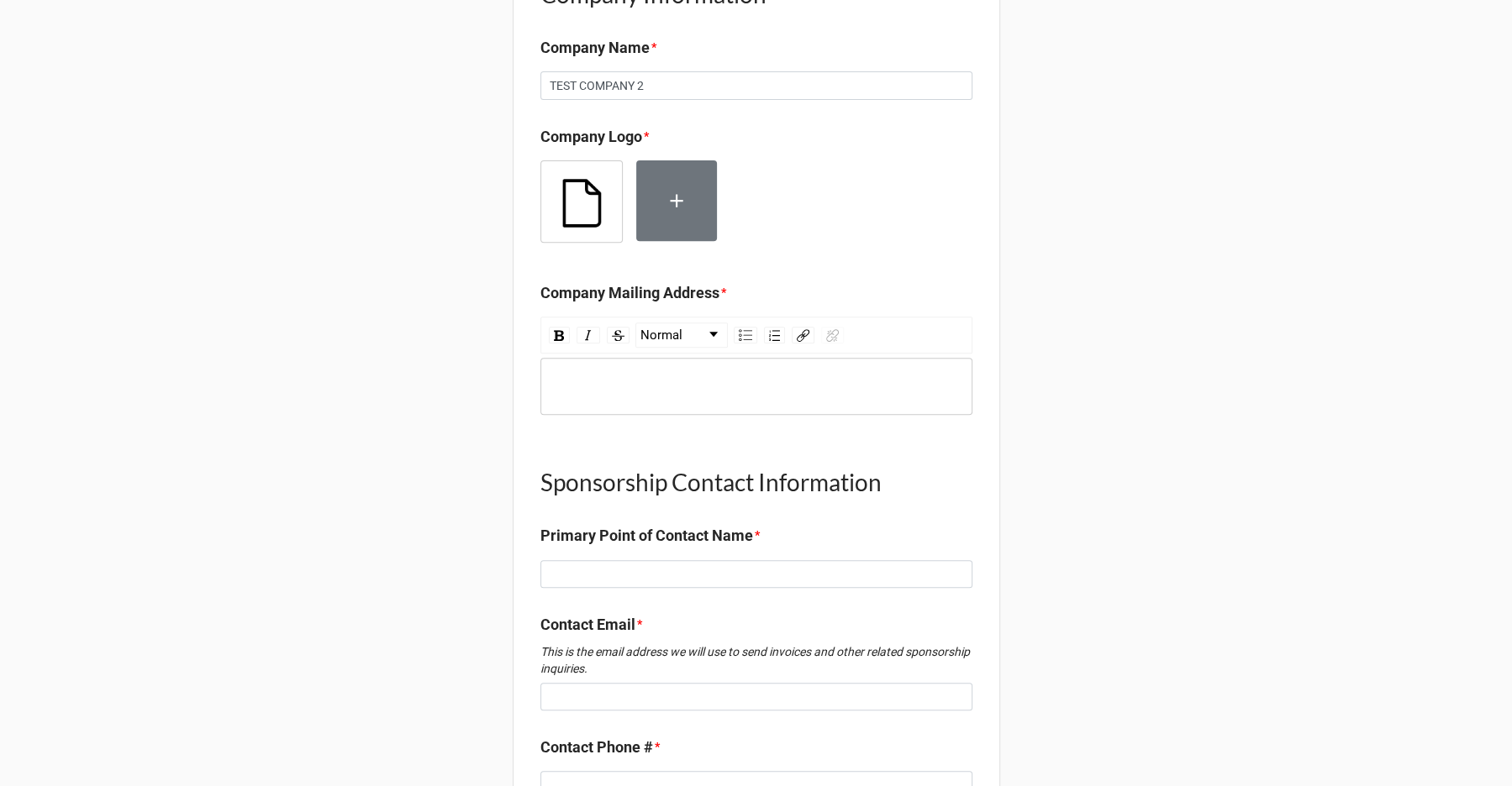
click at [674, 377] on div "rdw-editor" at bounding box center [756, 386] width 416 height 19
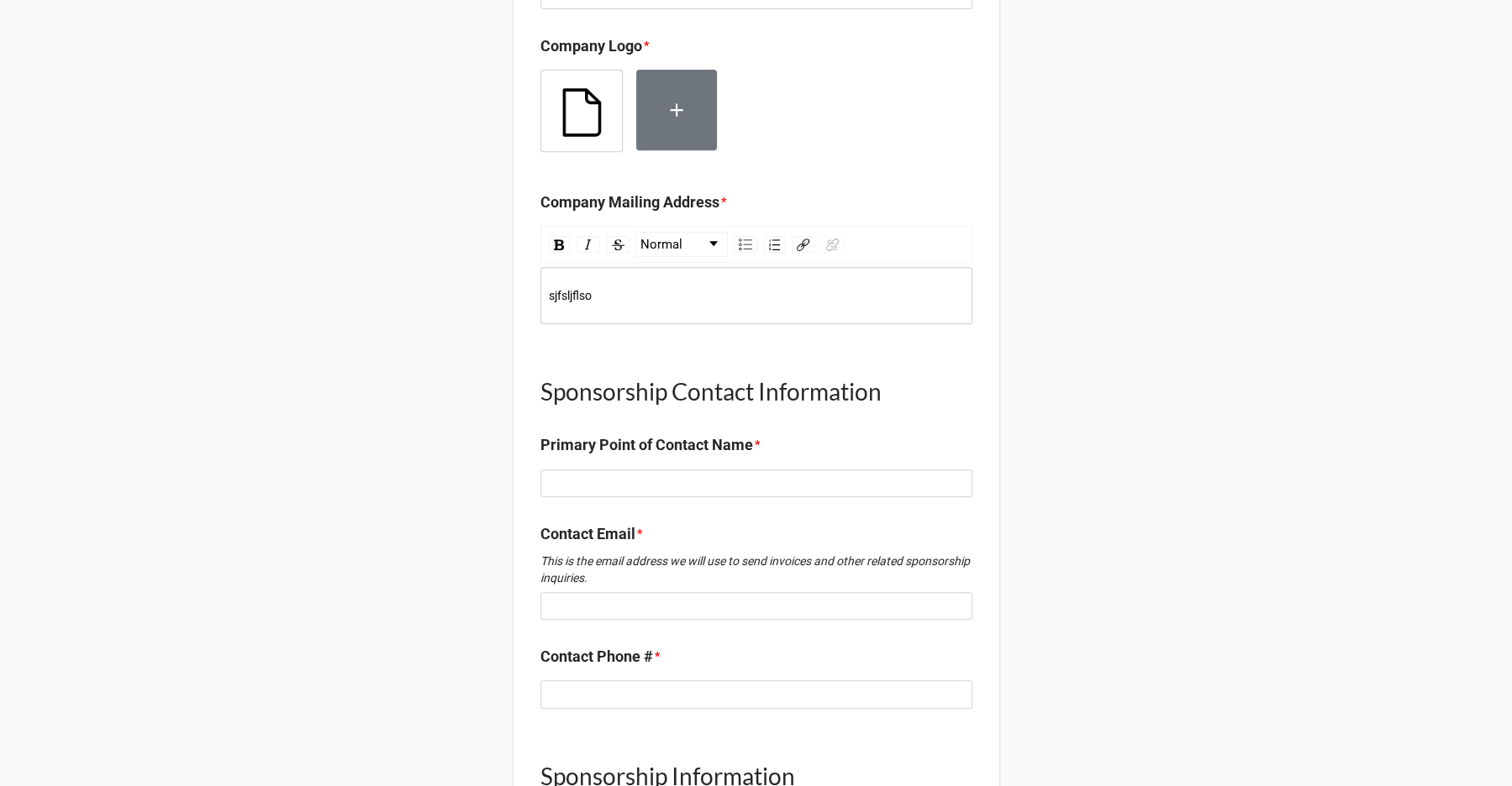
scroll to position [706, 0]
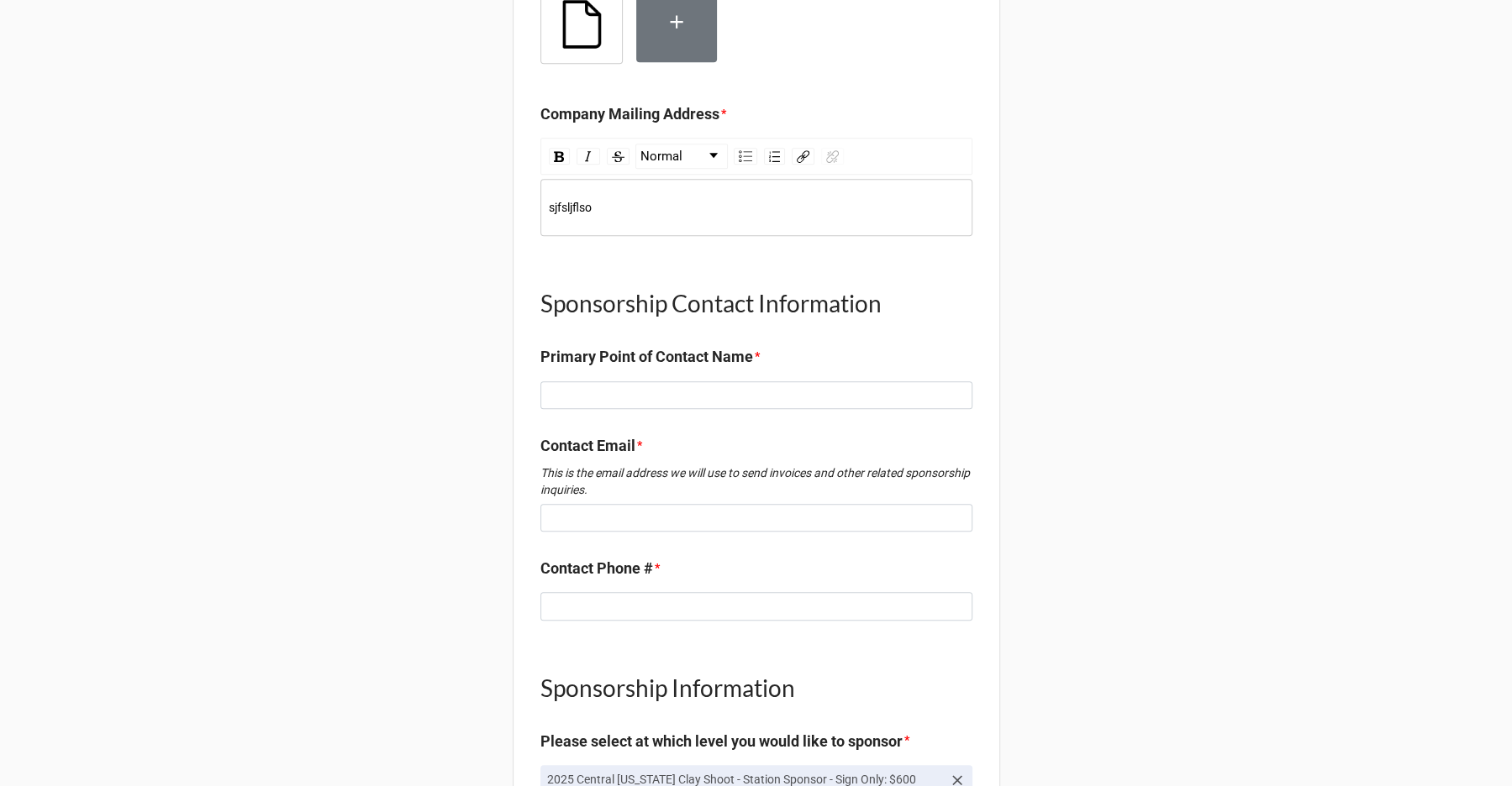
click at [756, 346] on b "Primary Point of Contact Name *" at bounding box center [756, 360] width 432 height 30
click at [741, 382] on input at bounding box center [756, 396] width 432 height 29
type input "TESTING"
click at [701, 504] on input at bounding box center [756, 519] width 432 height 29
type input "[EMAIL_ADDRESS][DOMAIN_NAME]"
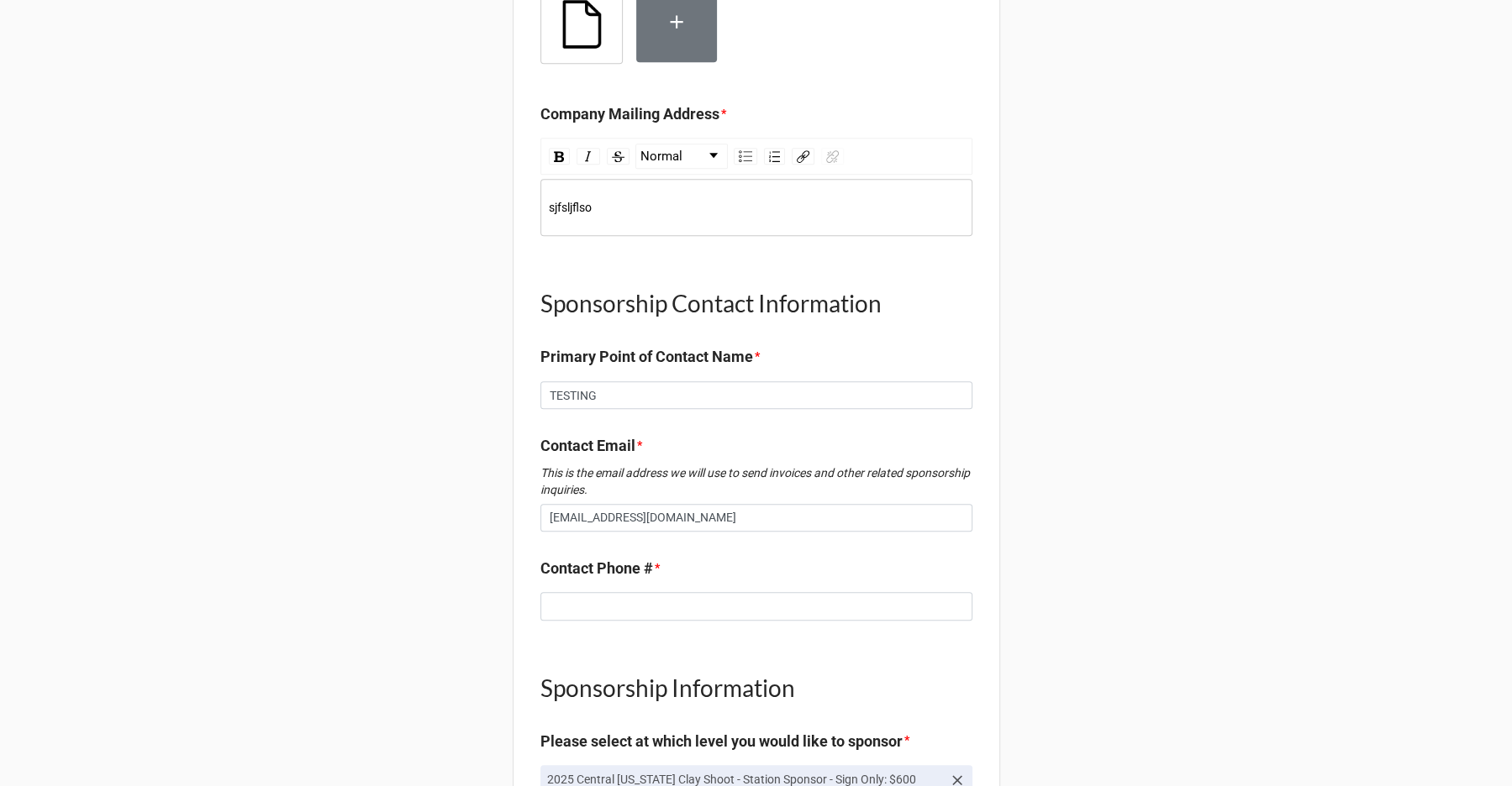
click at [647, 605] on div "Sponsorship Form DBIA-SW’s 2025 Central Texas Clay Shoot Please contact Lane at…" at bounding box center [756, 343] width 487 height 2072
click at [643, 592] on input at bounding box center [756, 607] width 432 height 29
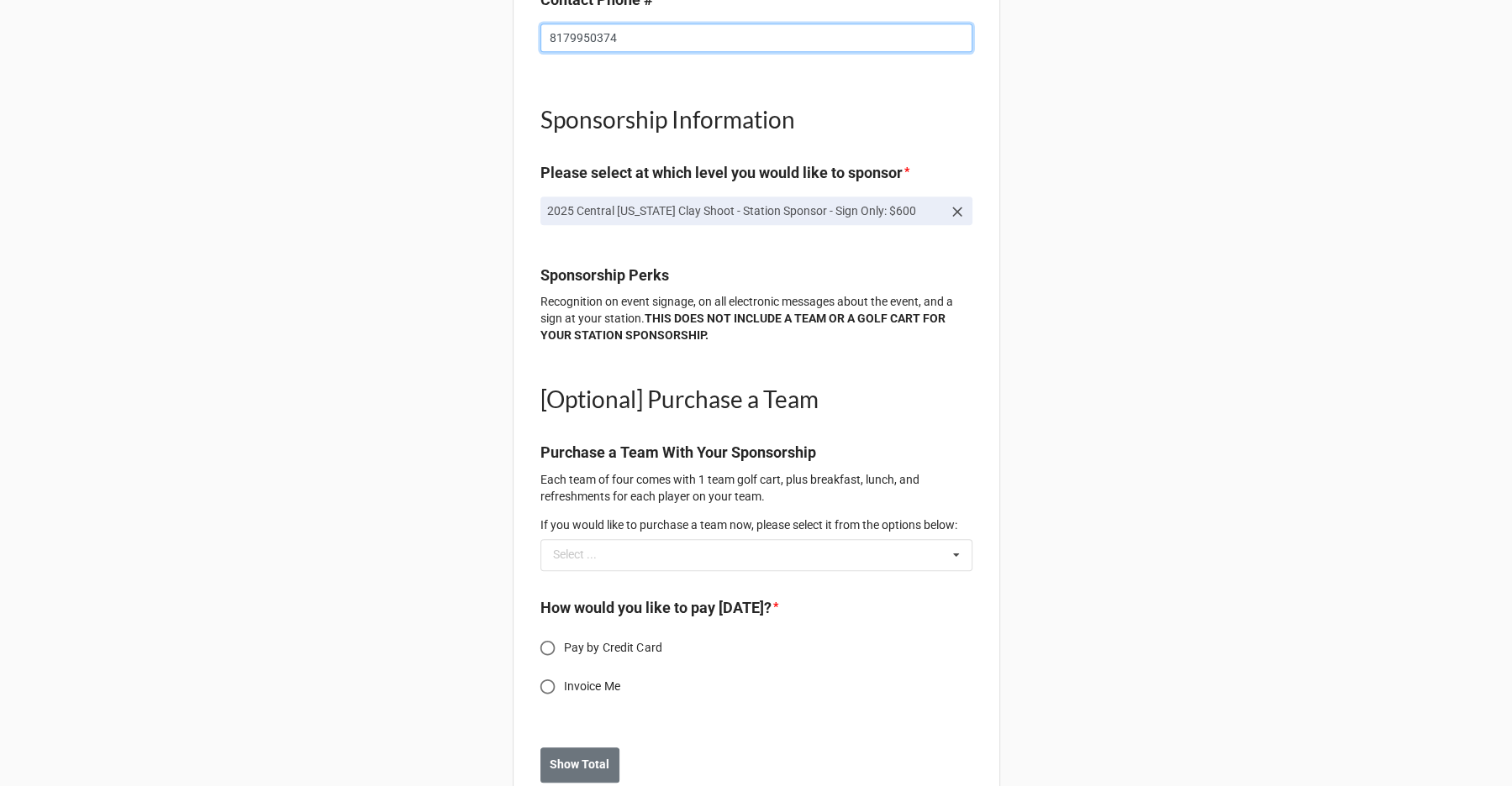
scroll to position [1314, 0]
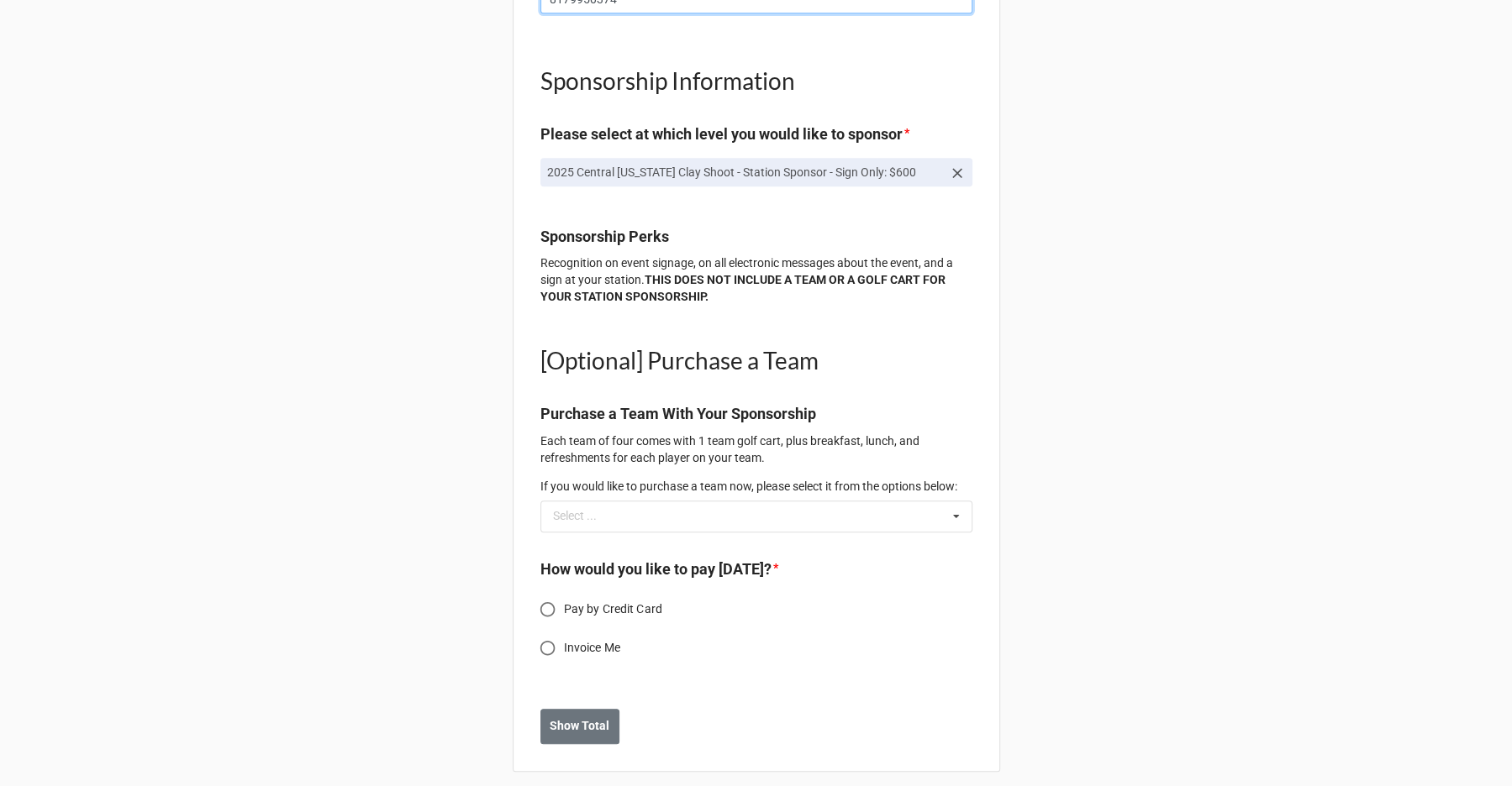
type input "8179950374"
click at [605, 601] on span "Pay by Credit Card" at bounding box center [612, 610] width 98 height 18
click at [564, 593] on input "Pay by Credit Card" at bounding box center [548, 610] width 32 height 32
radio input "true"
click at [585, 718] on b "Show Total" at bounding box center [579, 727] width 59 height 18
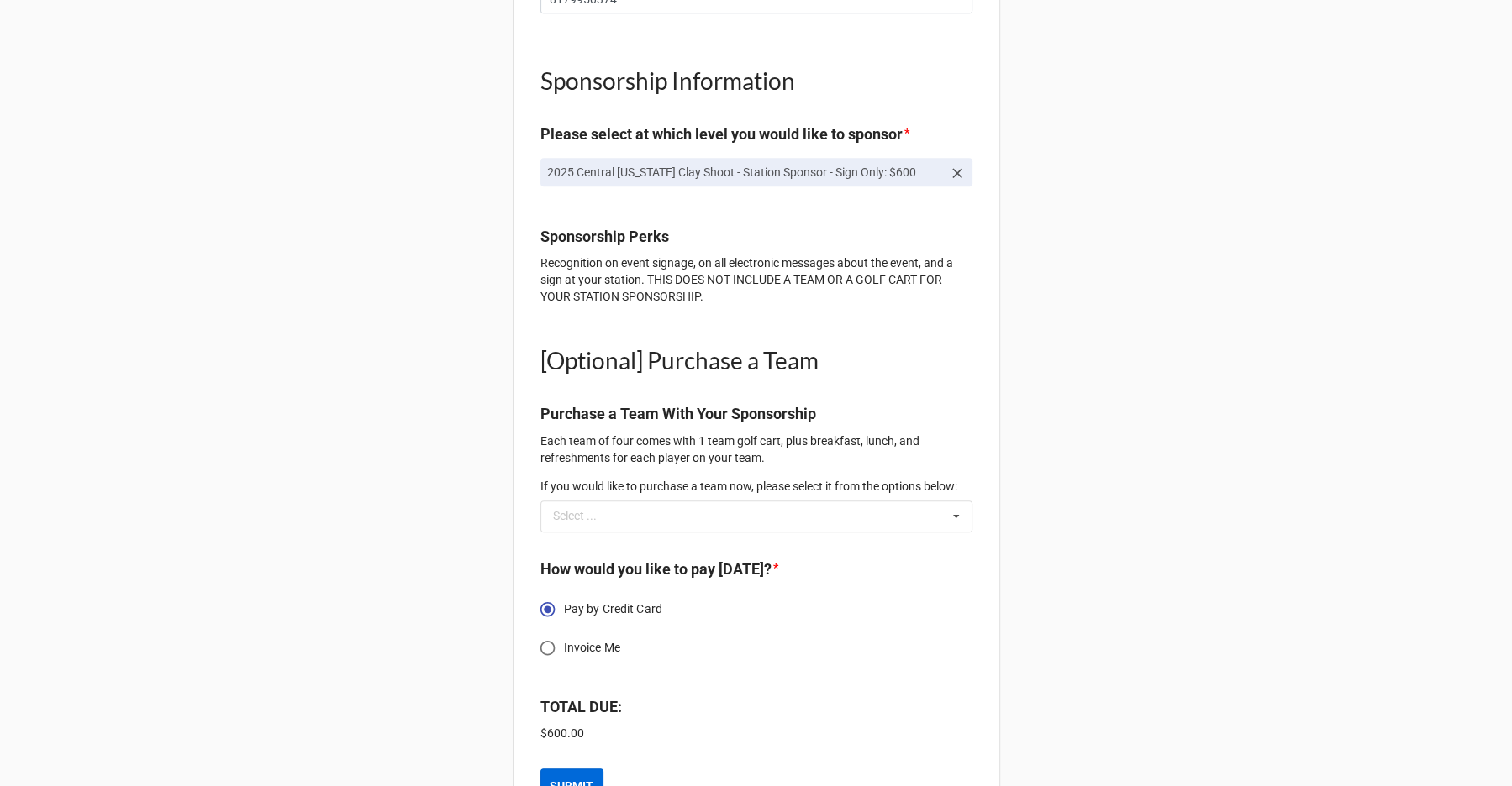
scroll to position [1374, 0]
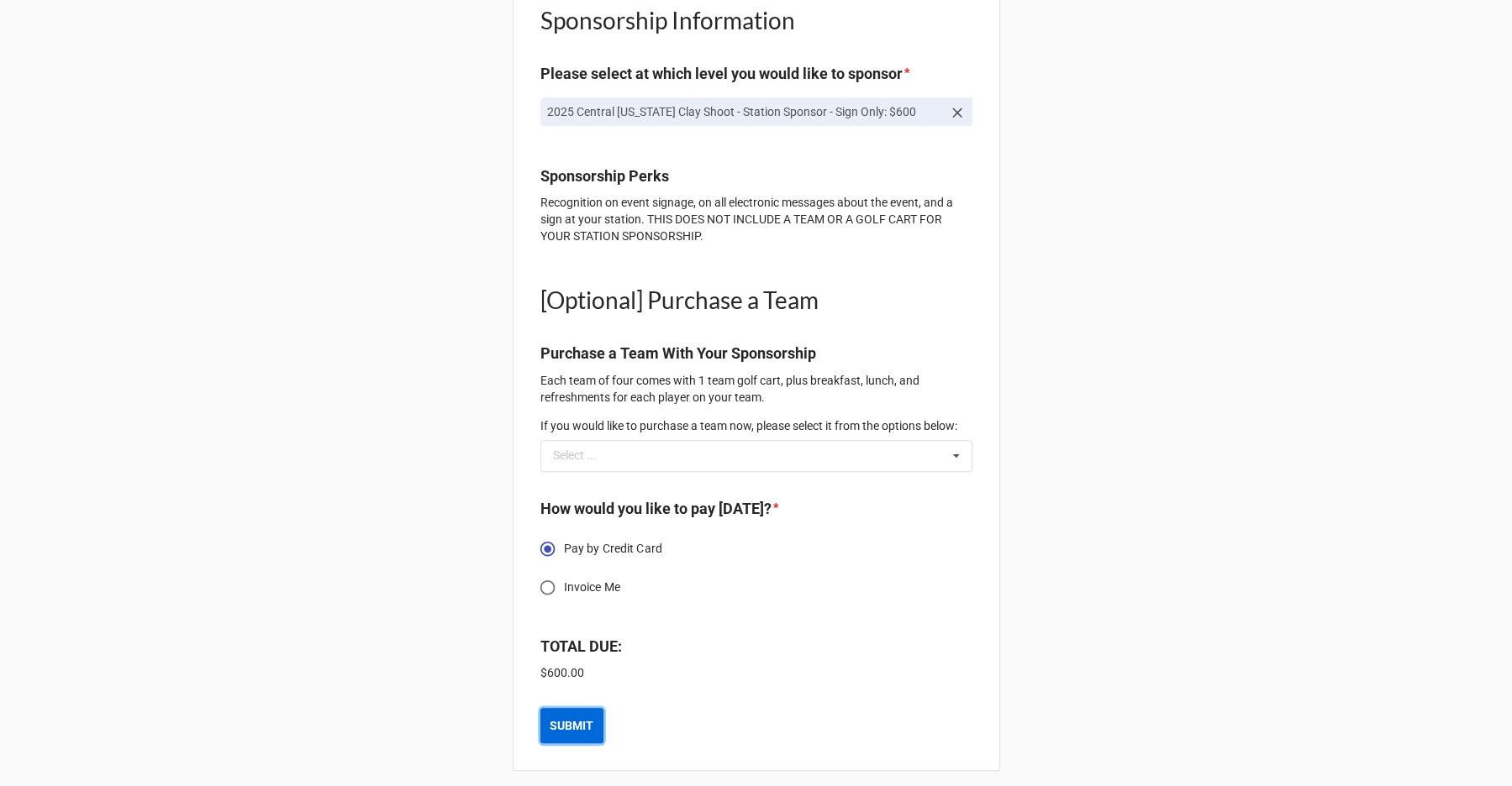
click at [566, 709] on button "SUBMIT" at bounding box center [572, 726] width 63 height 35
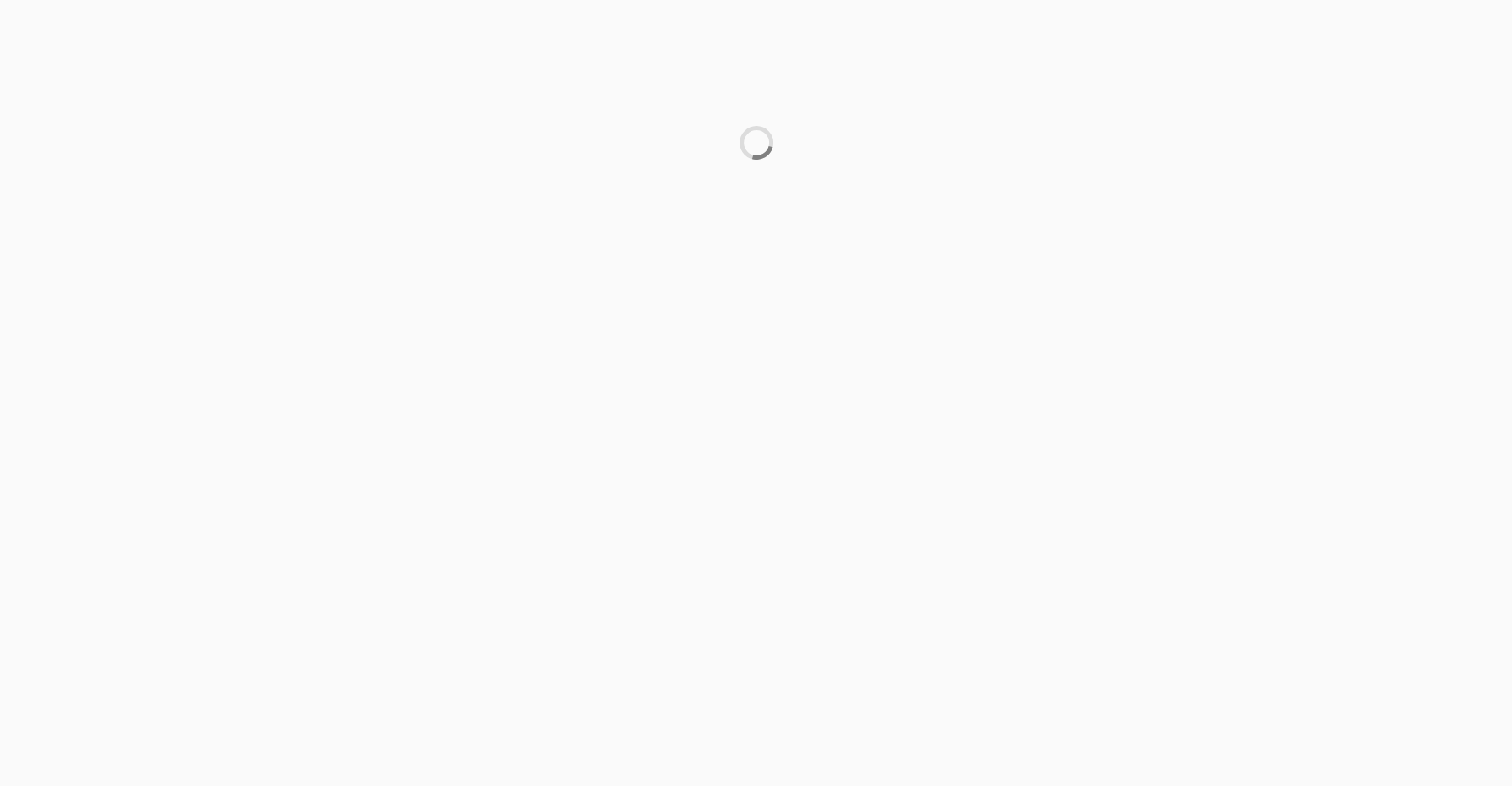
scroll to position [0, 0]
